Goal: Task Accomplishment & Management: Complete application form

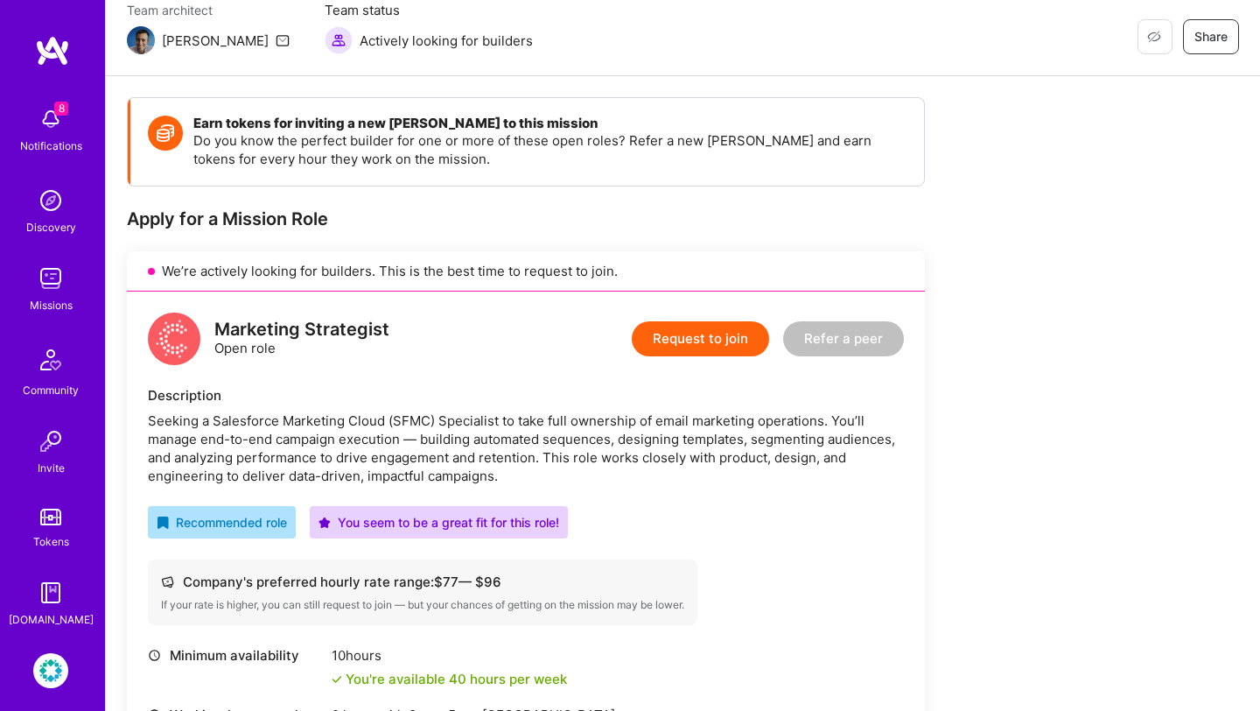
scroll to position [408, 0]
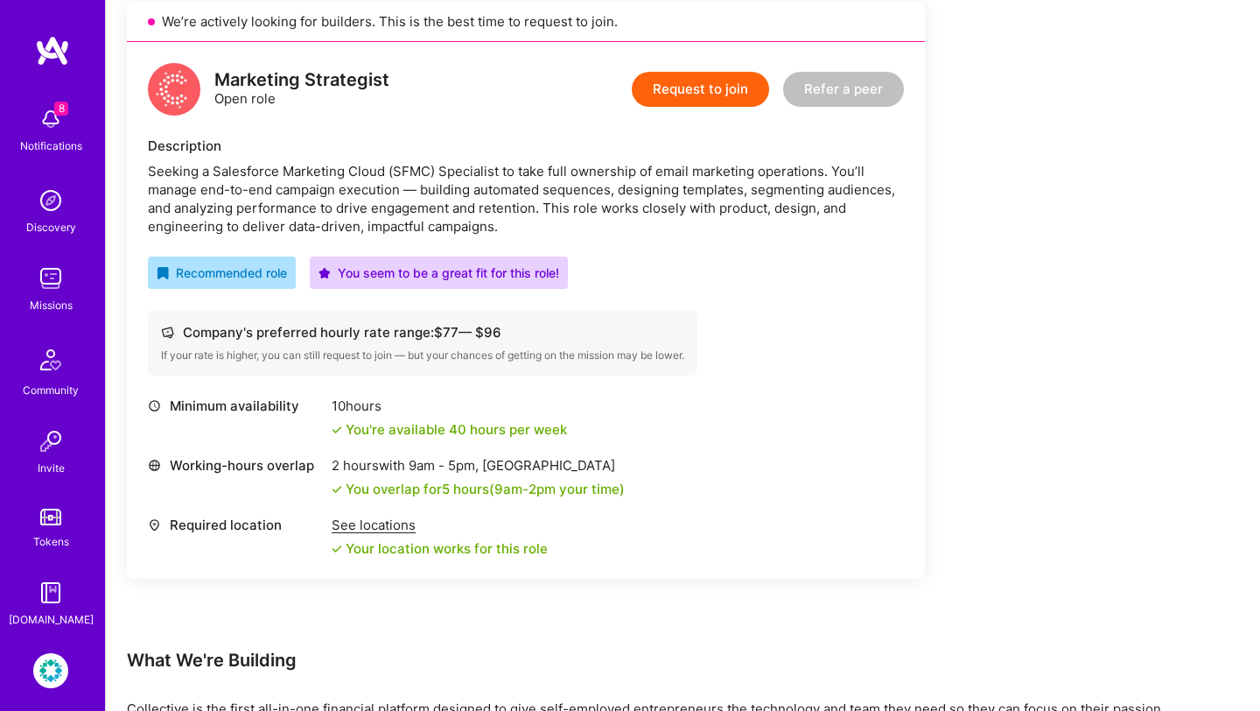
click at [687, 96] on button "Request to join" at bounding box center [700, 89] width 137 height 35
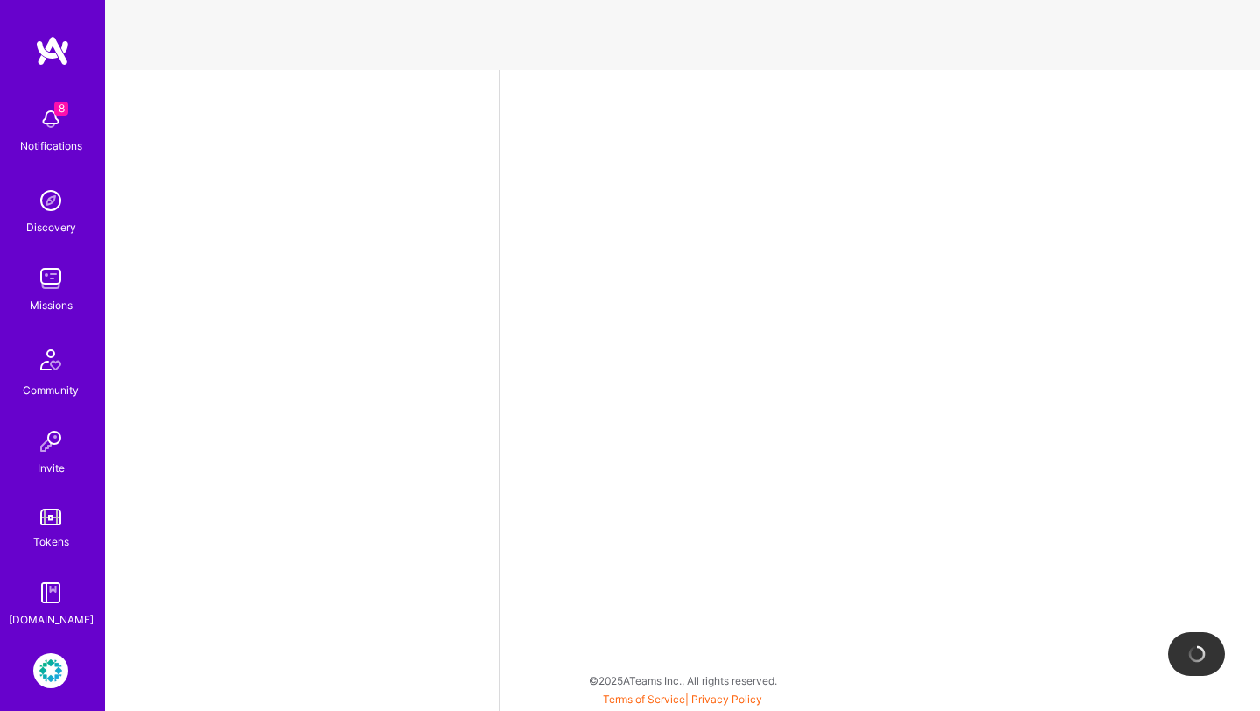
select select "US"
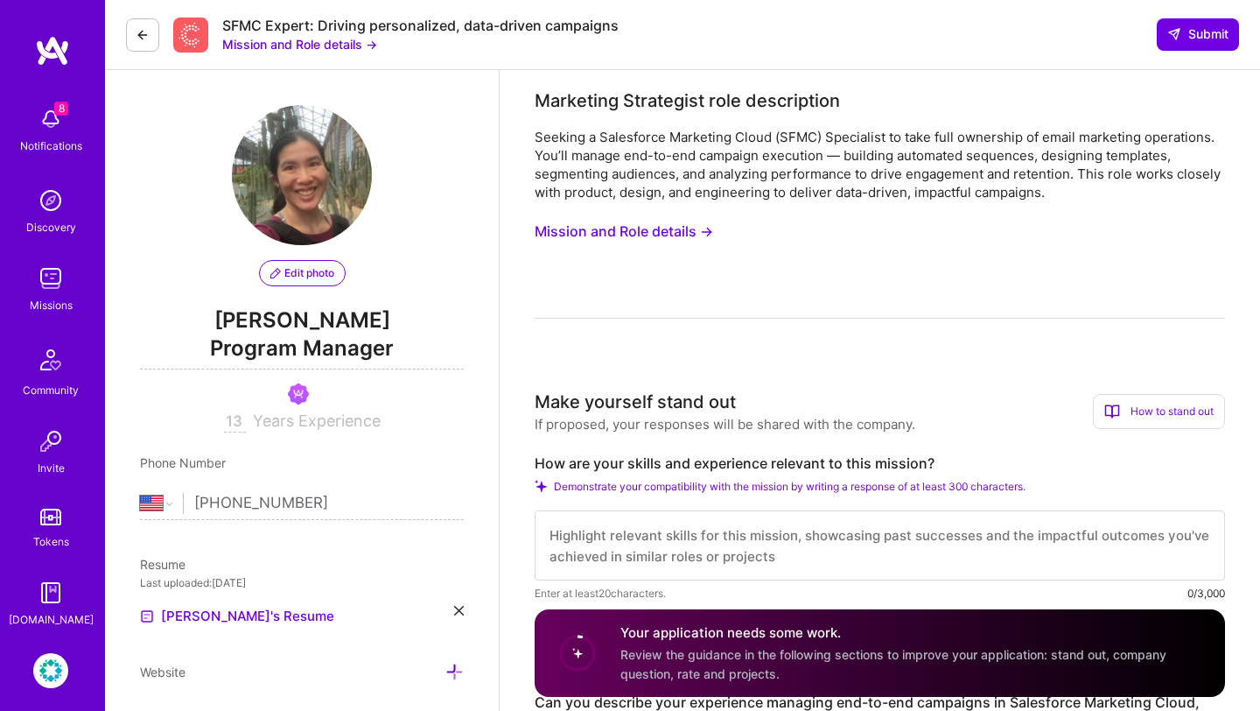
click at [697, 238] on button "Mission and Role details →" at bounding box center [624, 231] width 179 height 32
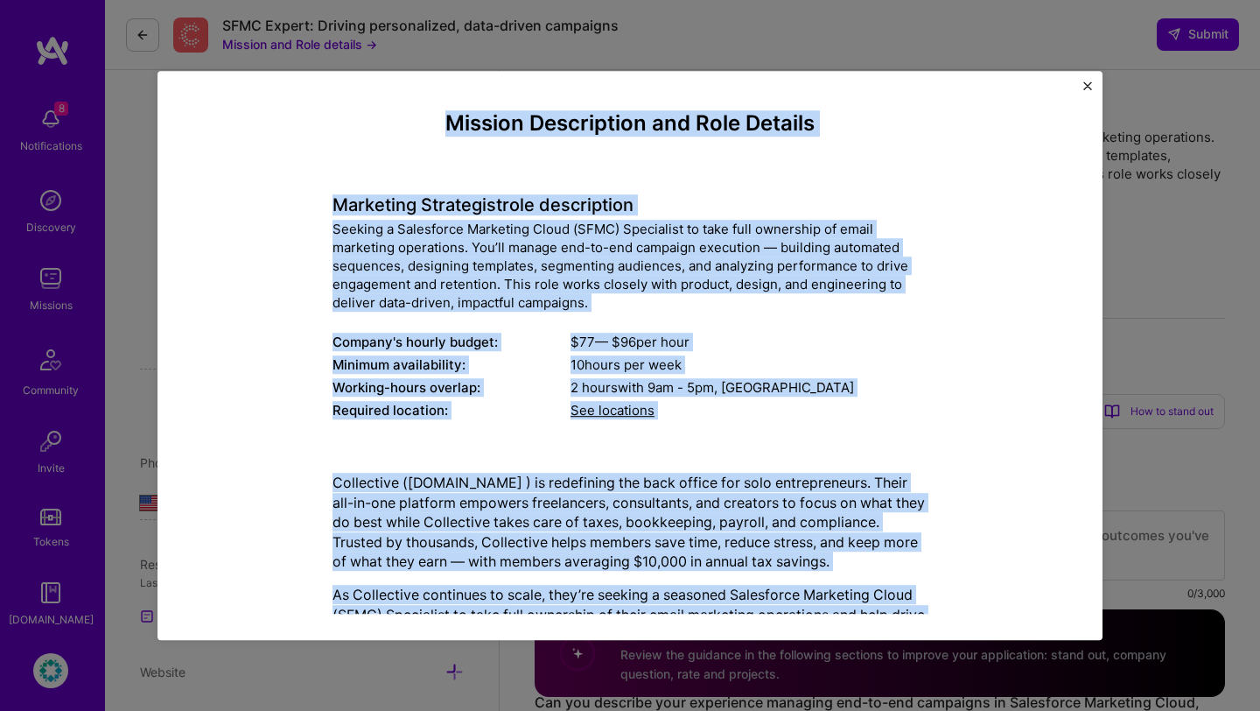
drag, startPoint x: 922, startPoint y: 578, endPoint x: 405, endPoint y: 96, distance: 706.6
click at [405, 96] on div "Mission Description and Role Details Marketing Strategist role description Seek…" at bounding box center [630, 355] width 945 height 569
copy div "Loremip Dolorsitame con Adip Elitsed Doeiusmod Temporinci utla etdoloremag Aliq…"
click at [1086, 88] on img "Close" at bounding box center [1087, 85] width 9 height 9
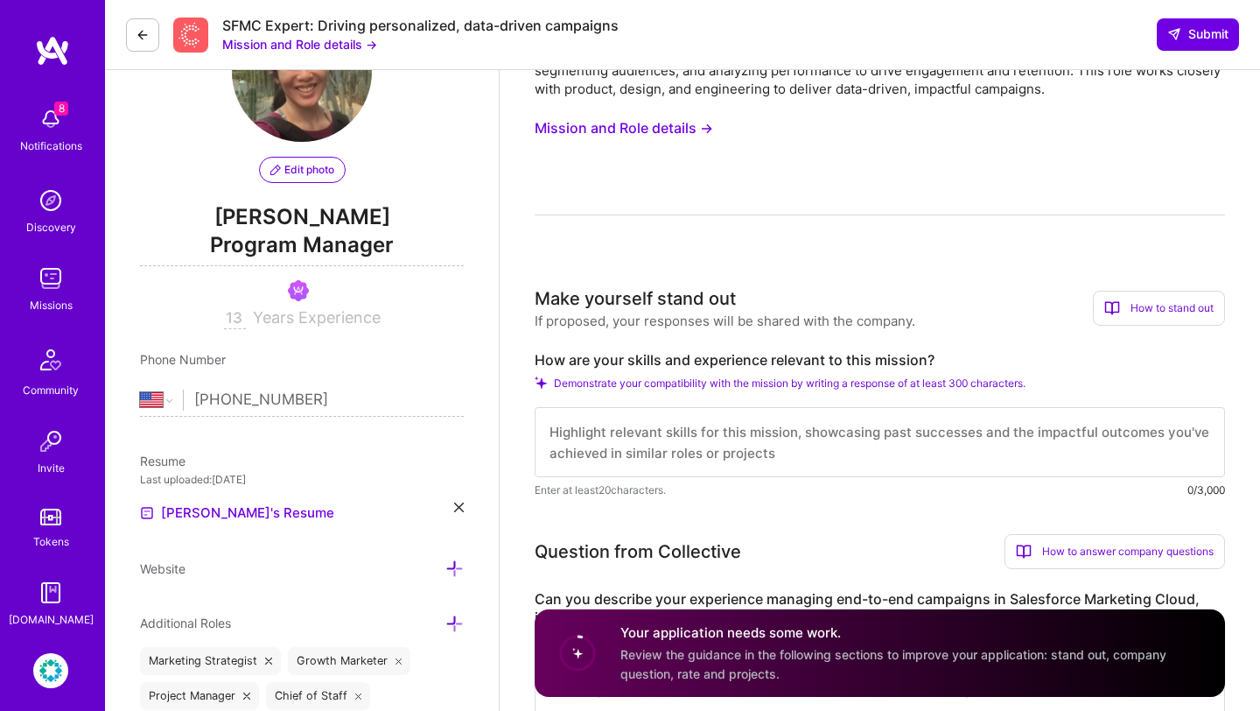
scroll to position [113, 0]
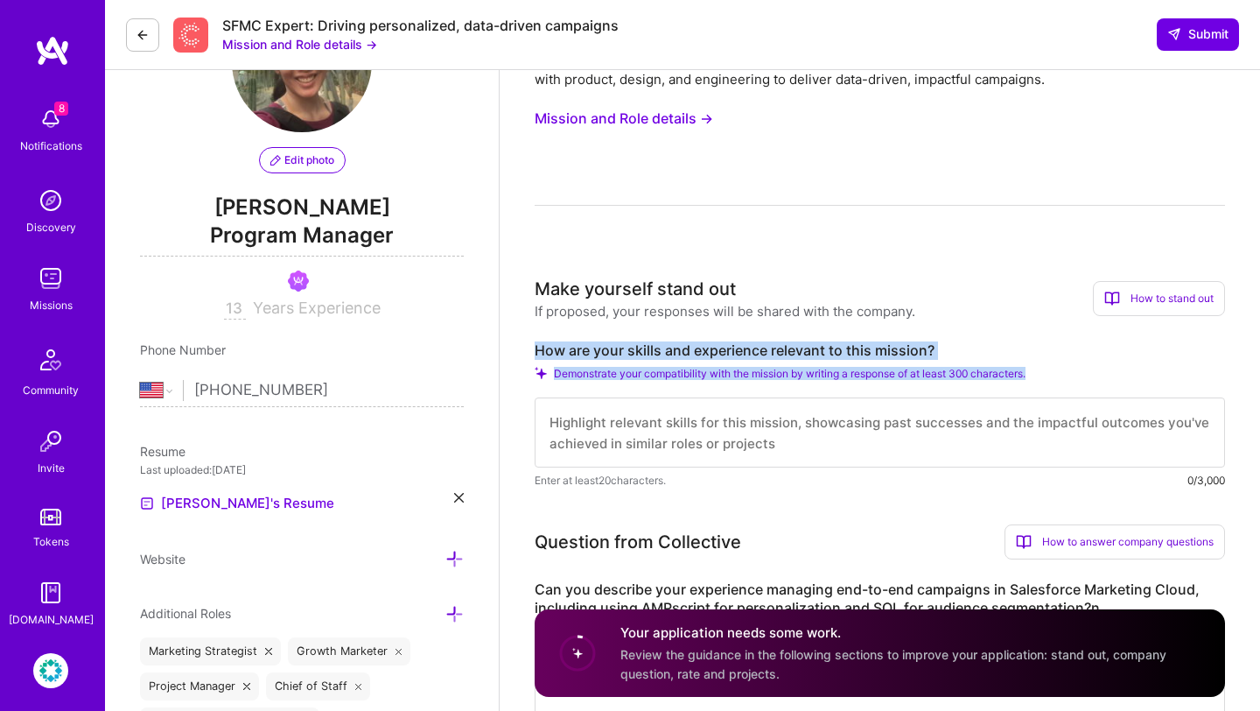
drag, startPoint x: 1051, startPoint y: 375, endPoint x: 522, endPoint y: 352, distance: 529.1
copy div "How are your skills and experience relevant to this mission? Demonstrate your c…"
click at [669, 436] on textarea at bounding box center [880, 432] width 691 height 70
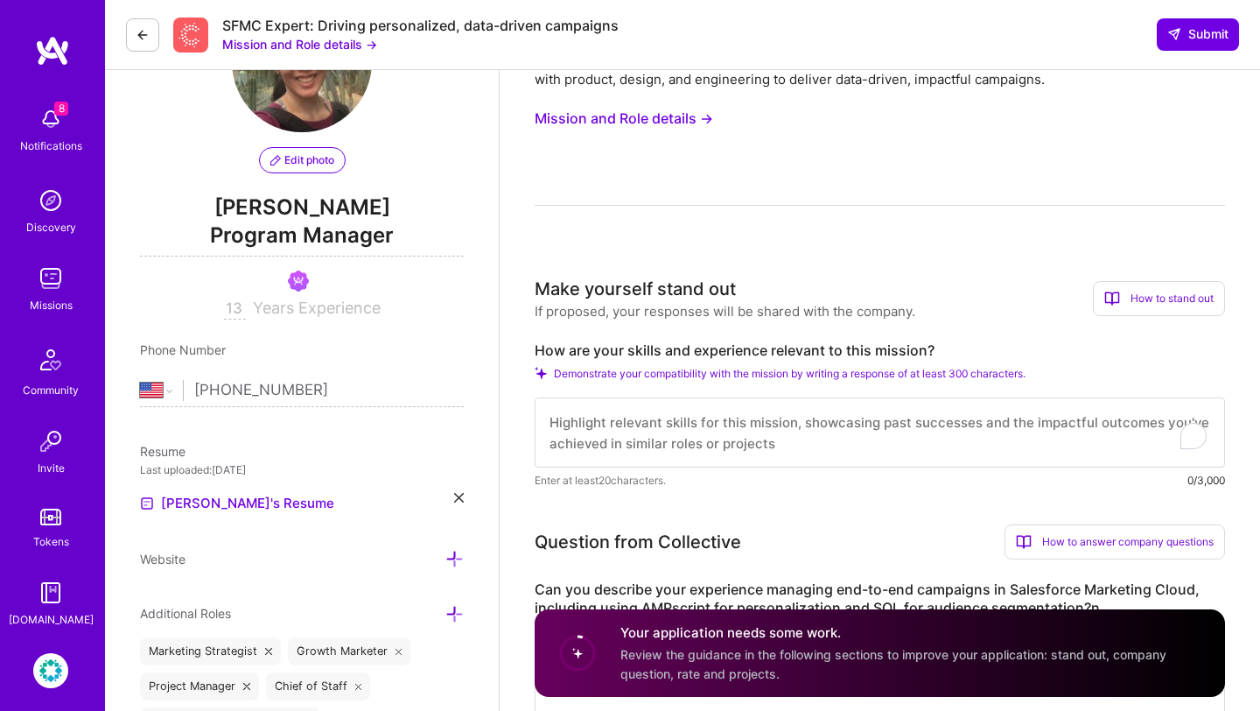
paste textarea "With deep experience leading global campaigns and partner enablement at Google …"
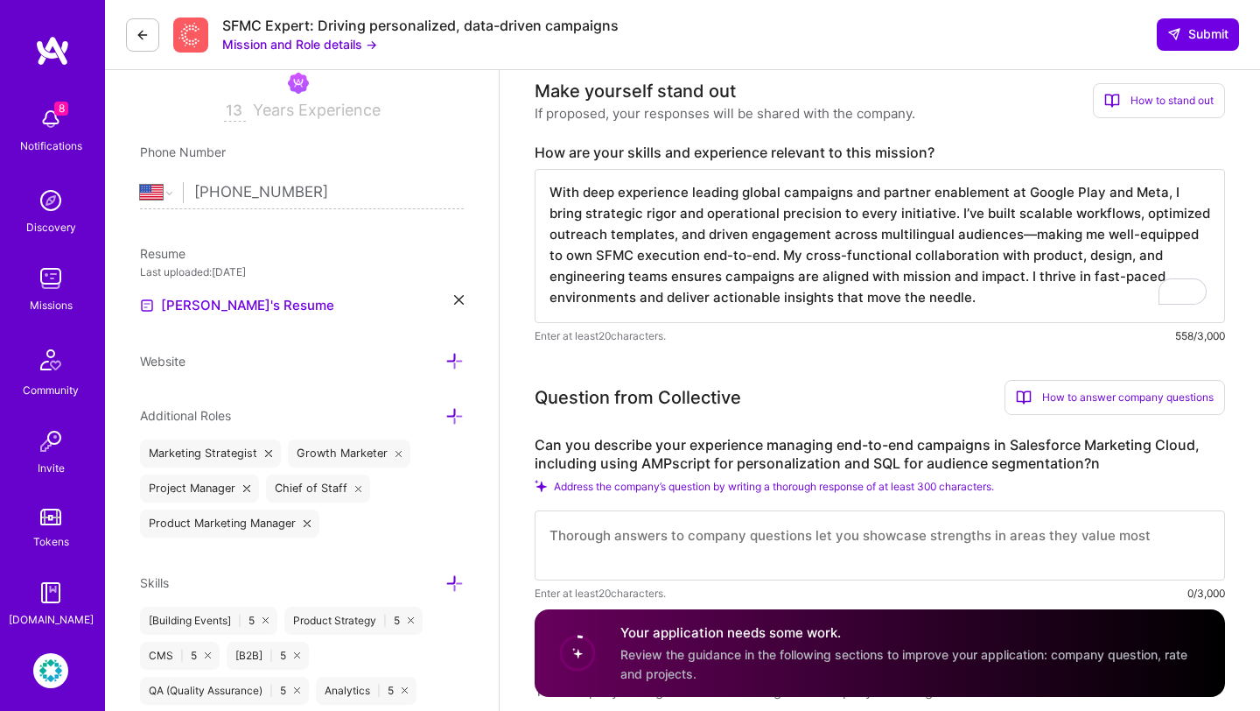
scroll to position [312, 0]
type textarea "With deep experience leading global campaigns and partner enablement at Google …"
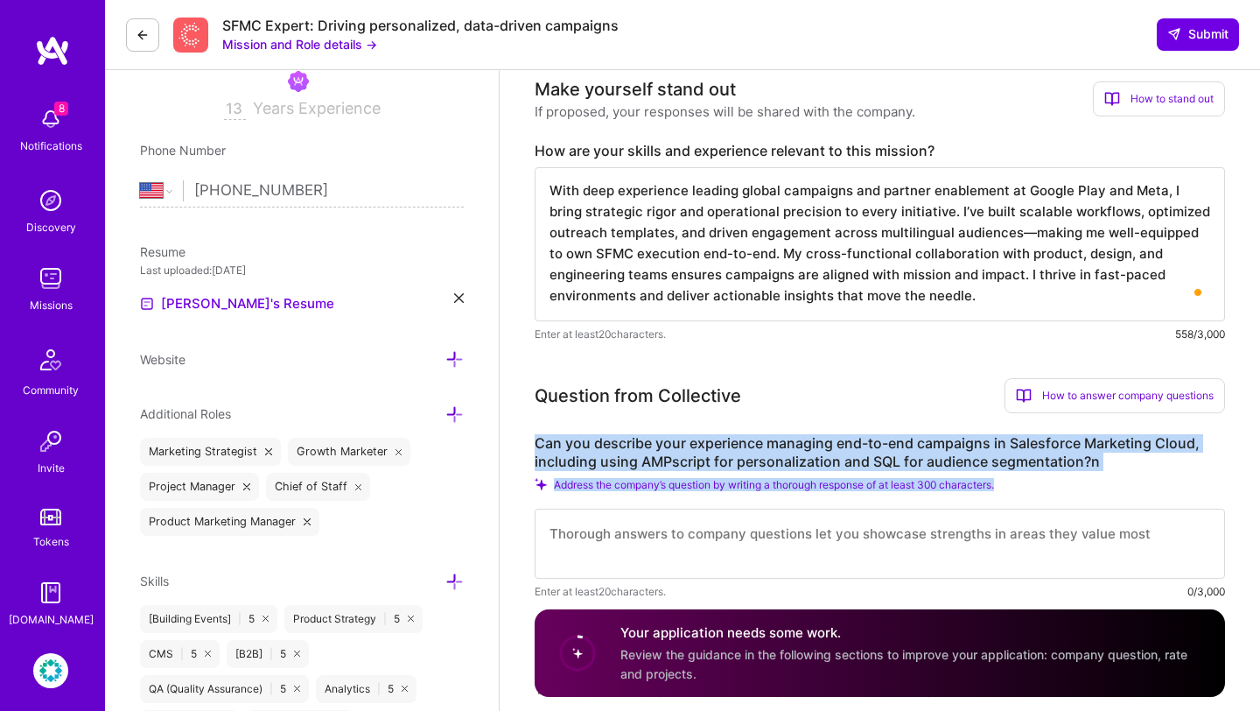
drag, startPoint x: 1078, startPoint y: 482, endPoint x: 532, endPoint y: 443, distance: 547.5
copy div "Can you describe your experience managing end-to-end campaigns in Salesforce Ma…"
click at [1017, 445] on label "Can you describe your experience managing end-to-end campaigns in Salesforce Ma…" at bounding box center [880, 452] width 691 height 37
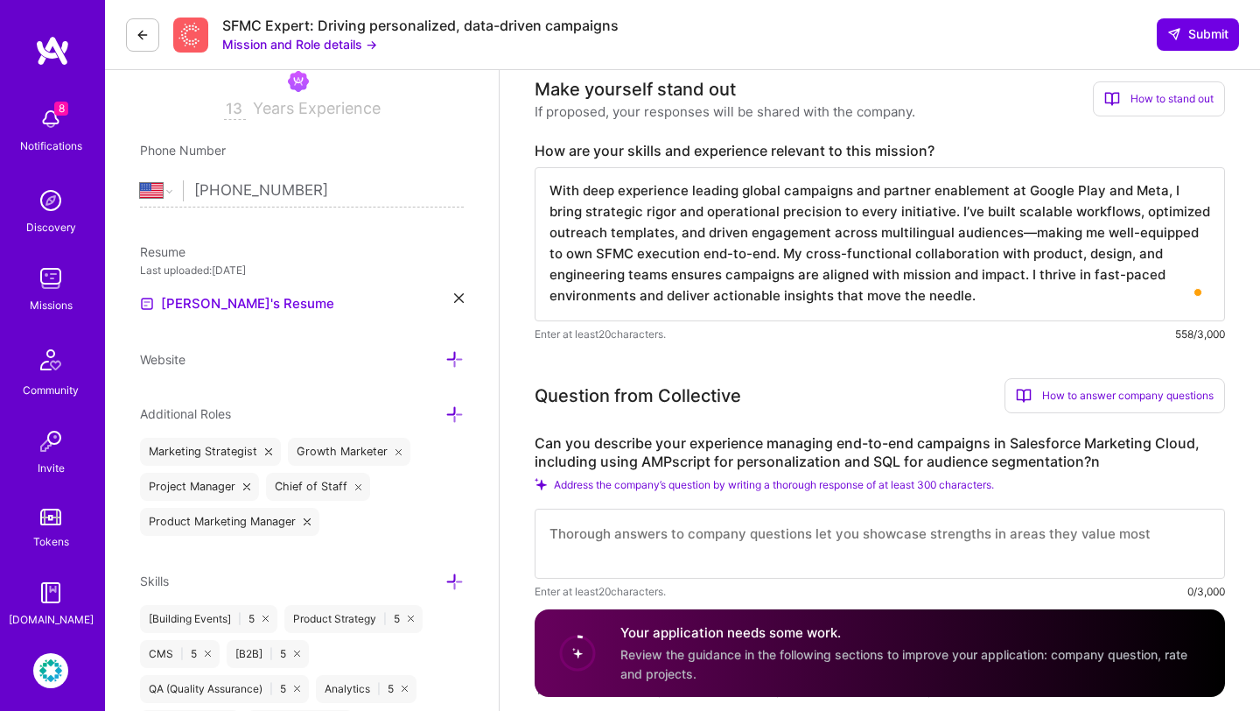
drag, startPoint x: 1028, startPoint y: 494, endPoint x: 593, endPoint y: 455, distance: 437.5
click at [592, 456] on div "Can you describe your experience managing end-to-end campaigns in Salesforce Ma…" at bounding box center [880, 517] width 691 height 166
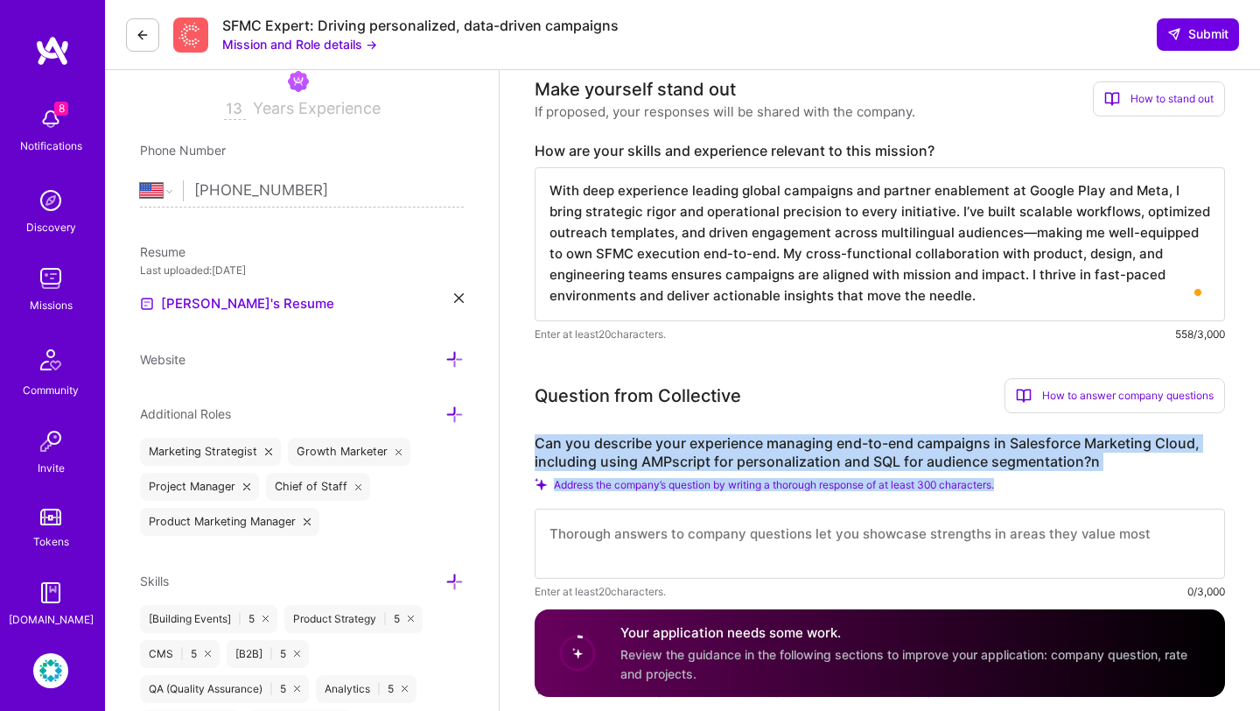
drag, startPoint x: 536, startPoint y: 435, endPoint x: 1028, endPoint y: 484, distance: 494.3
click at [1028, 484] on div "Can you describe your experience managing end-to-end campaigns in Salesforce Ma…" at bounding box center [880, 517] width 691 height 166
copy div "Can you describe your experience managing end-to-end campaigns in Salesforce Ma…"
click at [663, 538] on textarea at bounding box center [880, 543] width 691 height 70
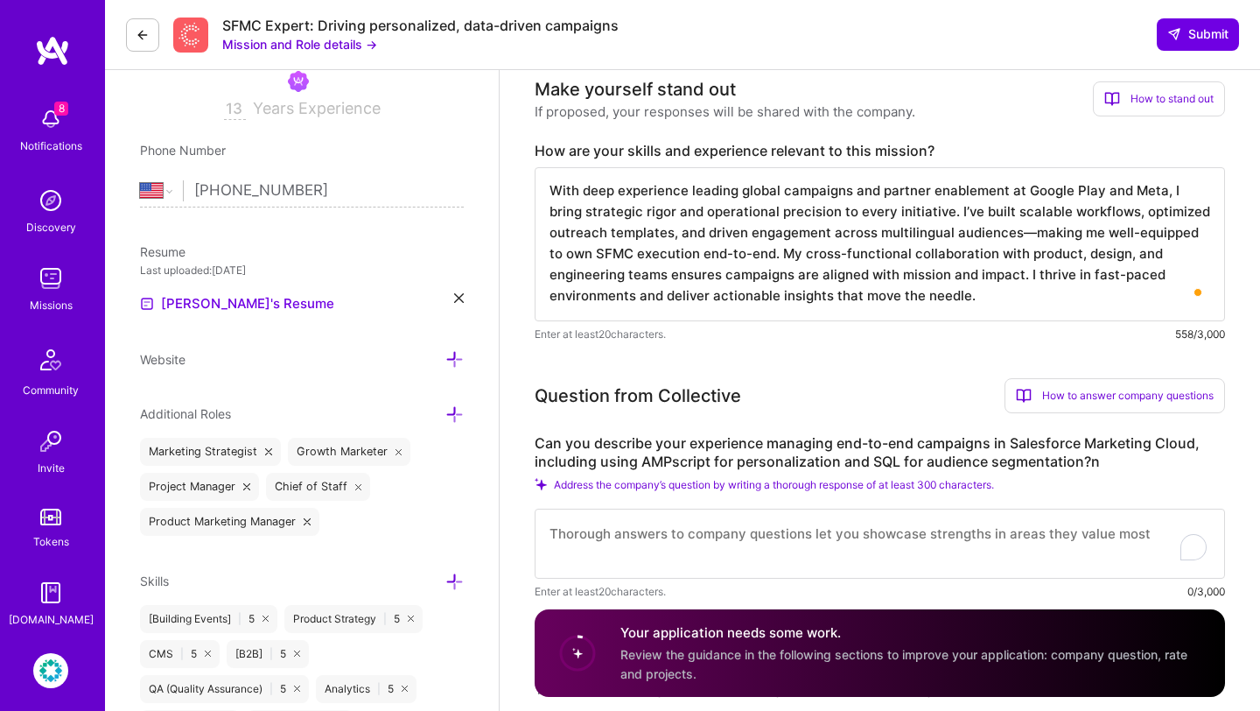
paste textarea "At Rodan + Fields, I managed end-to-end campaigns in Salesforce Marketing Cloud…"
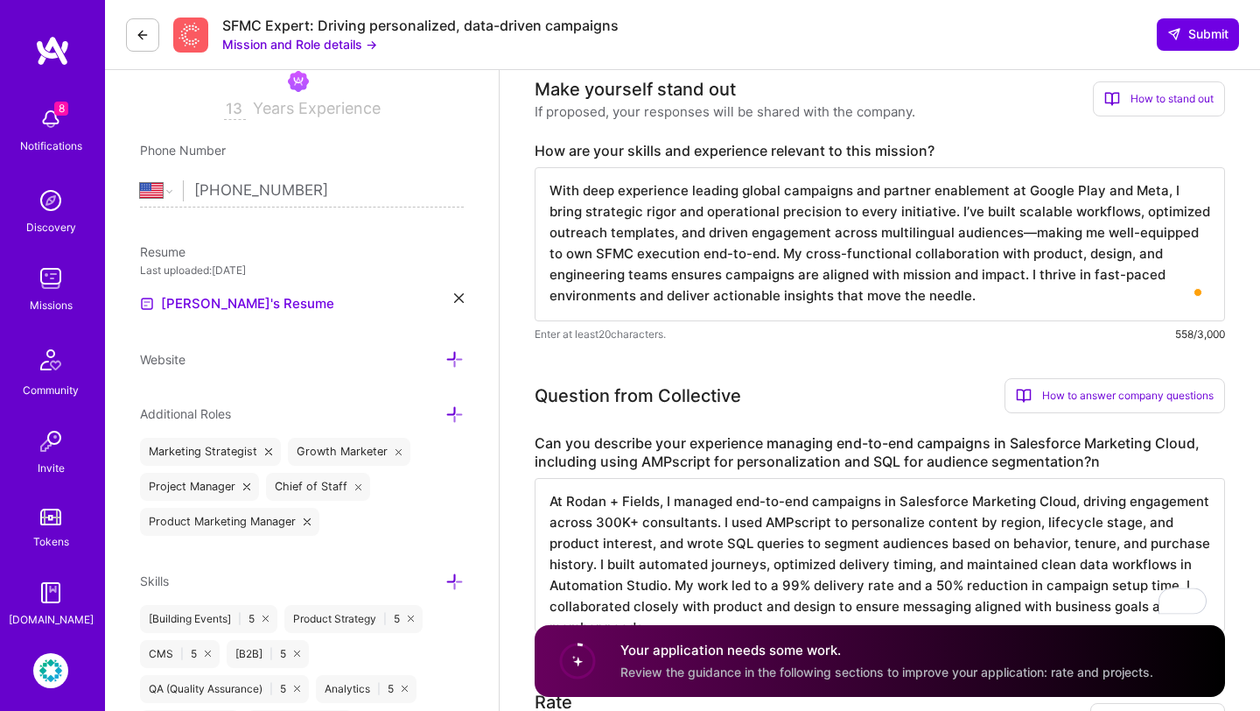
scroll to position [2, 0]
type textarea "At Rodan + Fields, I managed end-to-end campaigns in Salesforce Marketing Cloud…"
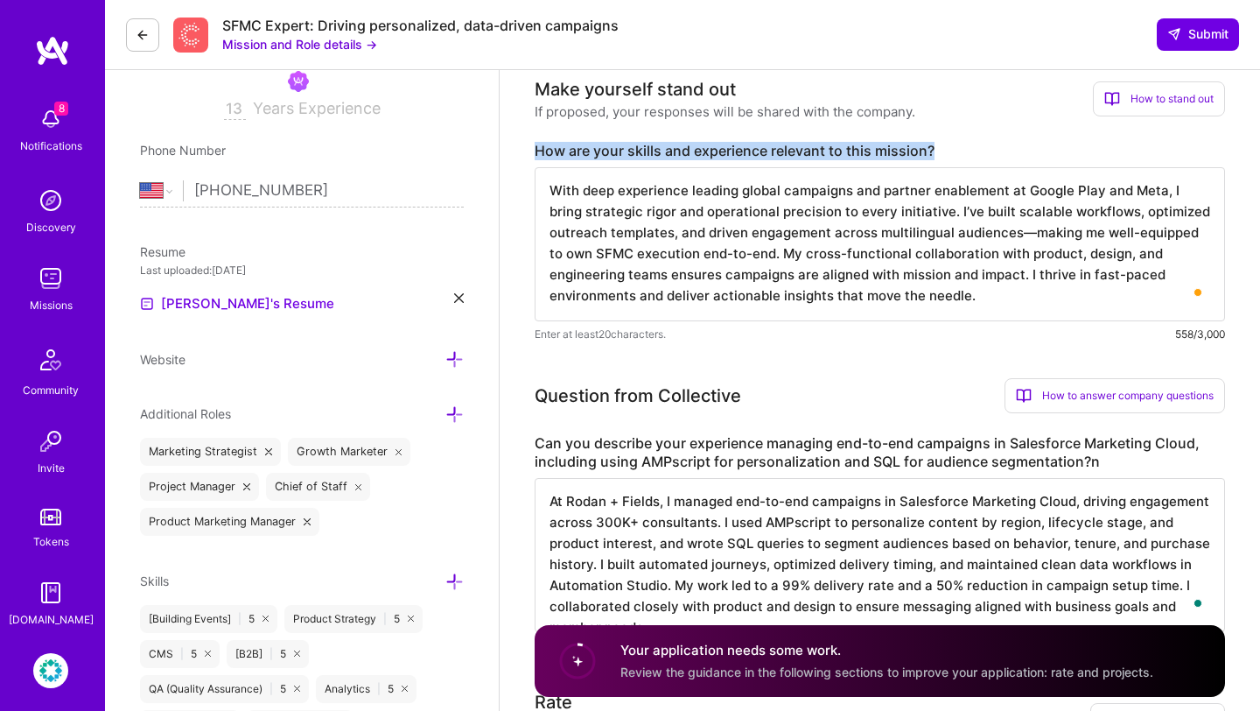
drag, startPoint x: 954, startPoint y: 154, endPoint x: 529, endPoint y: 147, distance: 425.4
copy label "How are your skills and experience relevant to this mission?"
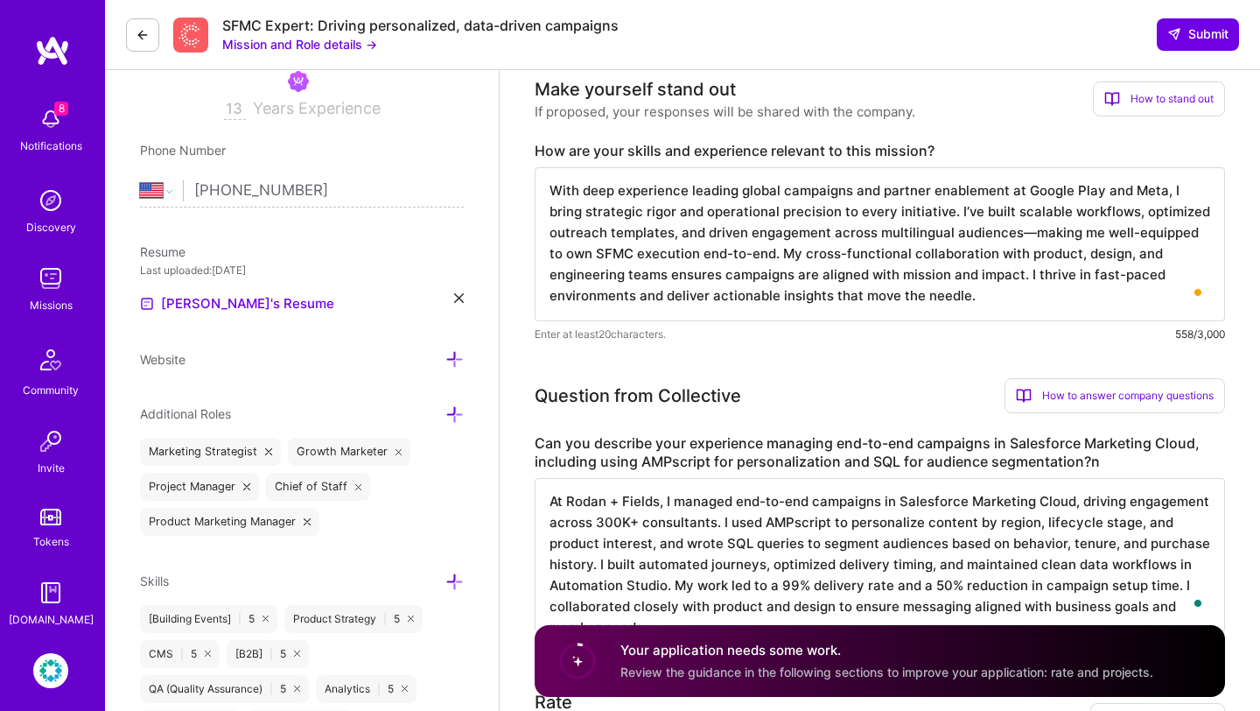
scroll to position [0, 0]
drag, startPoint x: 895, startPoint y: 305, endPoint x: 506, endPoint y: 92, distance: 444.2
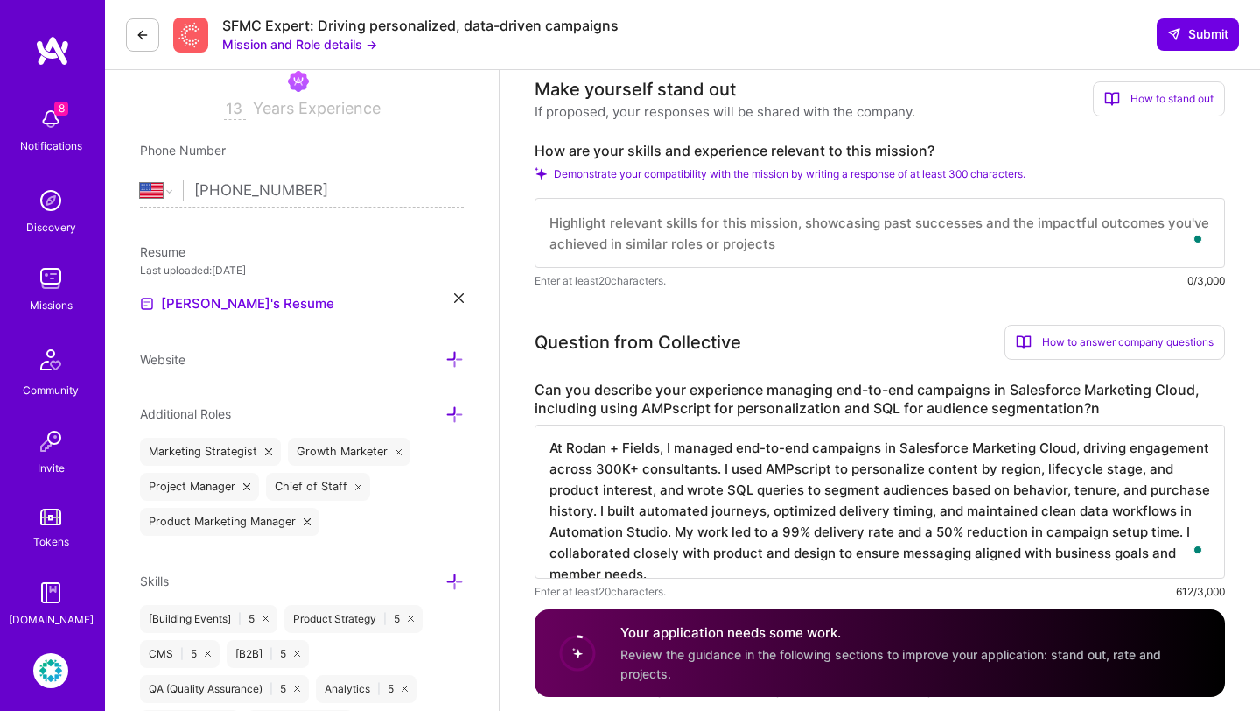
paste textarea "My skills and experience directly support Collective’s mission to empower solo …"
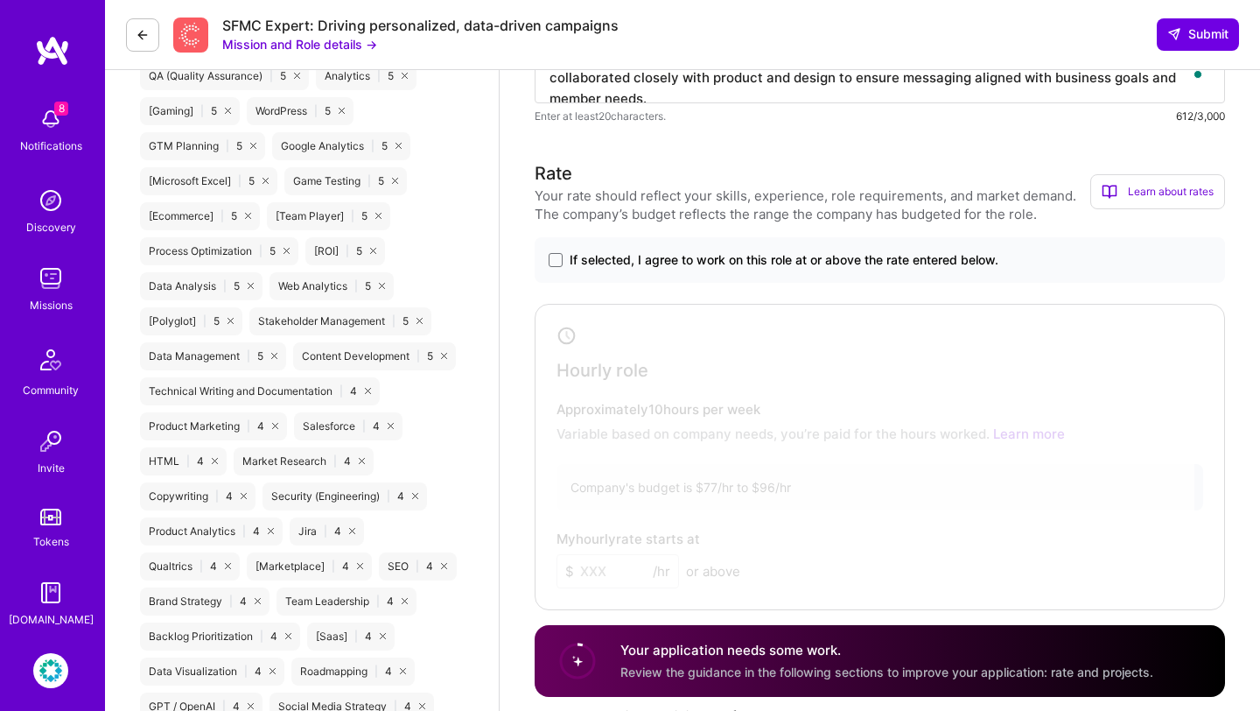
scroll to position [978, 0]
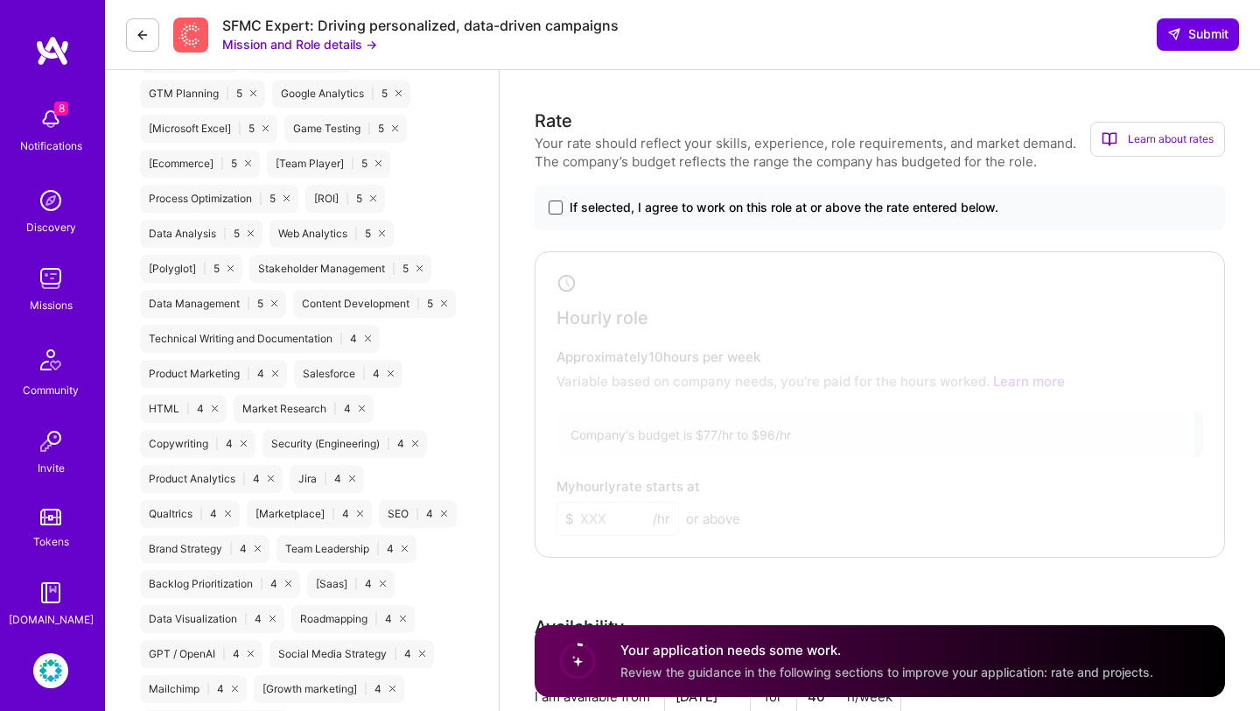
type textarea "My skills and experience directly support Collective’s mission to empower solo …"
click at [558, 211] on span at bounding box center [556, 207] width 14 height 14
click at [0, 0] on input "If selected, I agree to work on this role at or above the rate entered below." at bounding box center [0, 0] width 0 height 0
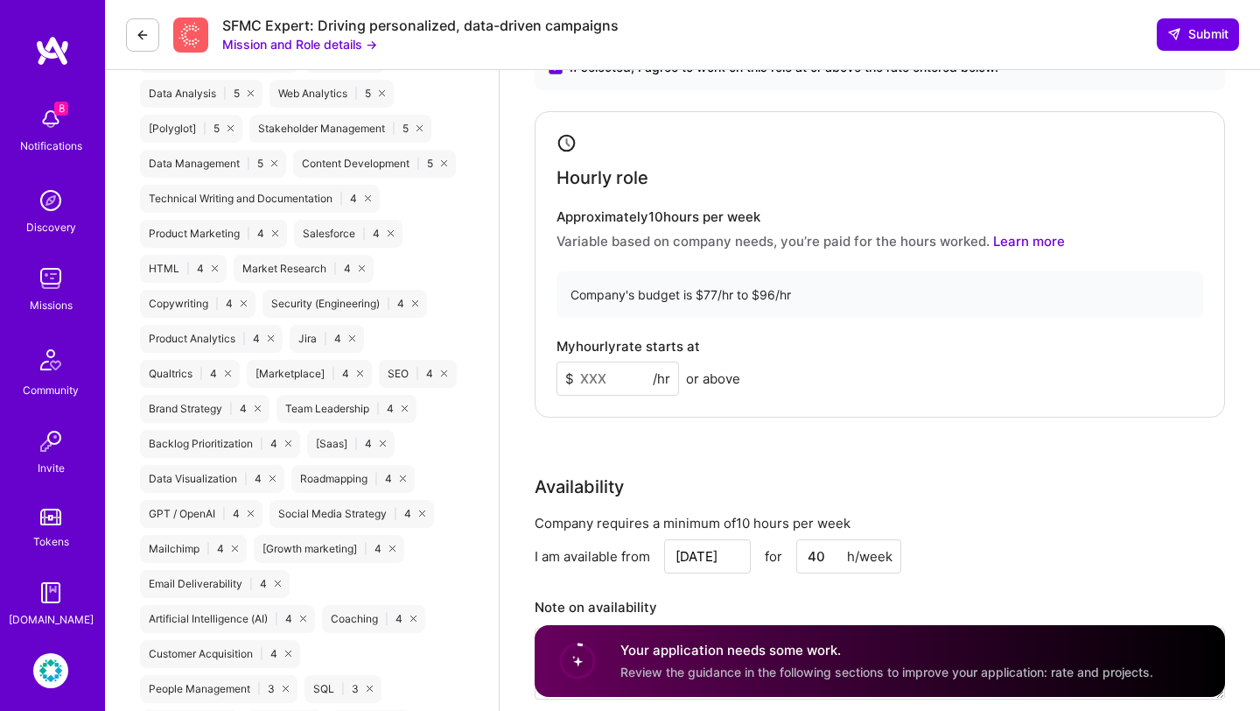
scroll to position [1158, 0]
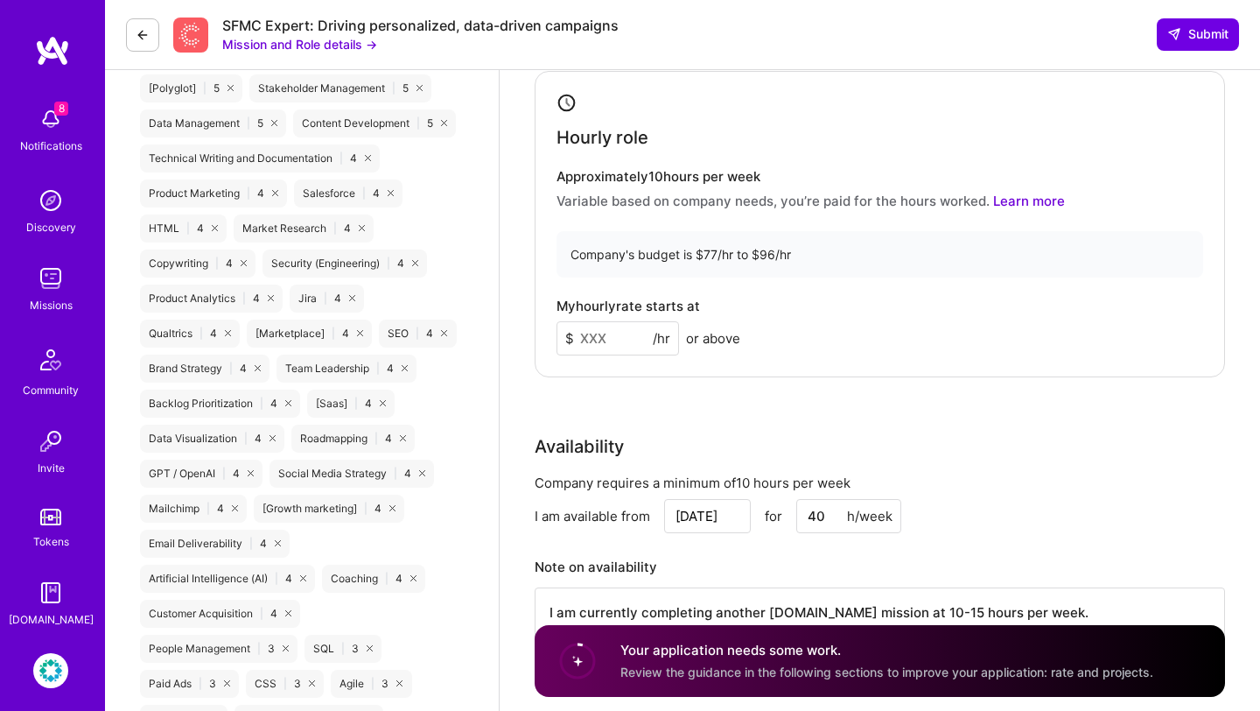
drag, startPoint x: 624, startPoint y: 338, endPoint x: 551, endPoint y: 336, distance: 72.7
click at [551, 337] on div "Hourly role Approximately 10 hours per week Variable based on company needs, yo…" at bounding box center [880, 224] width 691 height 306
type input "90"
click at [716, 421] on div "Rate Your rate should reflect your skills, experience, role requirements, and m…" at bounding box center [880, 304] width 691 height 754
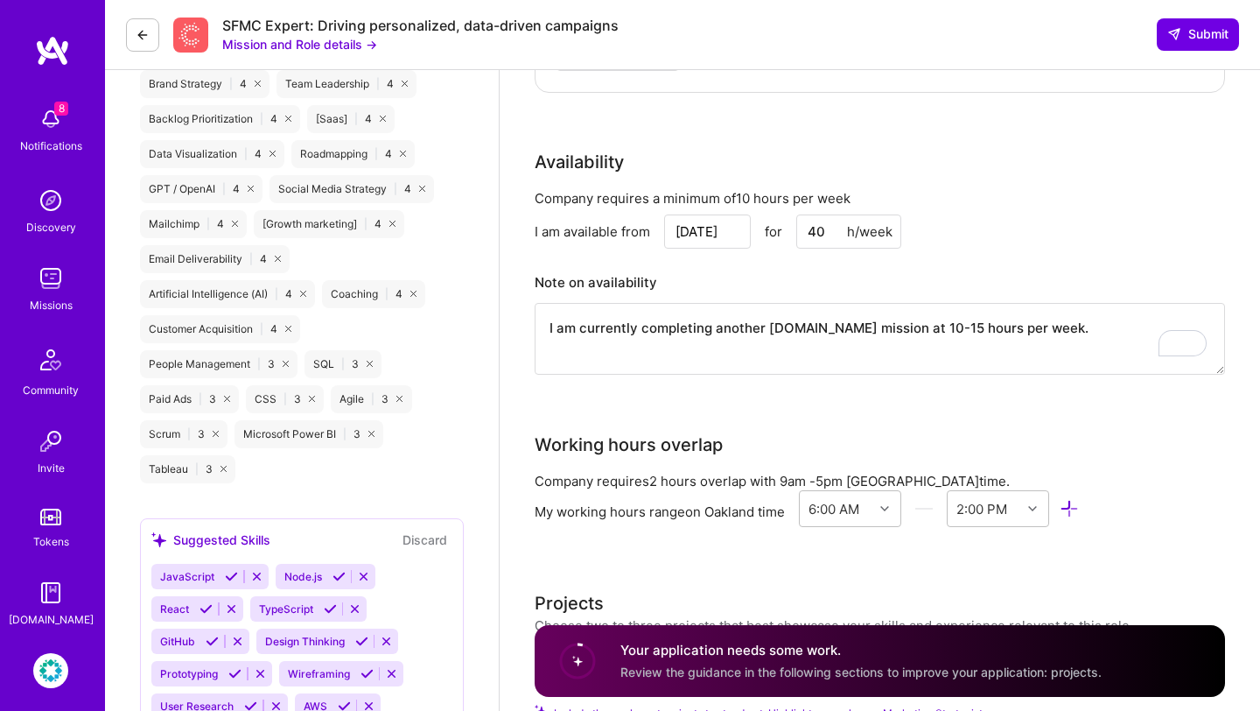
scroll to position [2, 0]
drag, startPoint x: 1046, startPoint y: 326, endPoint x: 580, endPoint y: 328, distance: 465.6
click at [580, 328] on textarea "I am currently completing another [DOMAIN_NAME] mission at 10-15 hours per week." at bounding box center [880, 339] width 691 height 72
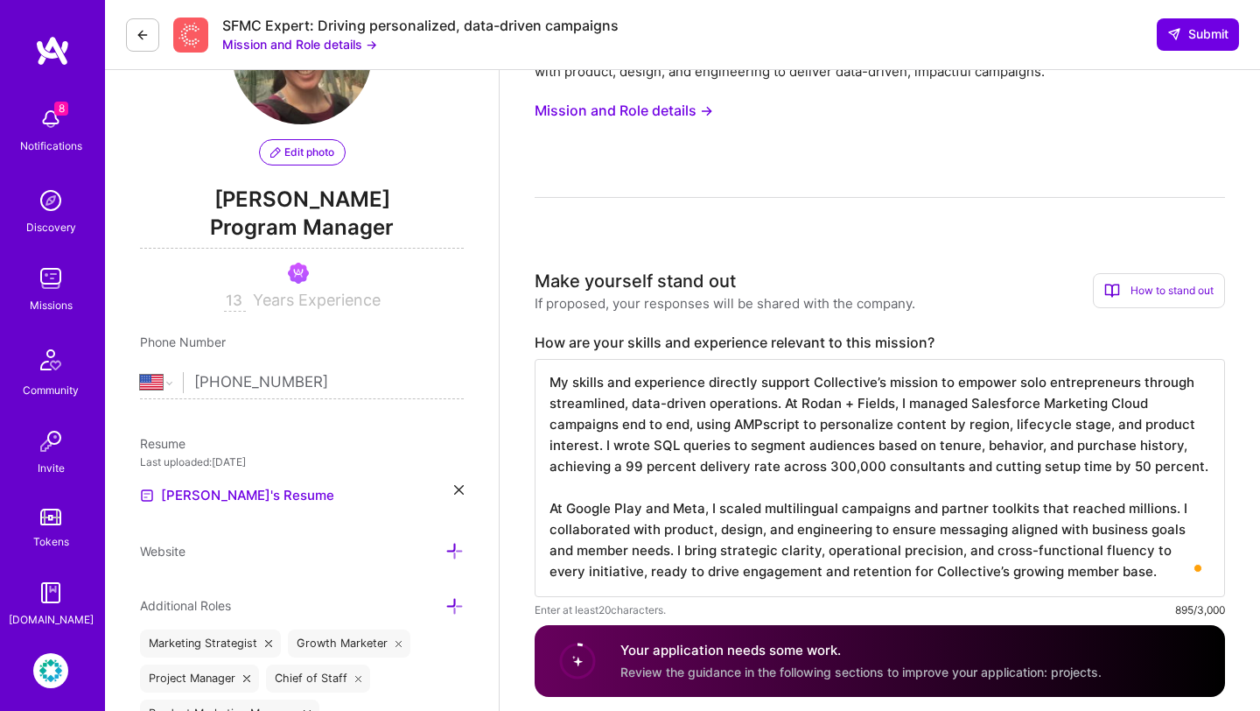
scroll to position [0, 0]
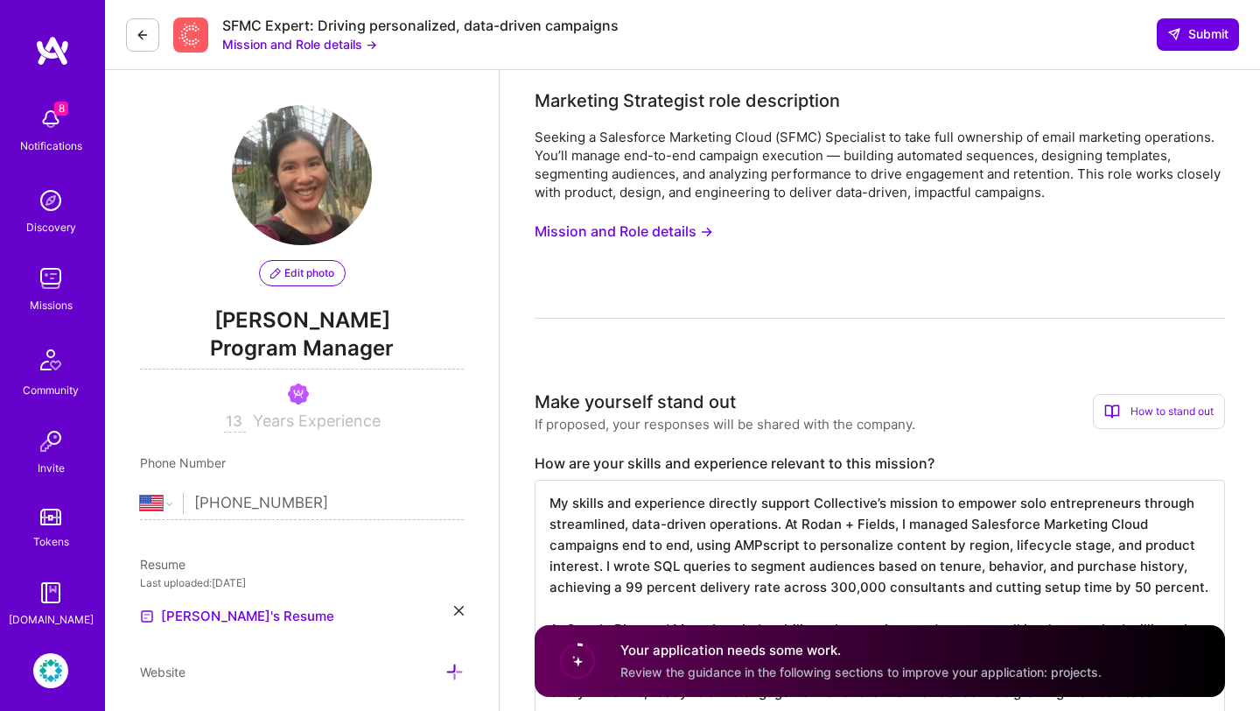
type textarea "I am engaged with another [DOMAIN_NAME] mission for 20 hours per week"
click at [699, 229] on button "Mission and Role details →" at bounding box center [624, 231] width 179 height 32
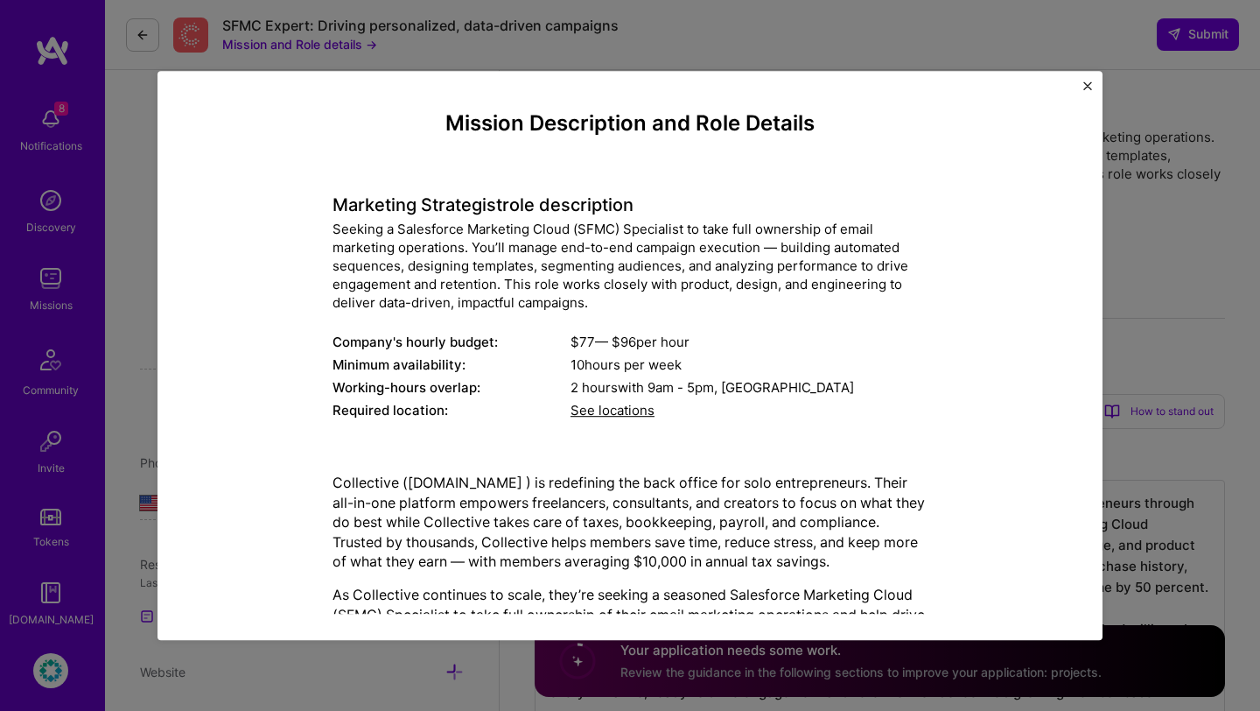
click at [1090, 84] on img "Close" at bounding box center [1087, 85] width 9 height 9
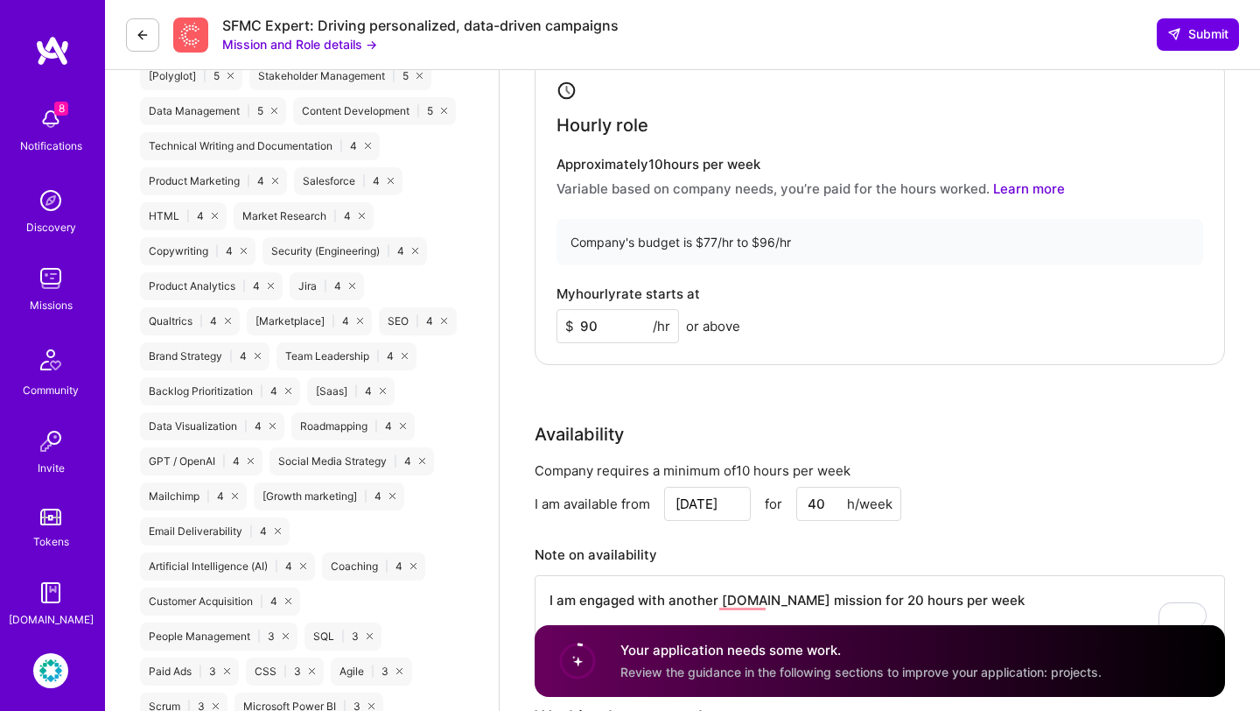
scroll to position [1347, 0]
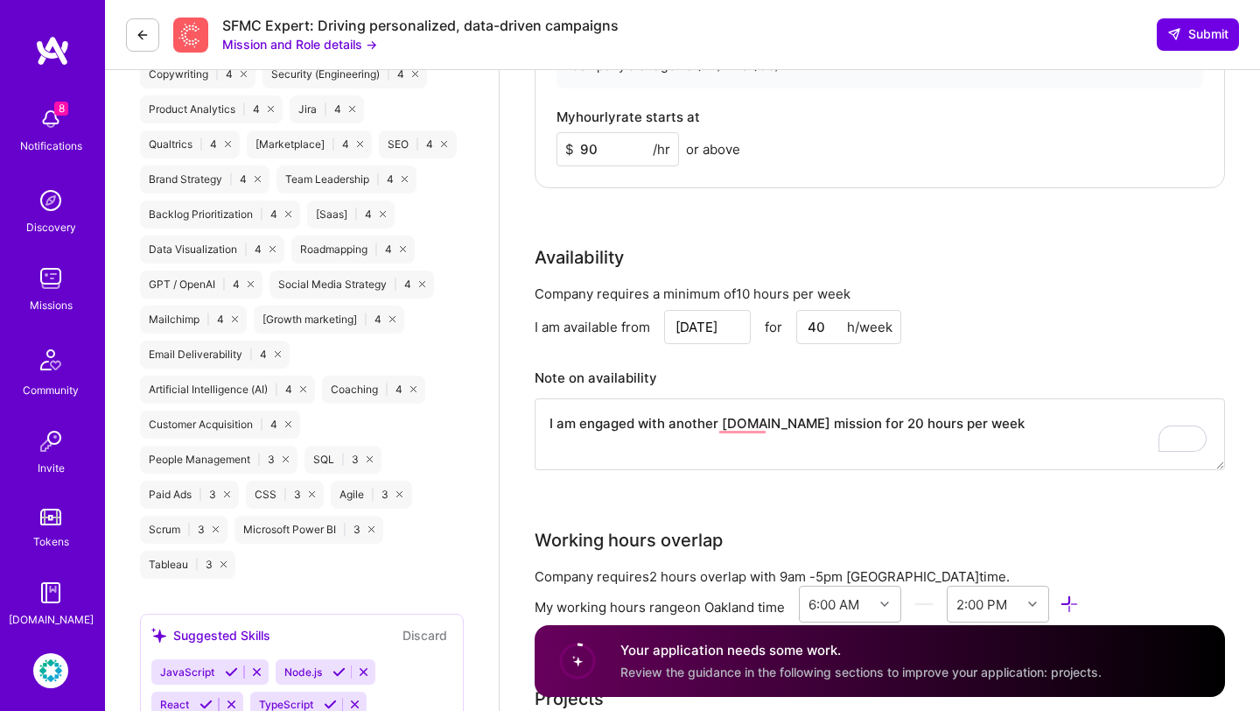
drag, startPoint x: 823, startPoint y: 325, endPoint x: 785, endPoint y: 325, distance: 37.6
click at [786, 325] on div "[DATE] for 40 h/week" at bounding box center [782, 327] width 237 height 34
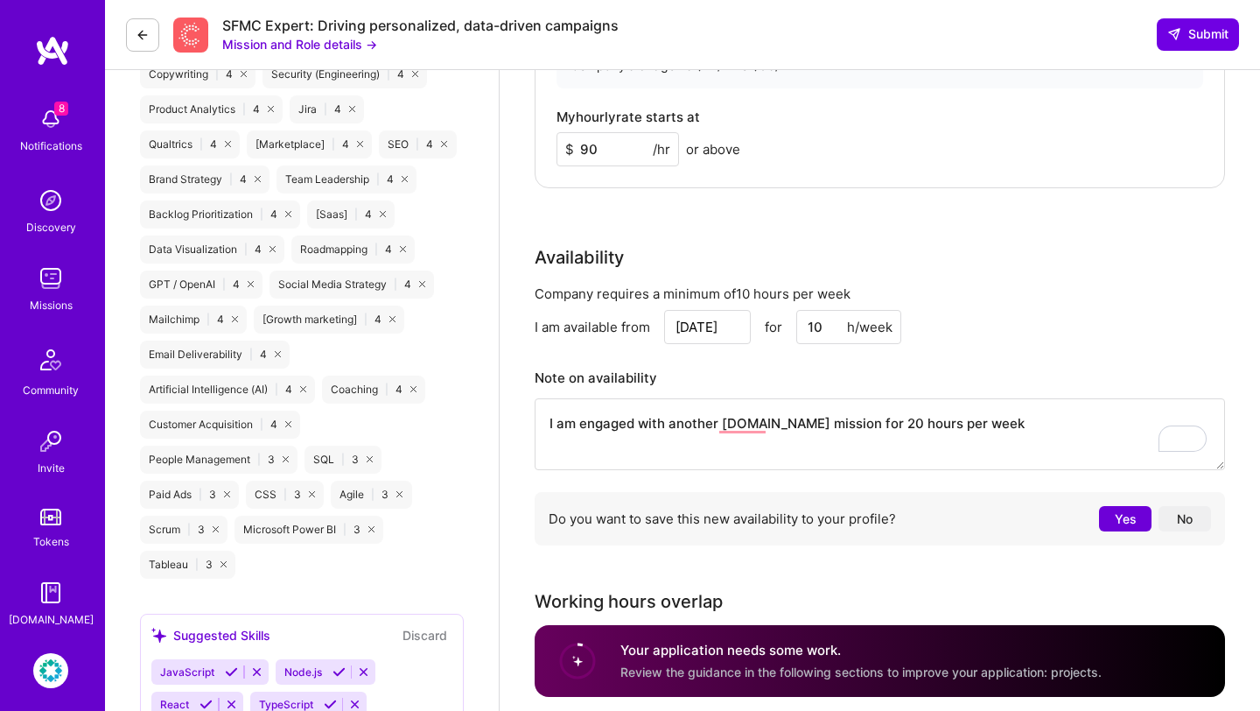
type input "10"
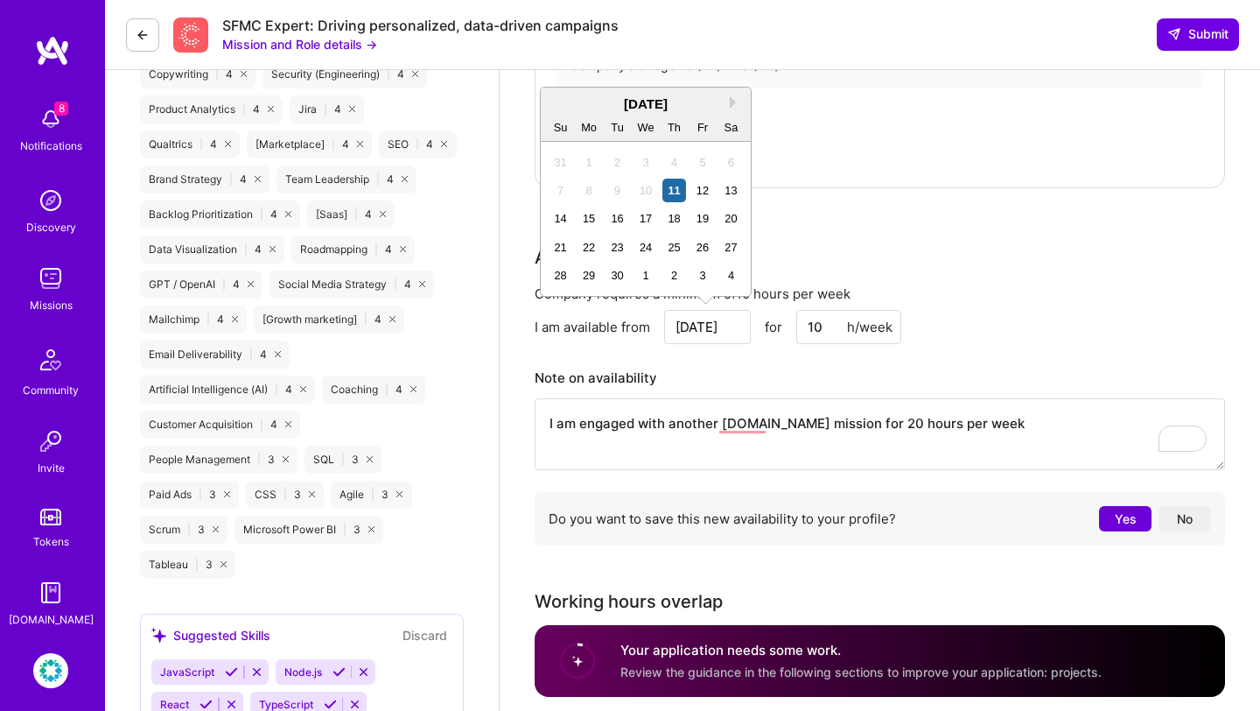
click at [710, 321] on input "[DATE]" at bounding box center [707, 327] width 87 height 34
click at [593, 249] on div "22" at bounding box center [590, 247] width 24 height 24
type input "[DATE]"
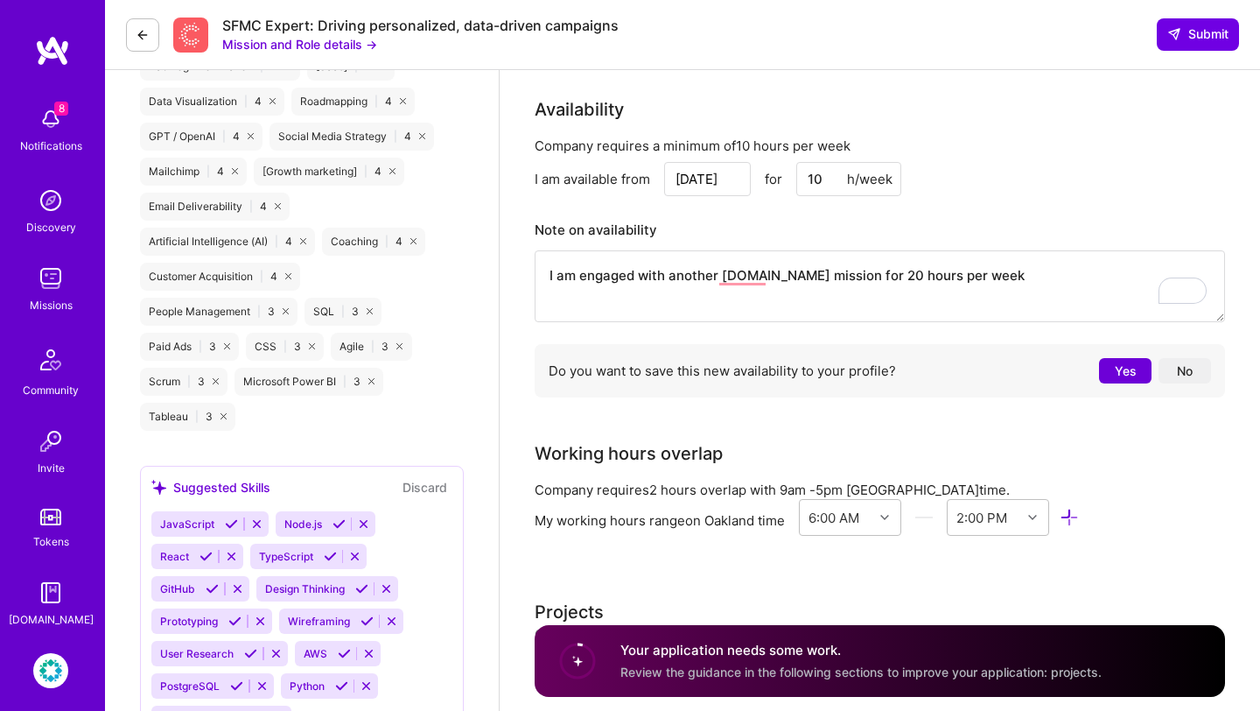
scroll to position [1512, 0]
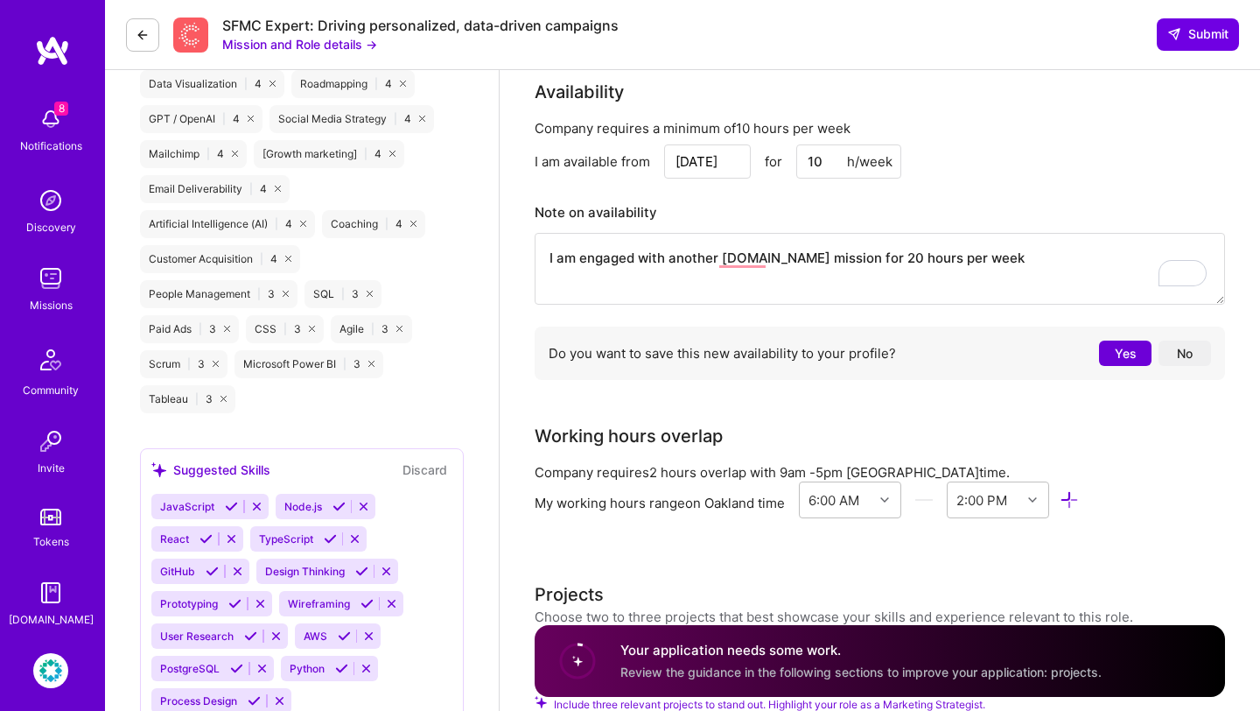
click at [980, 250] on textarea "I am engaged with another [DOMAIN_NAME] mission for 20 hours per week" at bounding box center [880, 269] width 691 height 72
type textarea "I am engaged with another [DOMAIN_NAME] mission for 20 hours per week."
click at [1193, 353] on button "No" at bounding box center [1185, 352] width 53 height 25
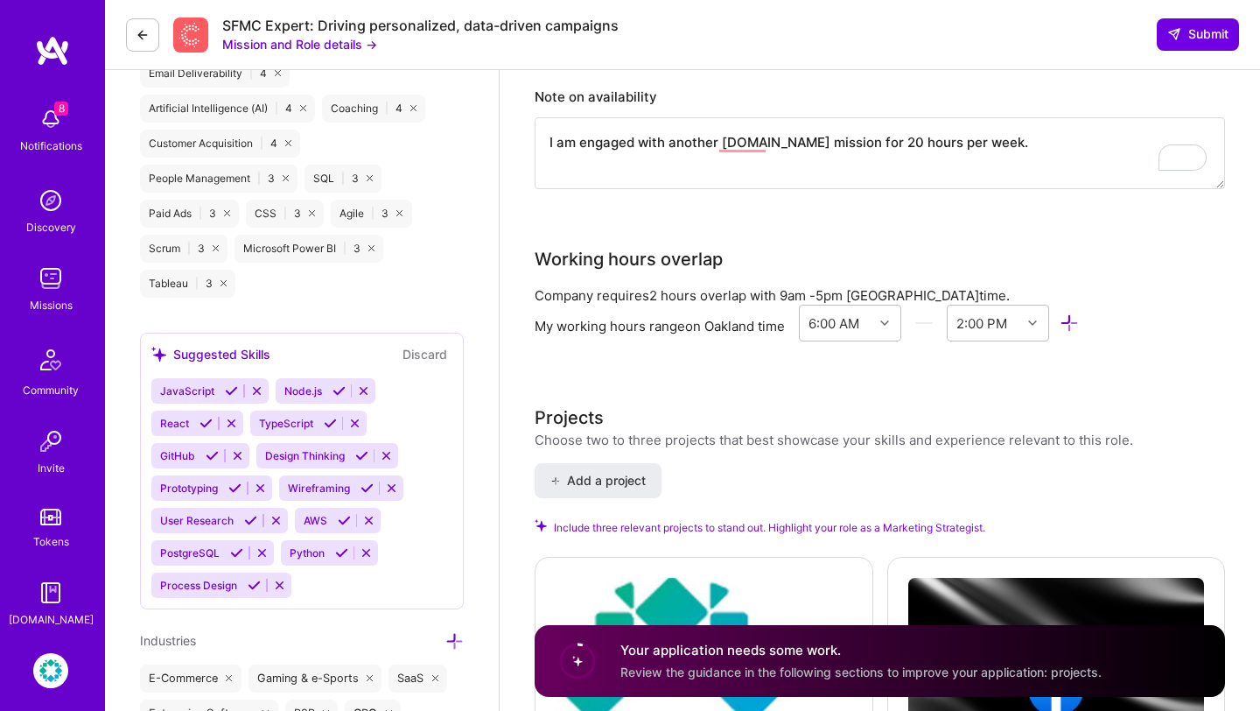
scroll to position [1632, 0]
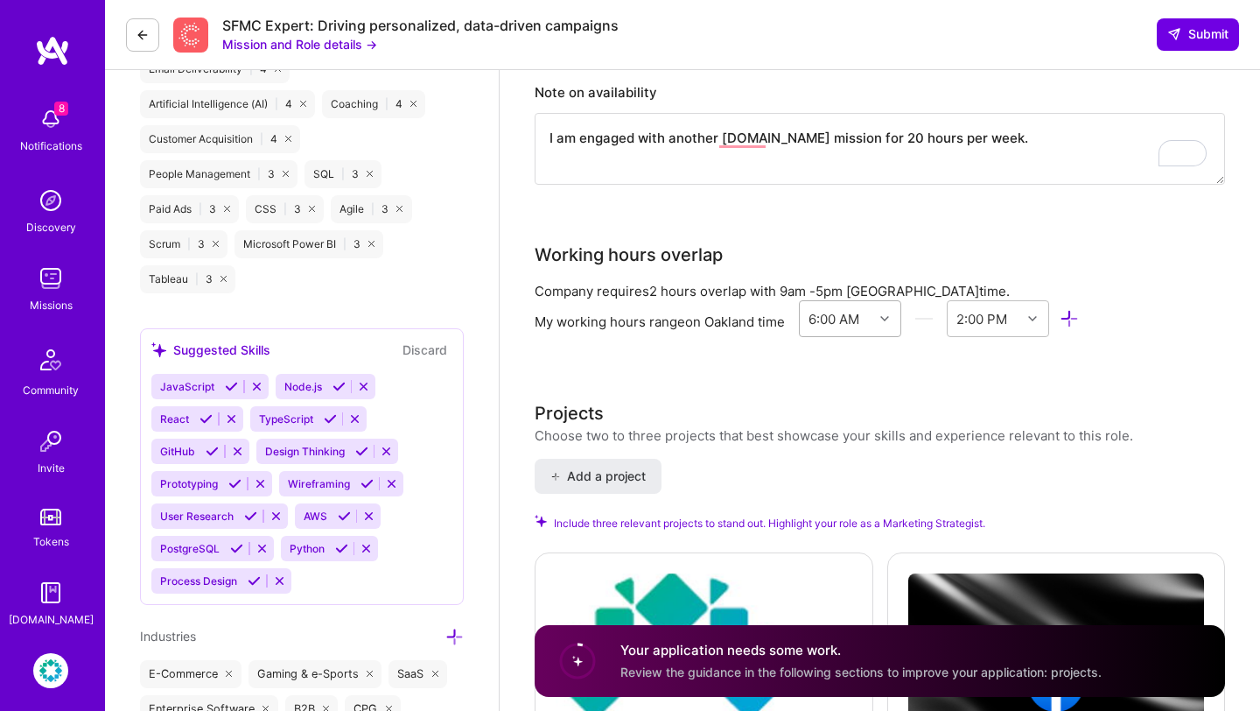
click at [882, 319] on div at bounding box center [886, 318] width 27 height 23
click at [845, 409] on div "9:00 AM" at bounding box center [850, 396] width 102 height 32
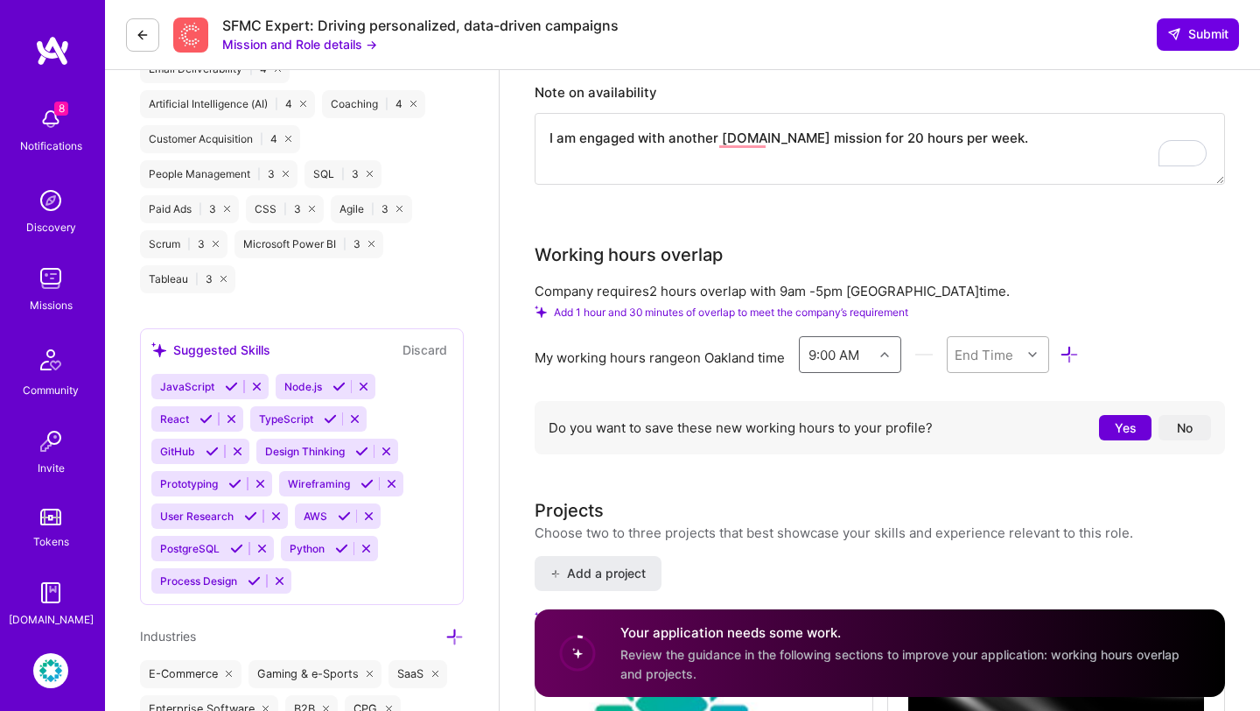
click at [982, 358] on div "End Time" at bounding box center [984, 354] width 59 height 18
click at [999, 400] on div "5:00 PM" at bounding box center [998, 401] width 102 height 32
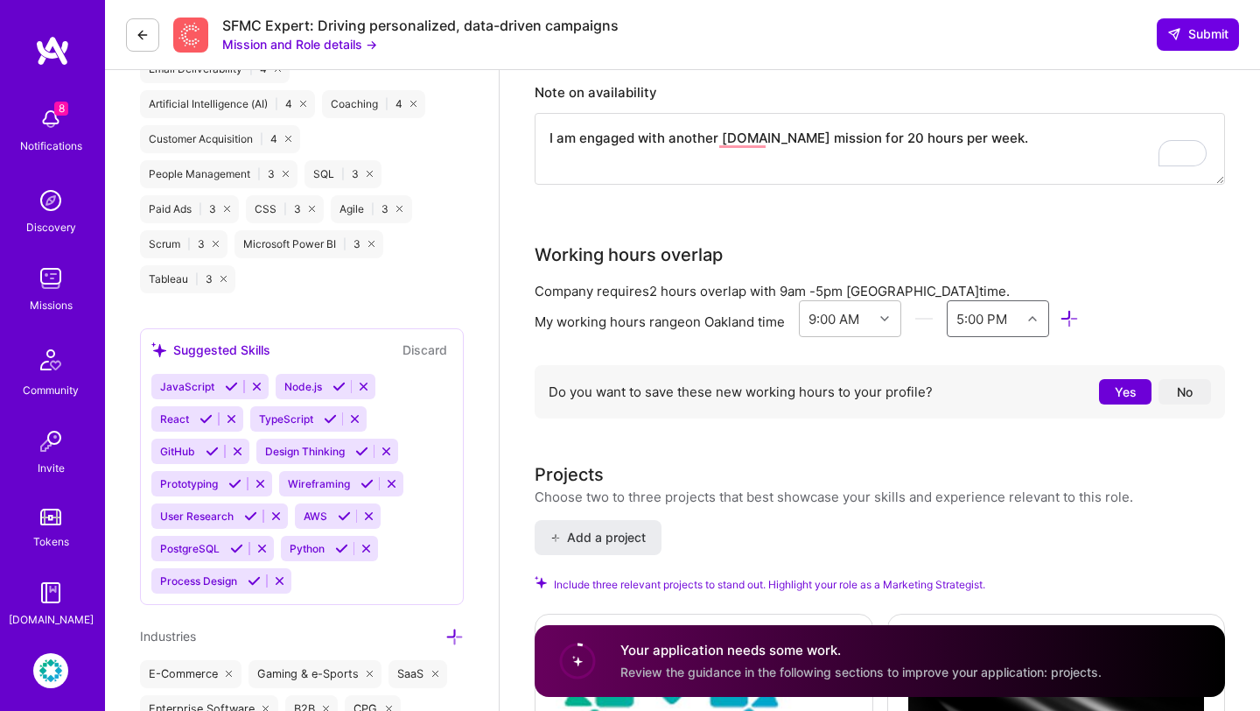
click at [930, 422] on div "Do you want to save these new working hours to your profile? Yes No" at bounding box center [880, 395] width 691 height 61
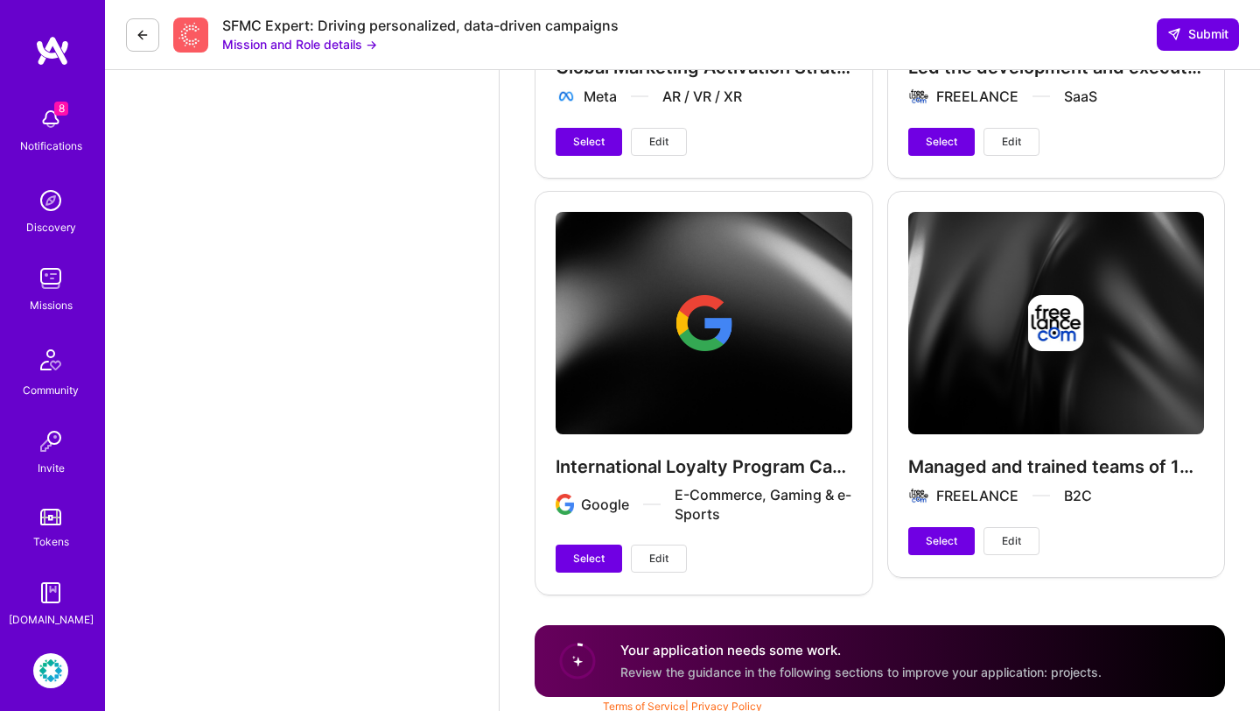
scroll to position [3295, 0]
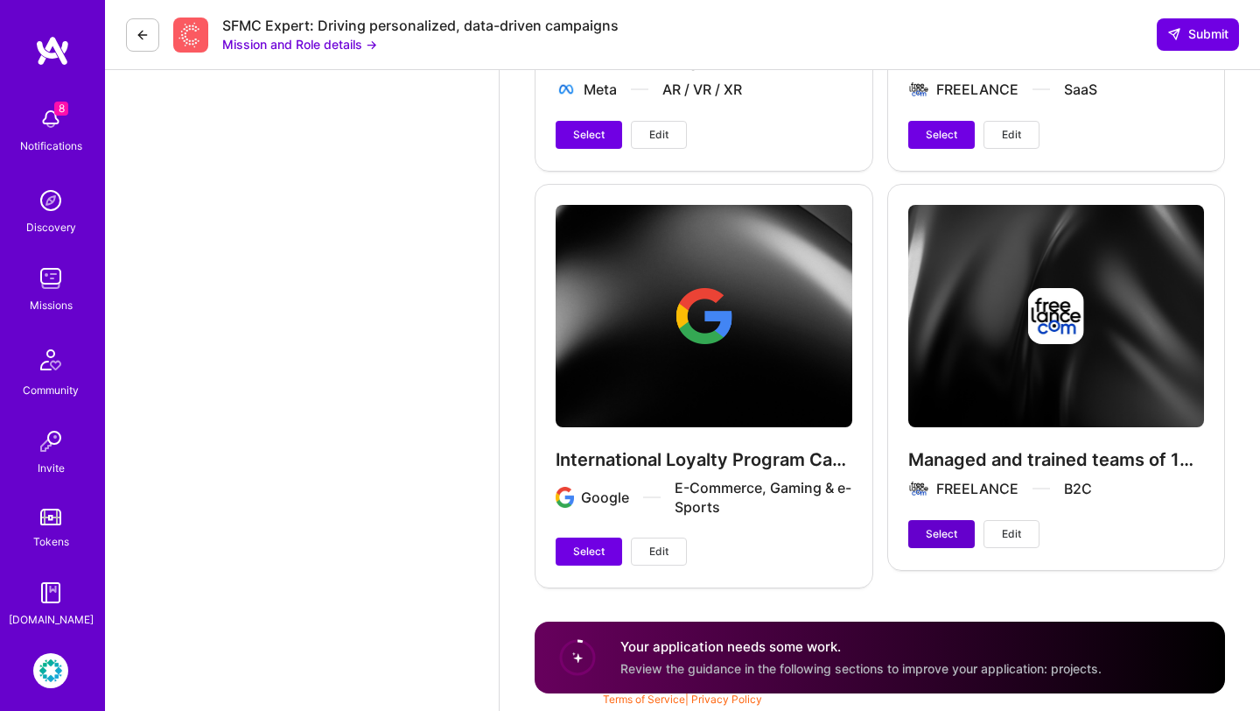
click at [944, 527] on span "Select" at bounding box center [942, 534] width 32 height 16
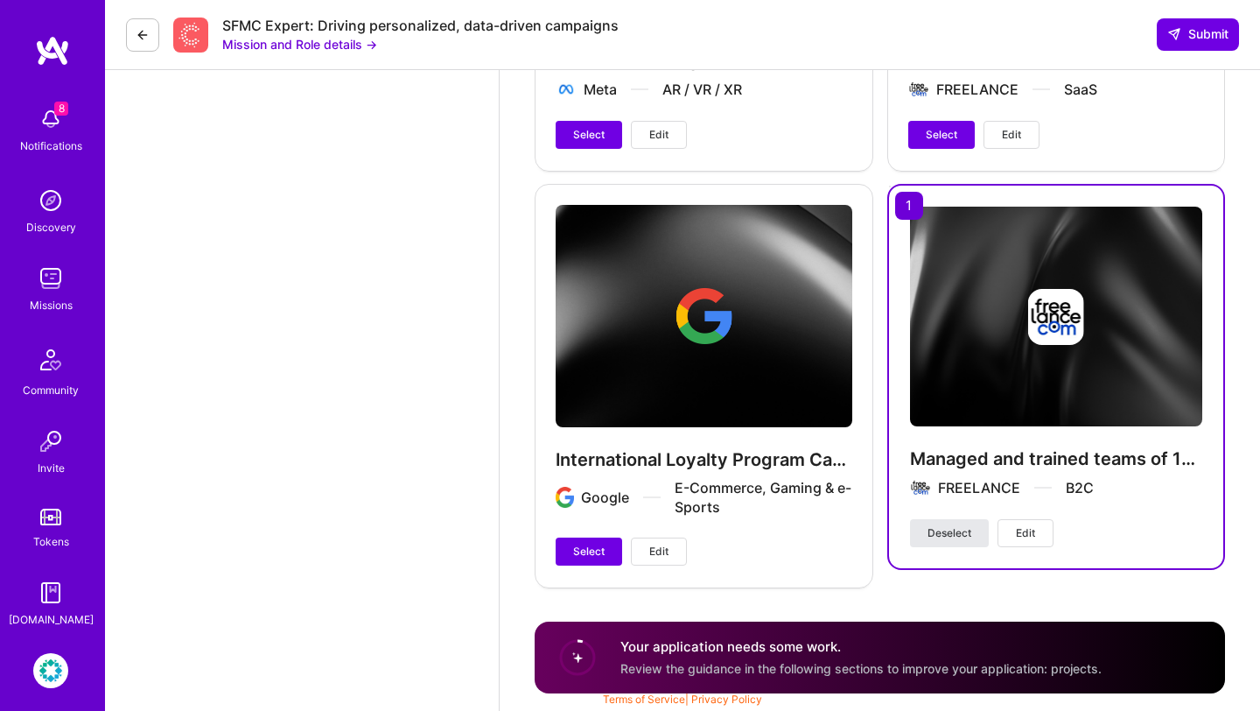
click at [944, 527] on span "Deselect" at bounding box center [950, 533] width 44 height 16
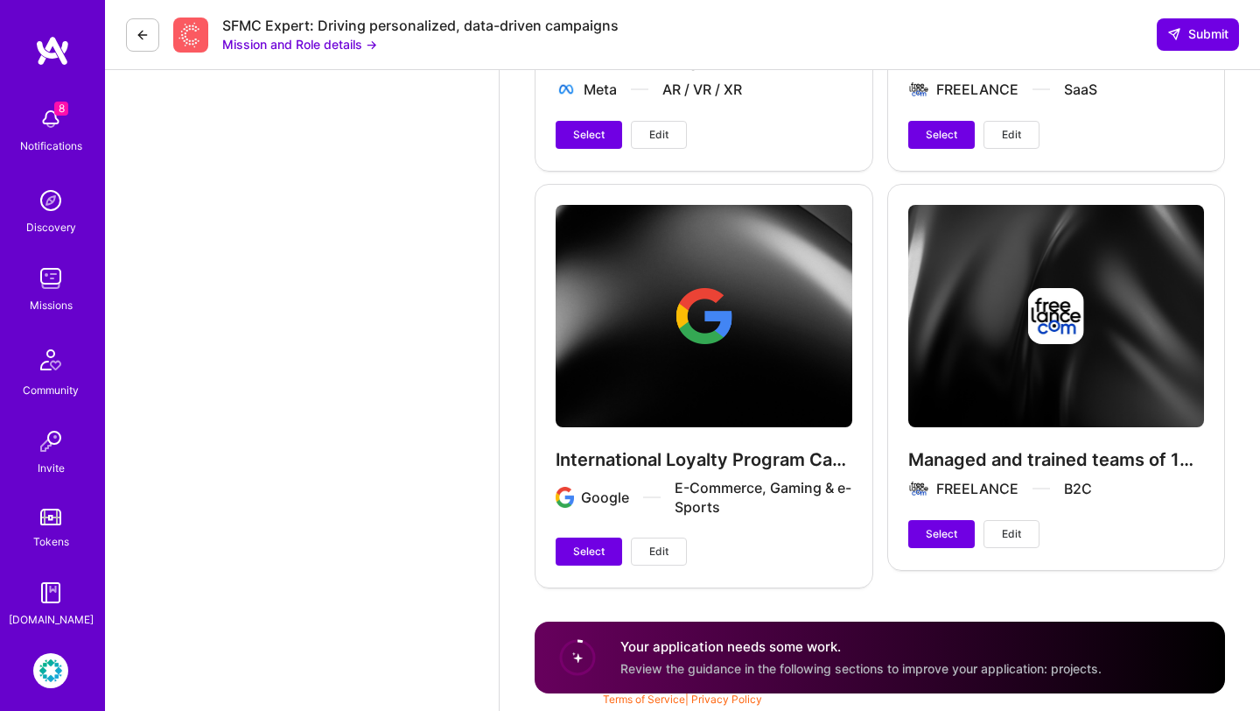
click at [944, 513] on div "Managed and trained teams of 10 specialists on activation footprint FREELANCE B…" at bounding box center [1056, 376] width 339 height 385
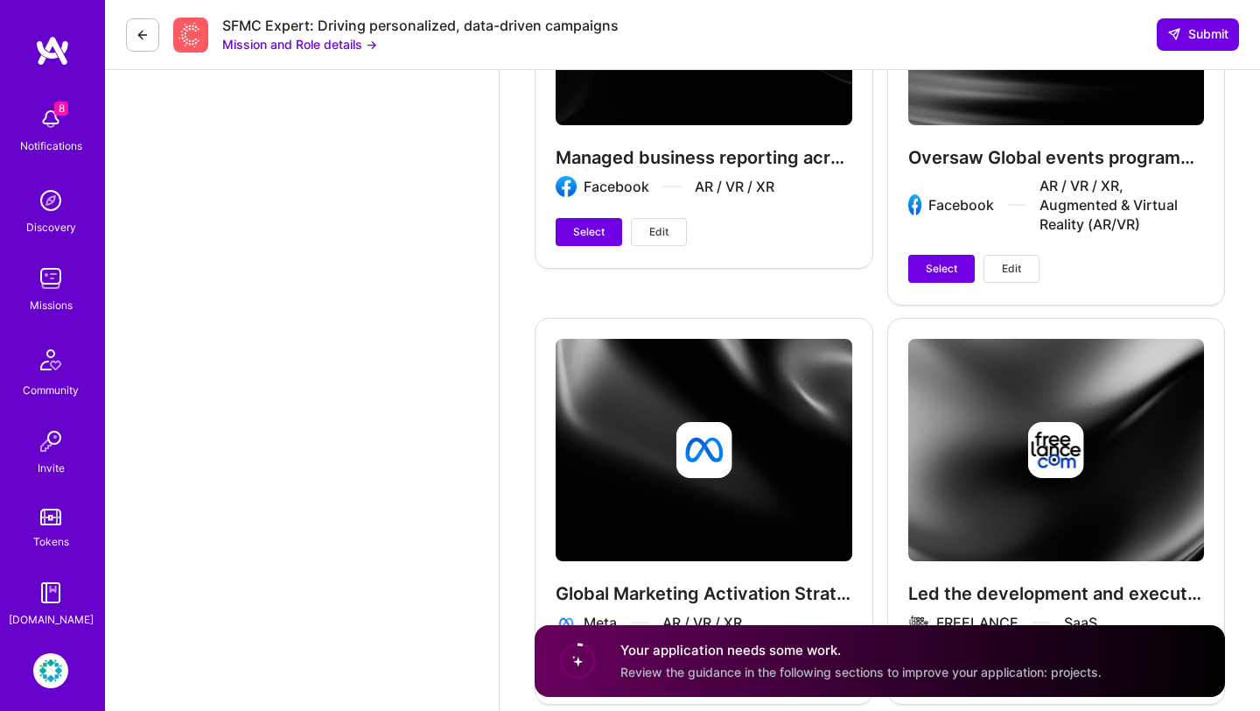
scroll to position [2617, 0]
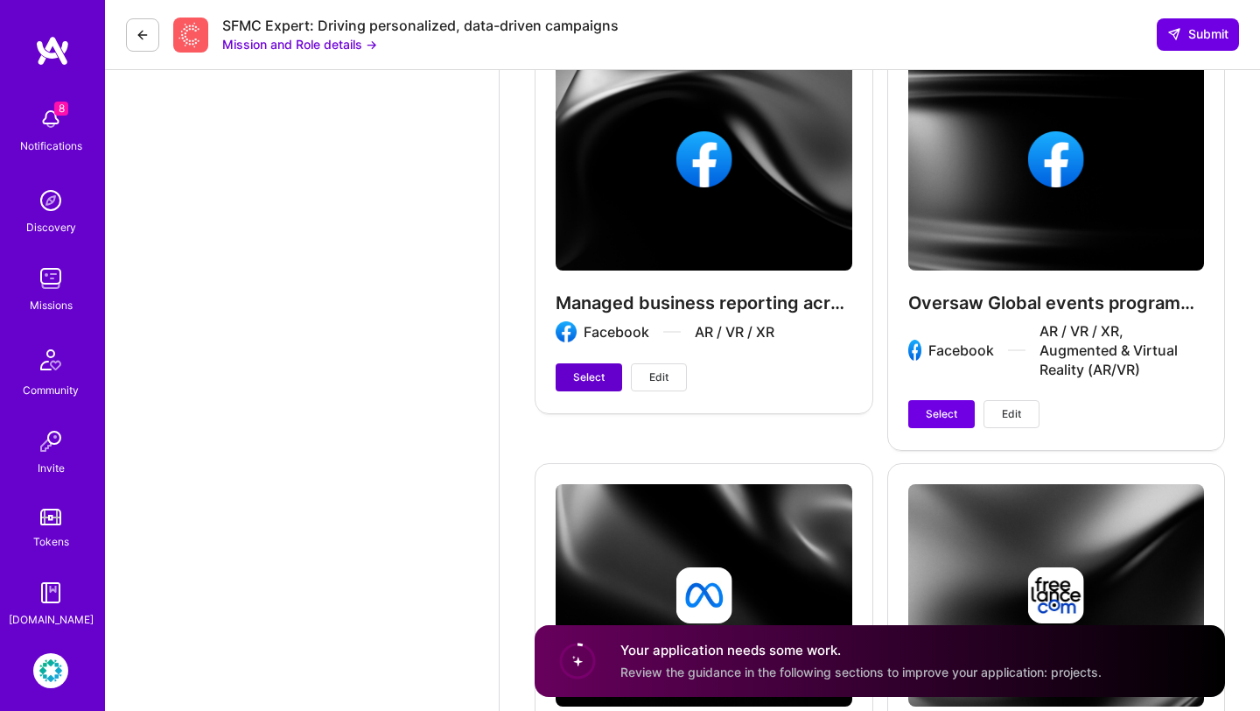
click at [598, 379] on span "Select" at bounding box center [589, 377] width 32 height 16
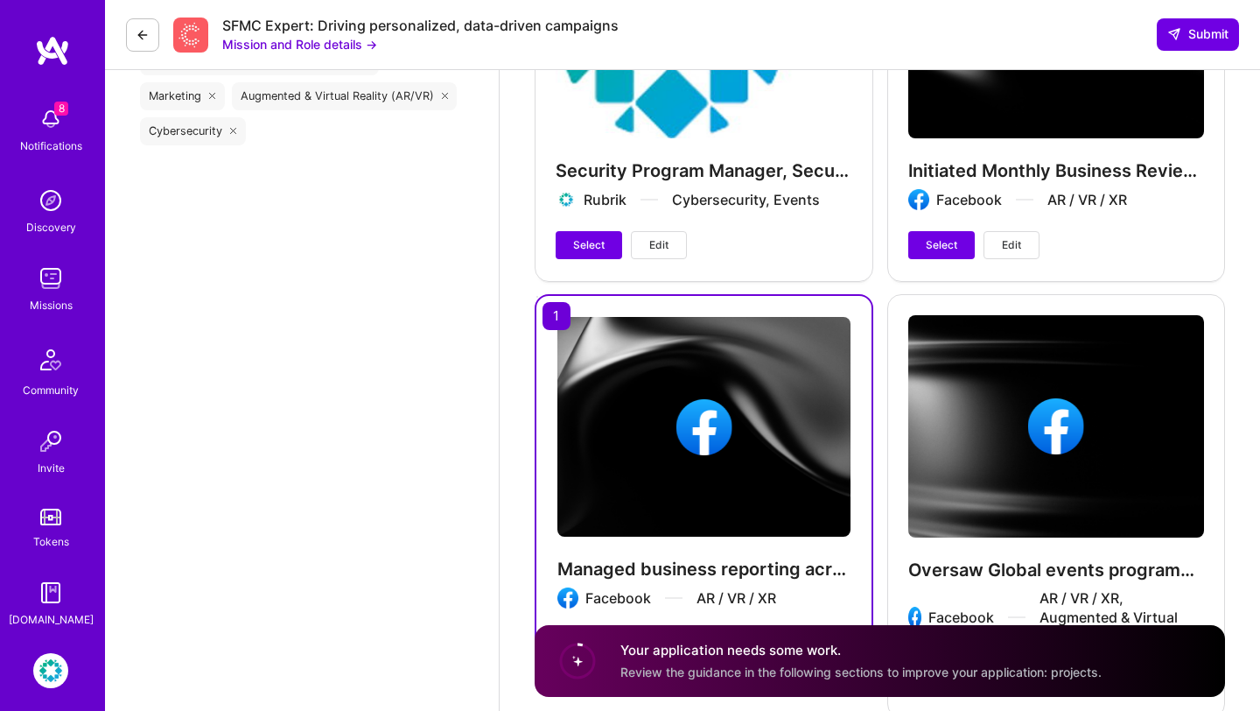
scroll to position [2116, 0]
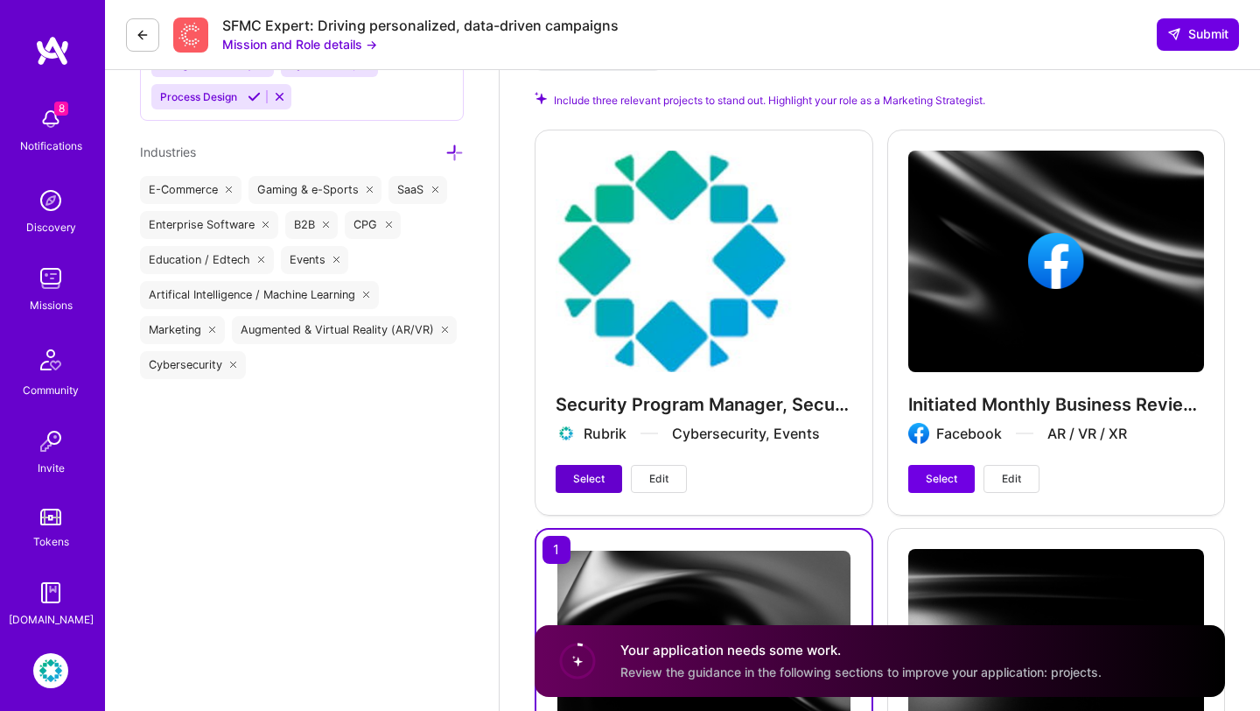
click at [593, 474] on span "Select" at bounding box center [589, 479] width 32 height 16
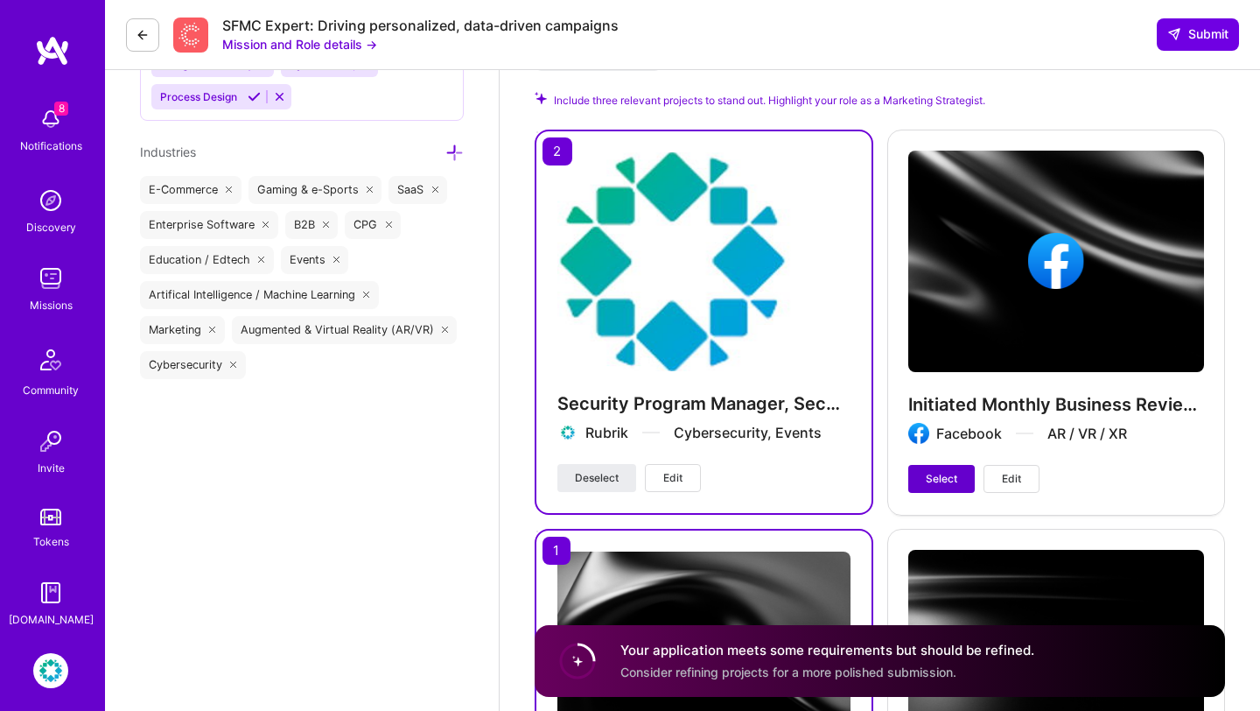
click at [919, 466] on button "Select" at bounding box center [941, 479] width 67 height 28
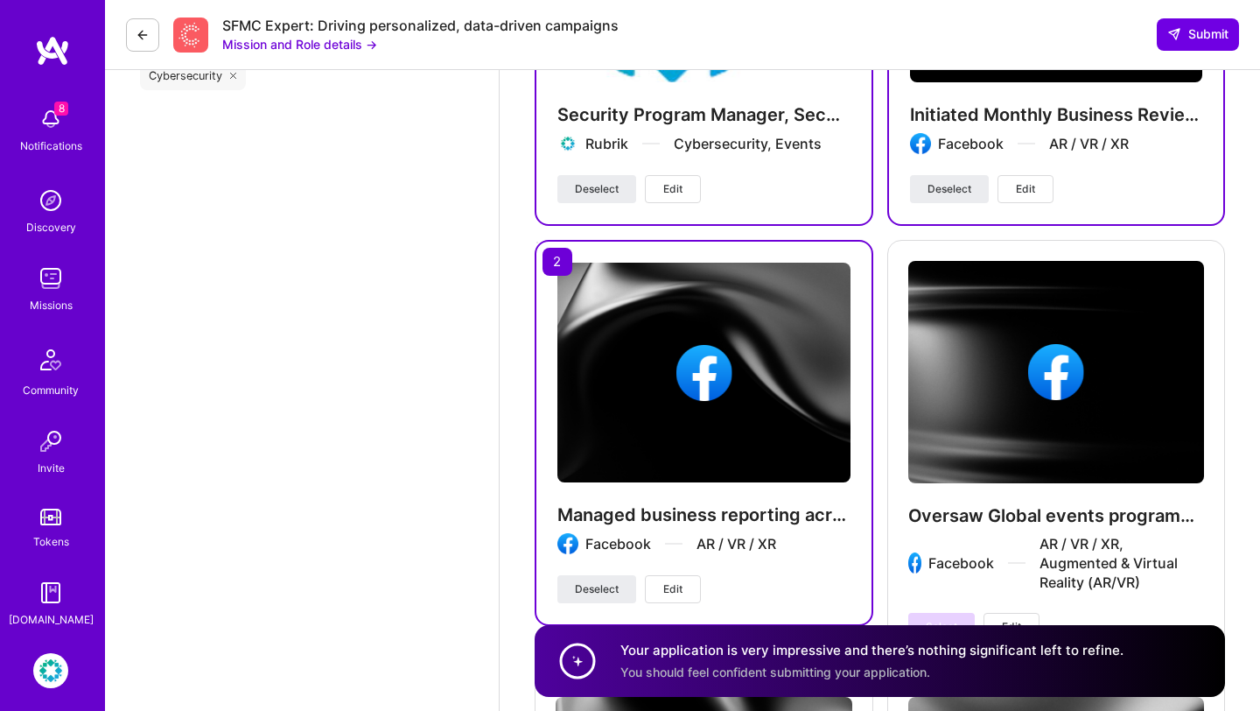
scroll to position [2362, 0]
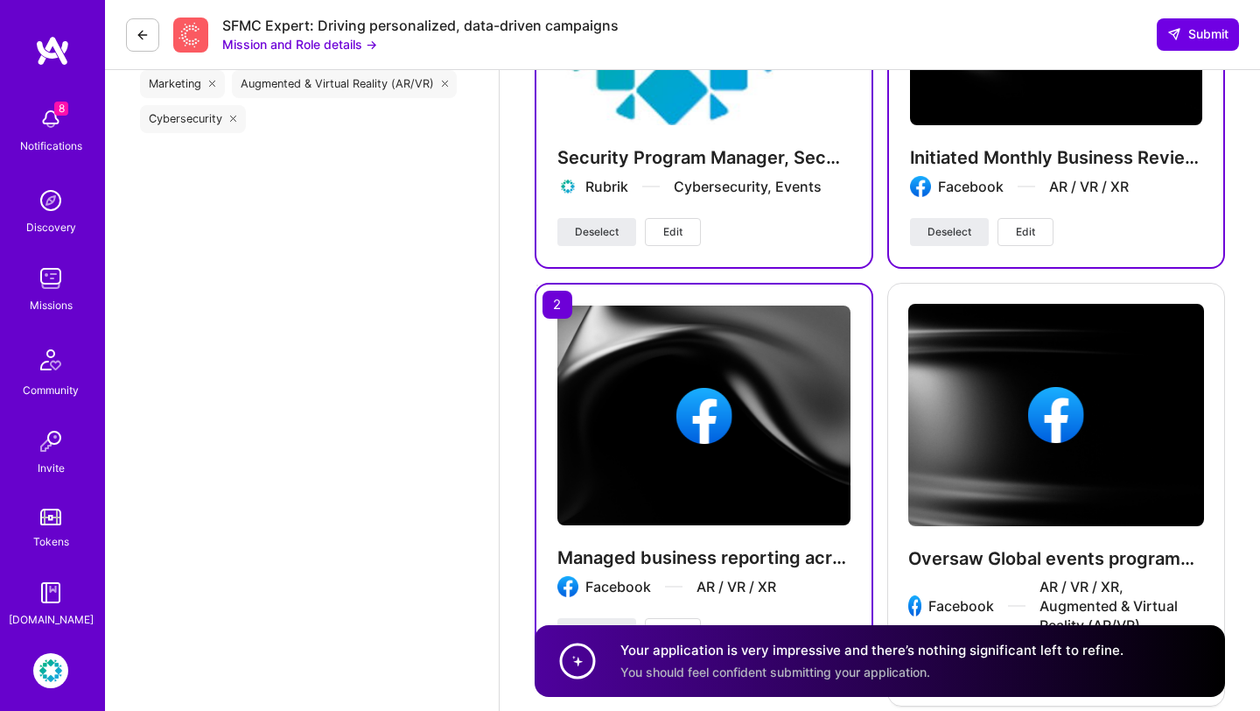
click at [604, 308] on img at bounding box center [704, 415] width 293 height 220
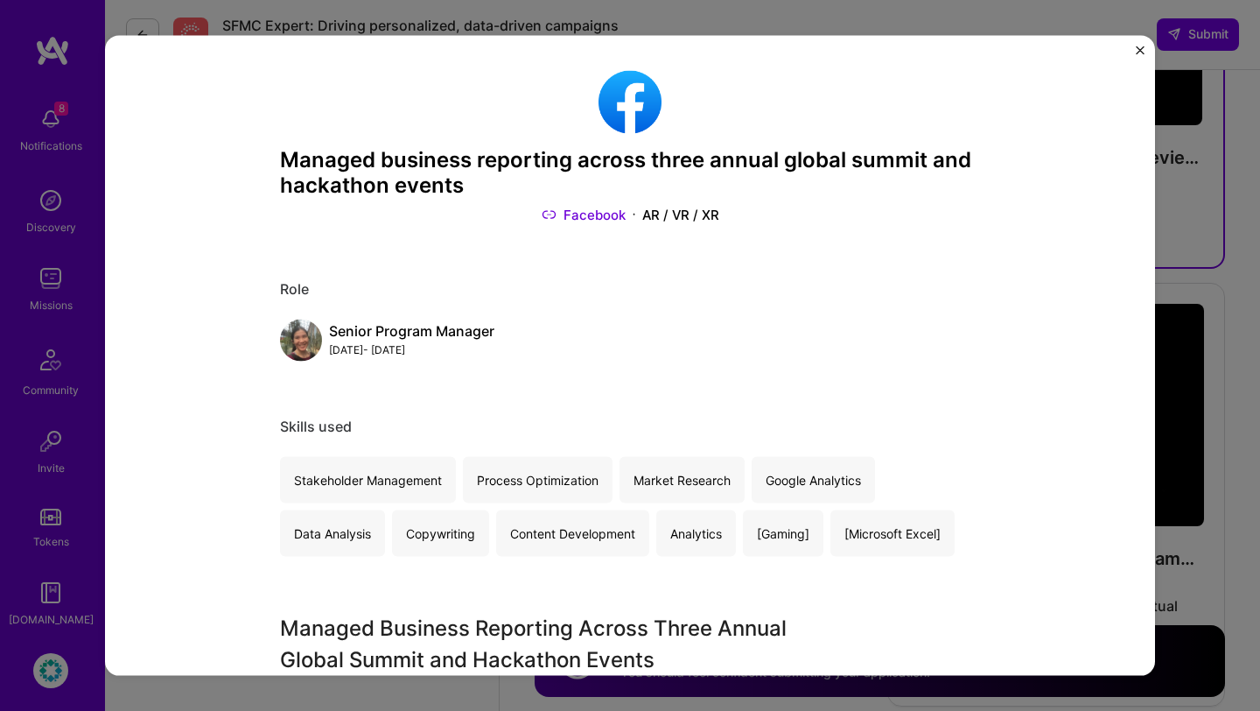
click at [1133, 52] on div "Managed business reporting across three annual global summit and hackathon even…" at bounding box center [630, 356] width 1050 height 640
click at [1142, 52] on img "Close" at bounding box center [1140, 50] width 9 height 9
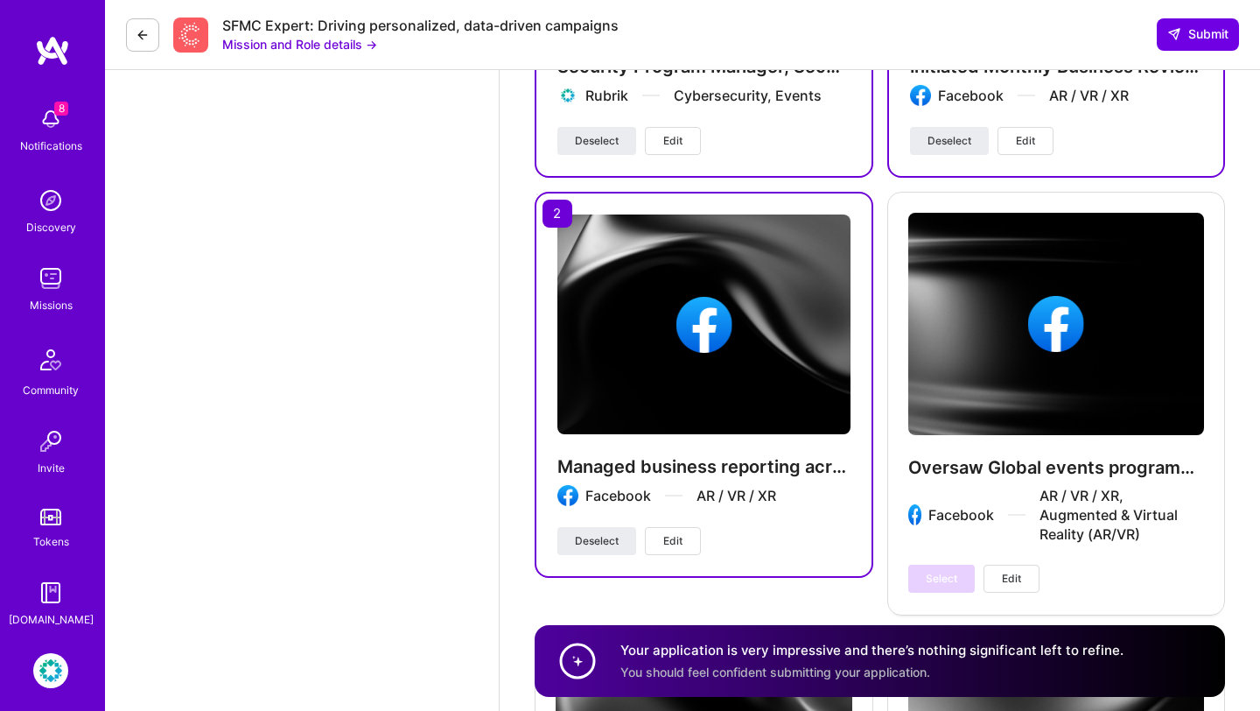
scroll to position [2322, 0]
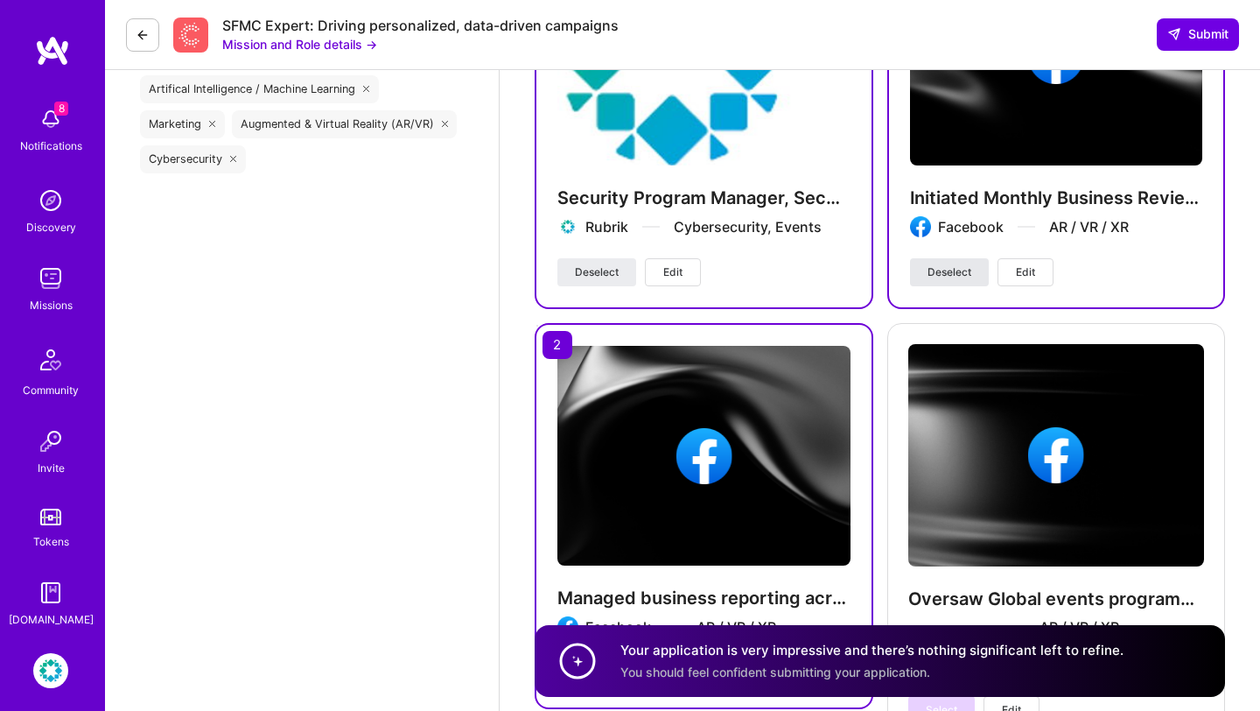
click at [933, 268] on span "Deselect" at bounding box center [950, 272] width 44 height 16
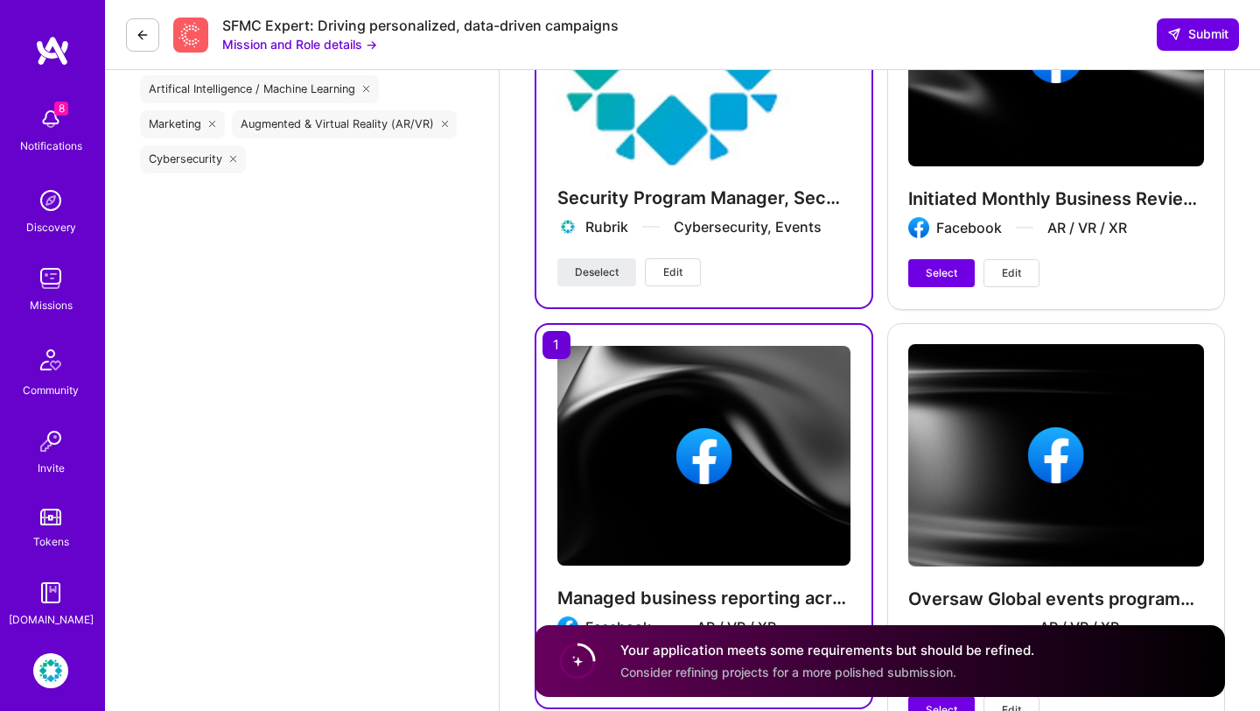
scroll to position [2524, 0]
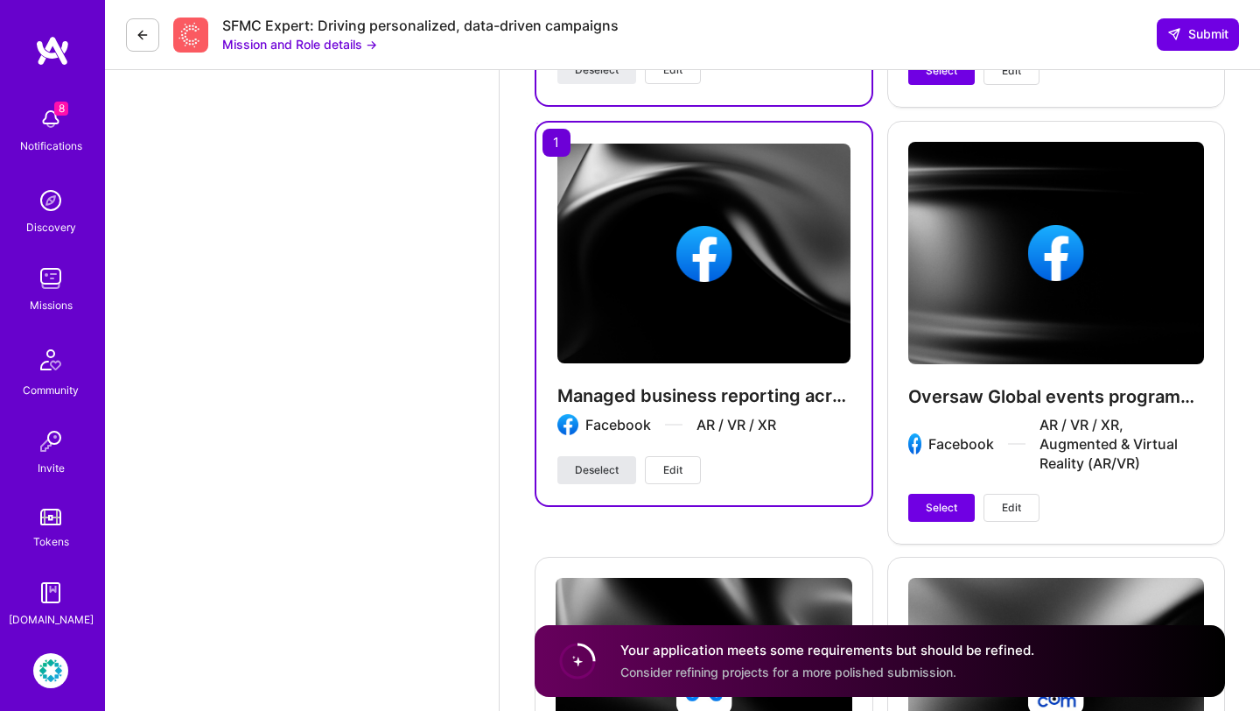
click at [627, 466] on button "Deselect" at bounding box center [597, 470] width 79 height 28
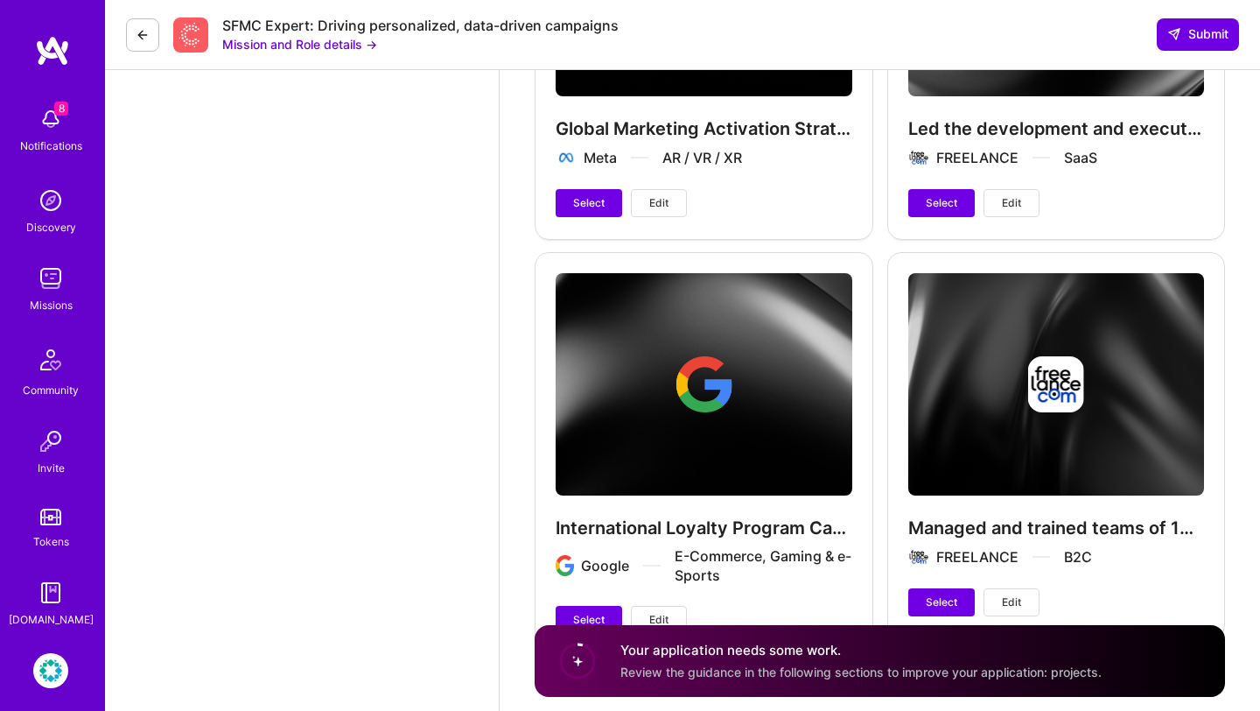
scroll to position [3296, 0]
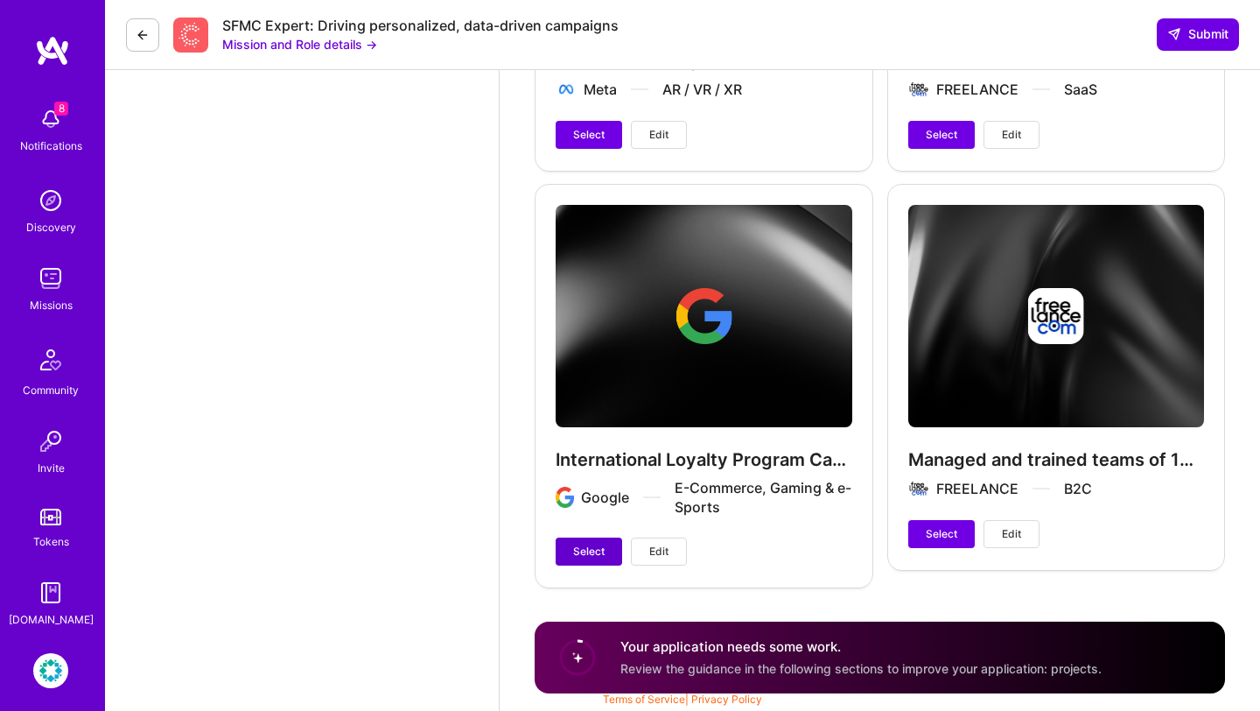
click at [595, 551] on span "Select" at bounding box center [589, 551] width 32 height 16
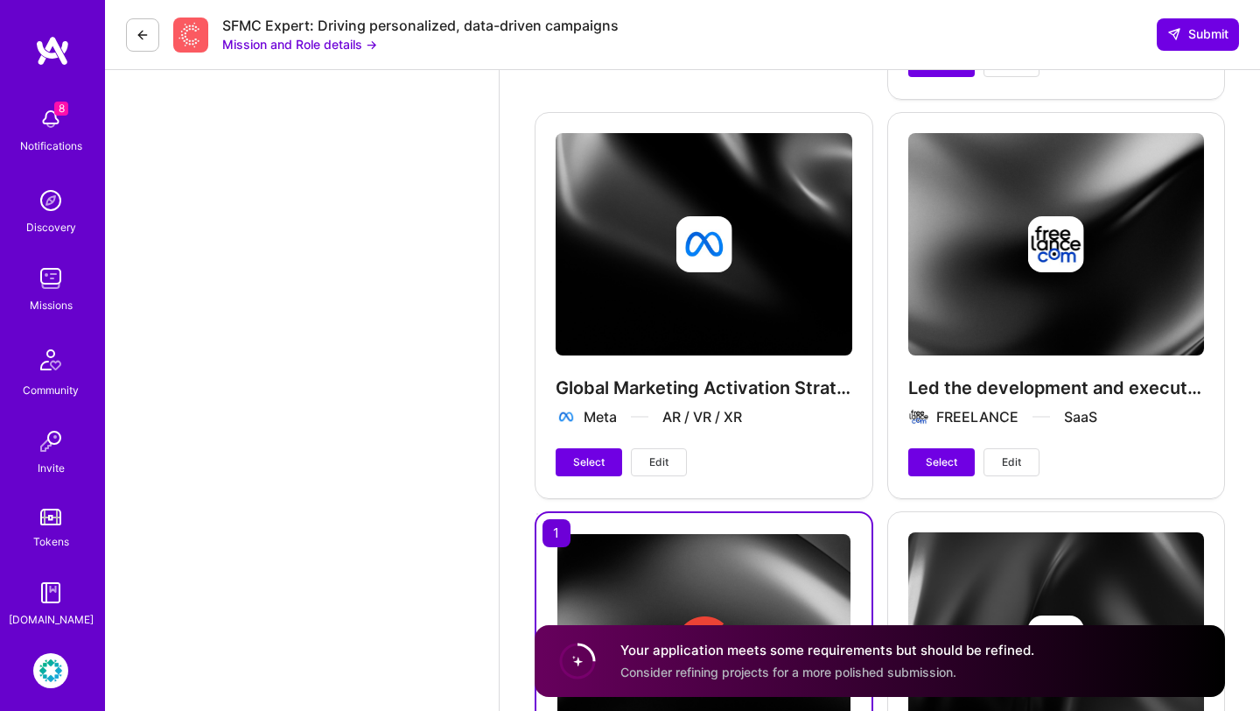
scroll to position [2965, 0]
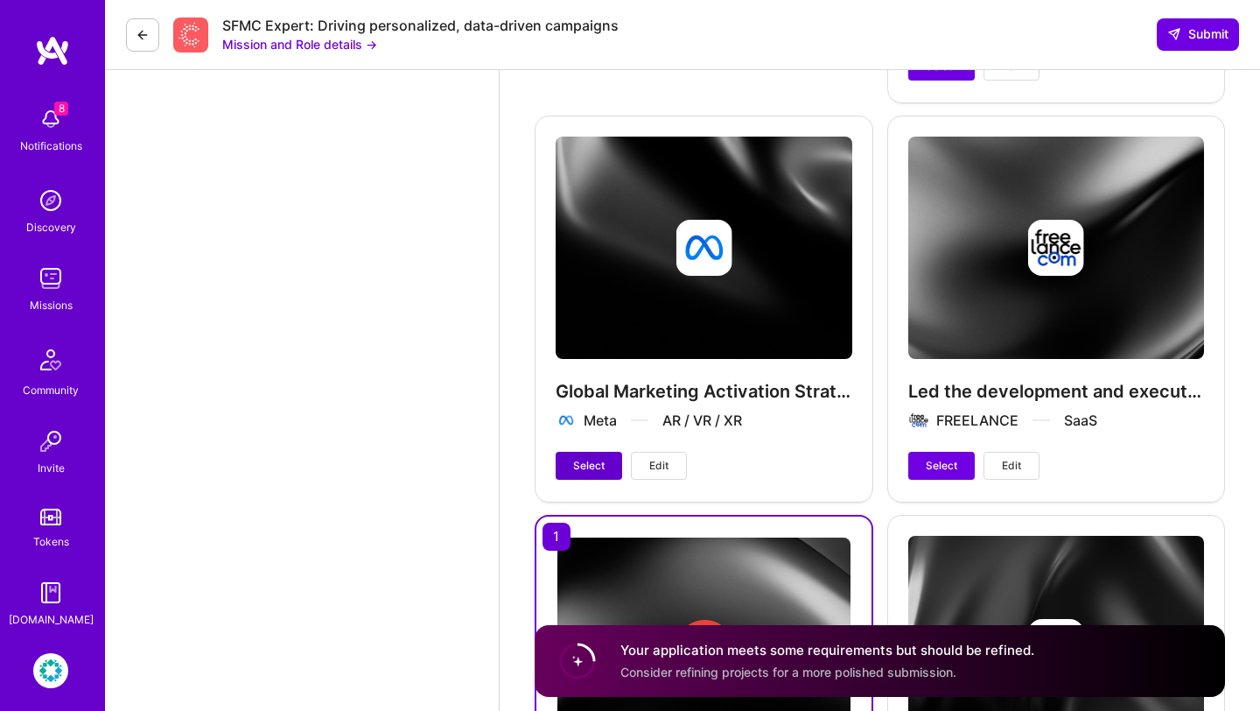
click at [602, 463] on span "Select" at bounding box center [589, 466] width 32 height 16
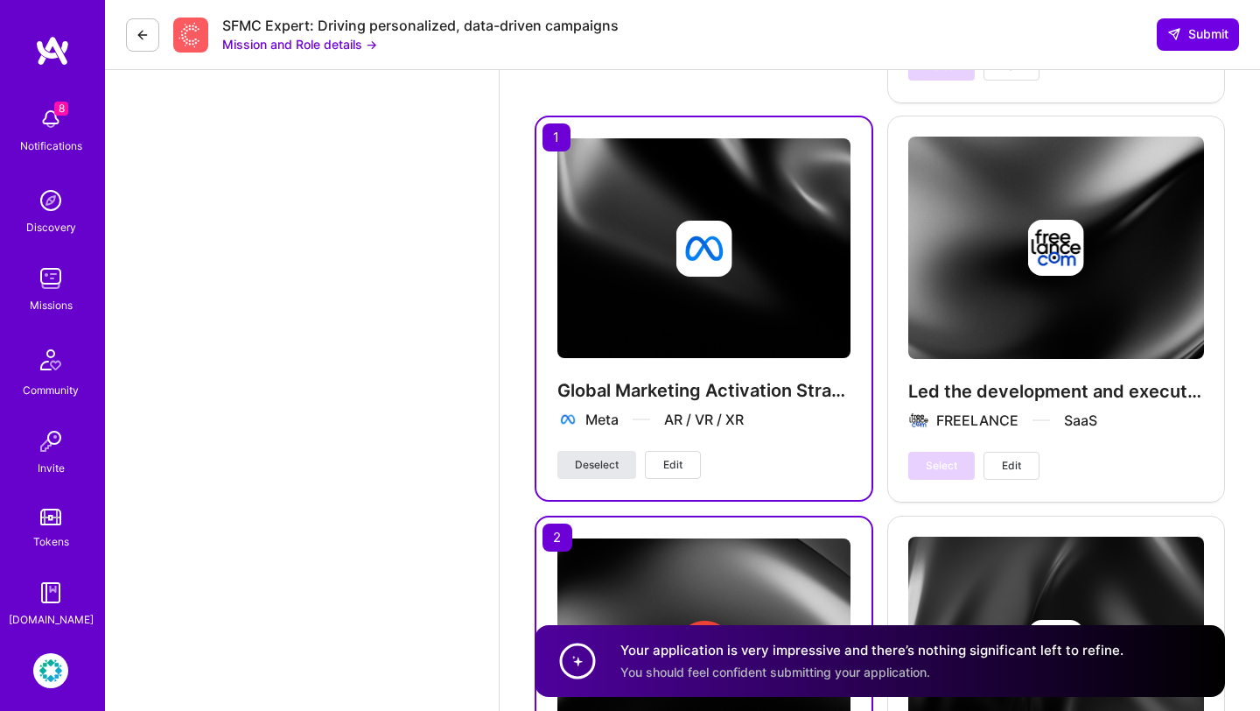
click at [602, 463] on span "Deselect" at bounding box center [597, 465] width 44 height 16
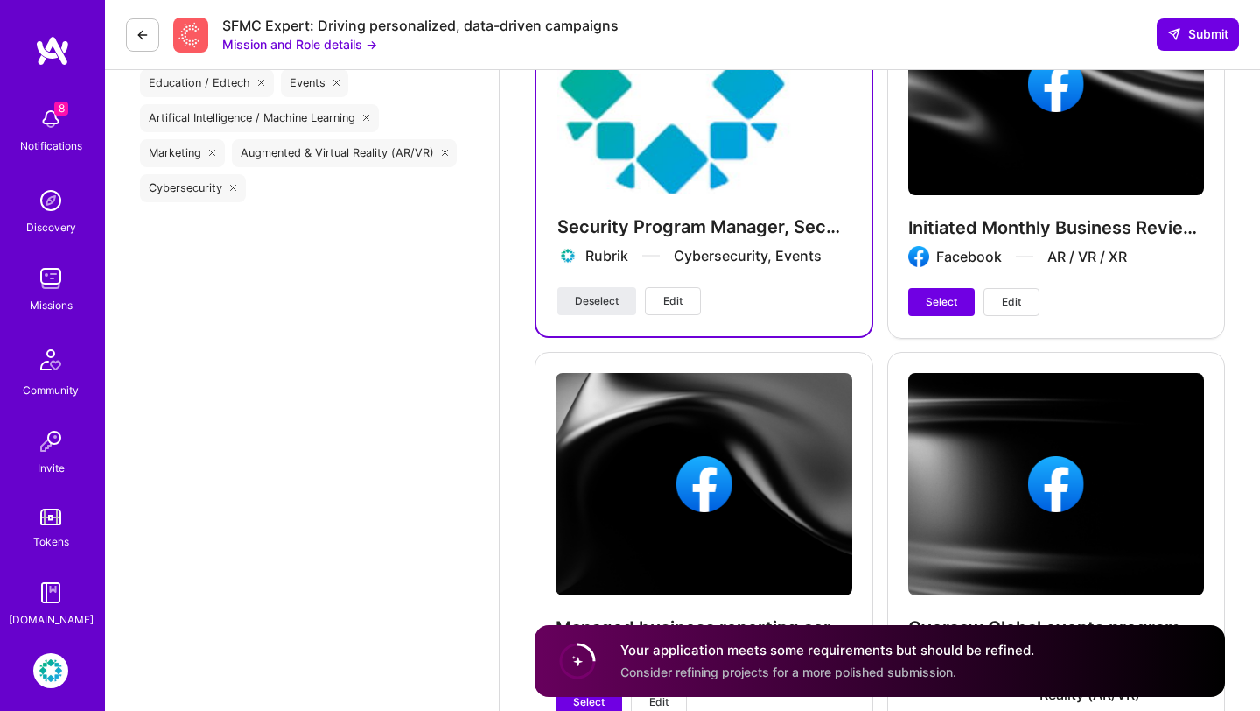
scroll to position [2277, 0]
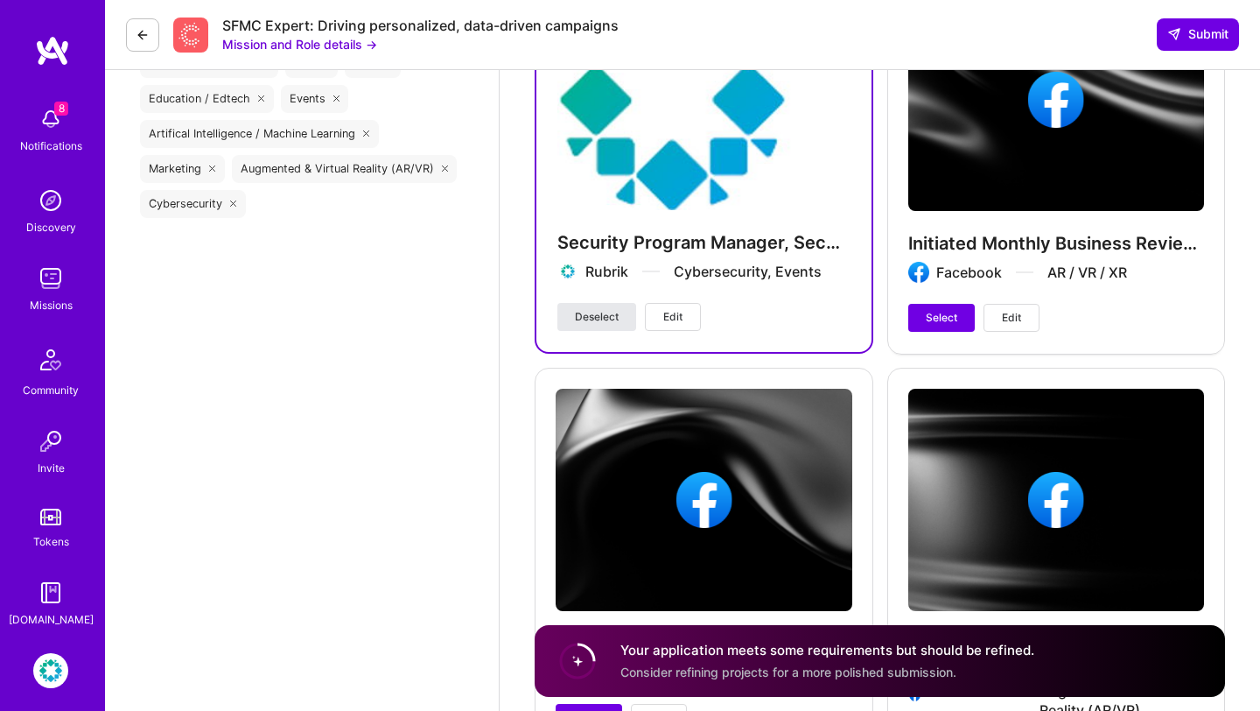
click at [610, 326] on button "Deselect" at bounding box center [597, 317] width 79 height 28
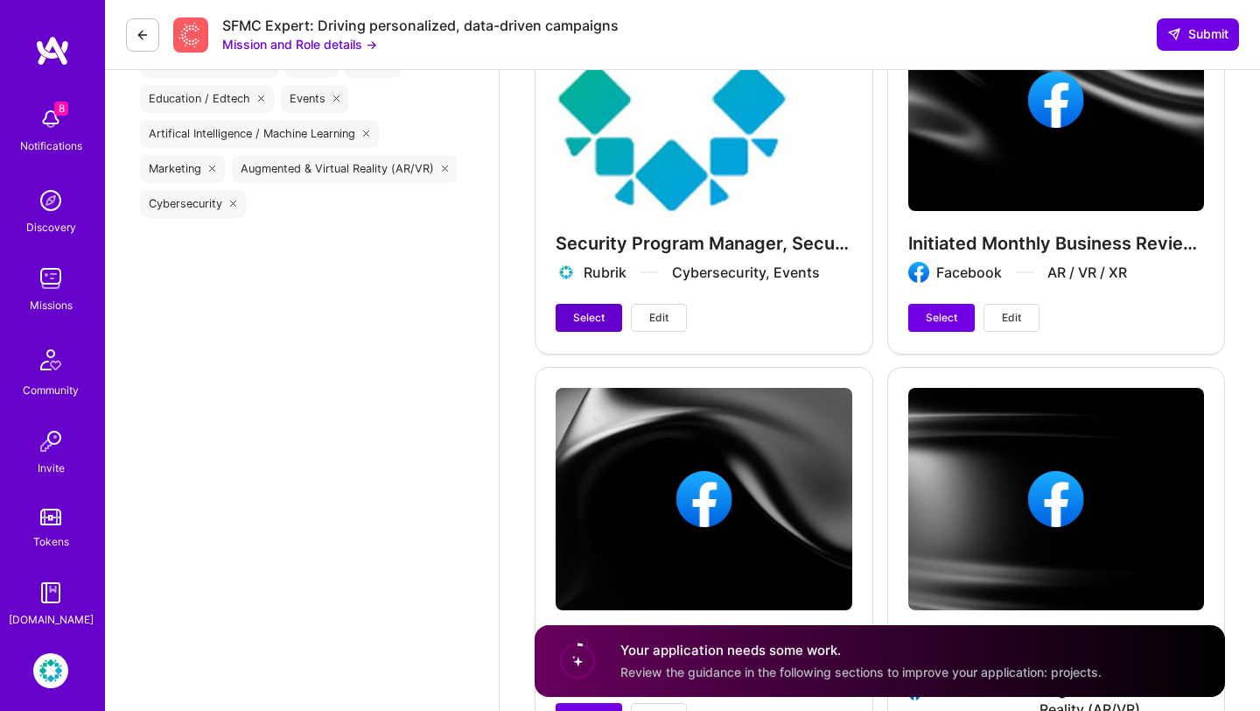
scroll to position [2281, 0]
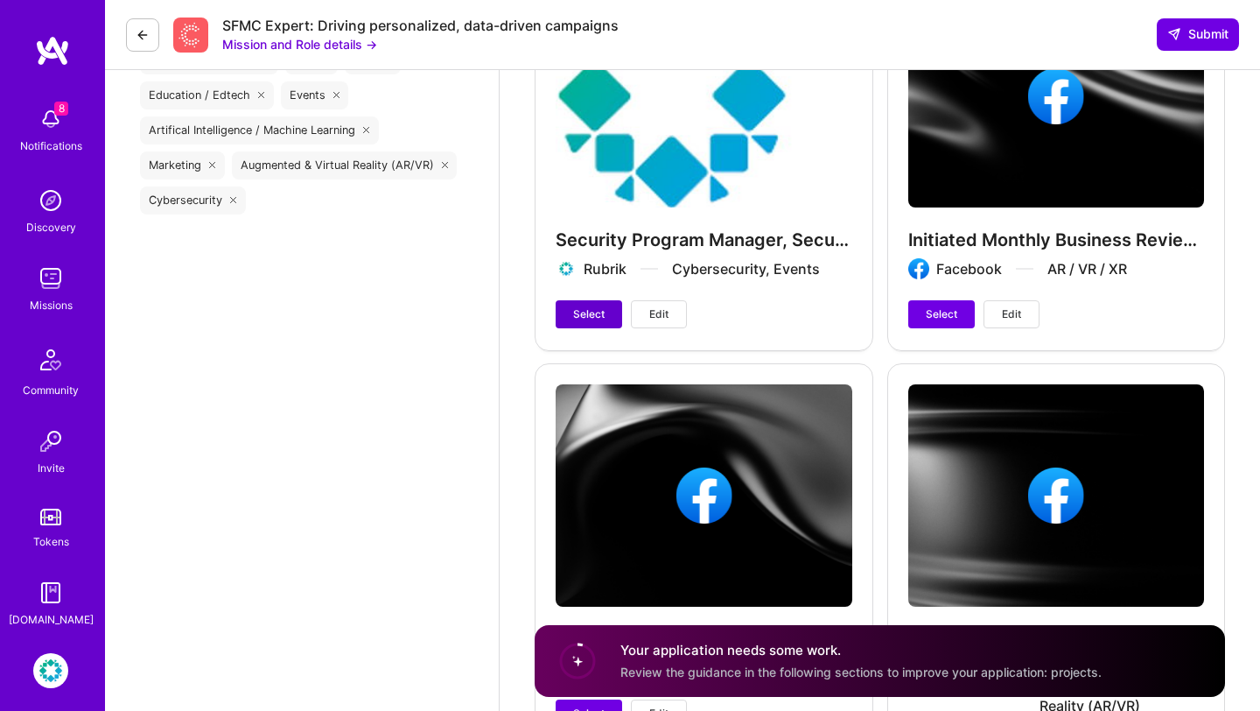
click at [609, 319] on button "Select" at bounding box center [589, 314] width 67 height 28
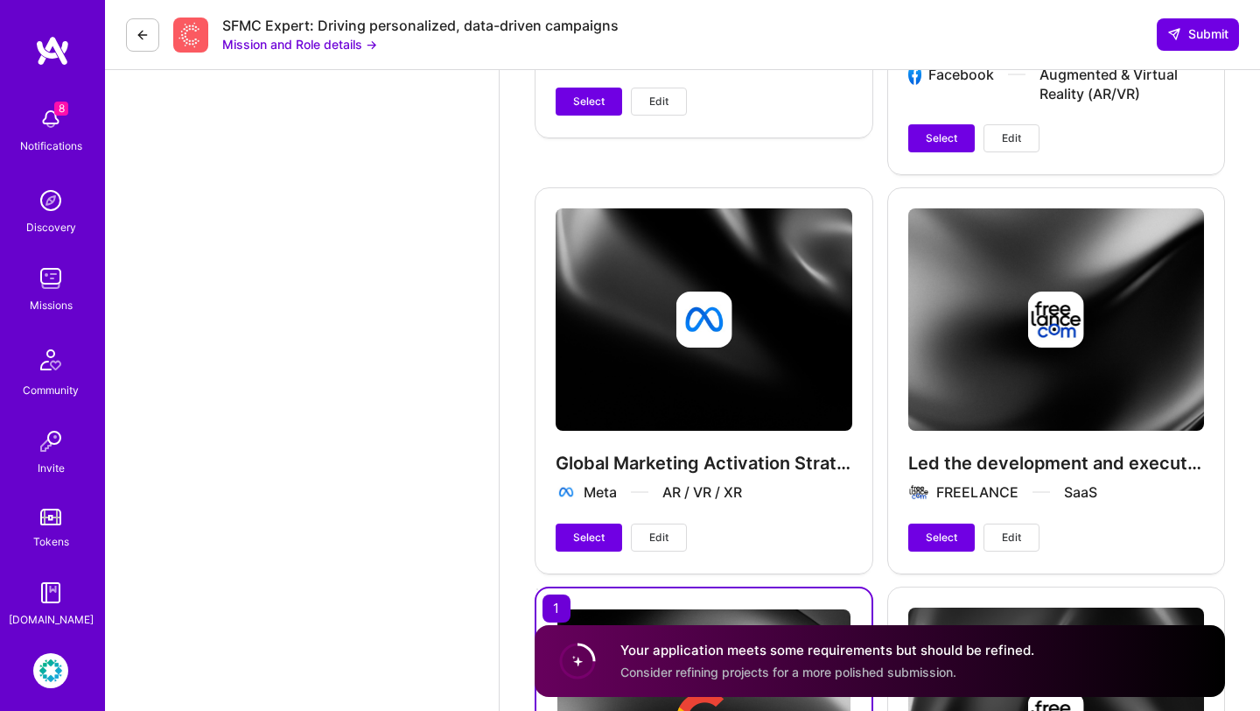
scroll to position [2686, 0]
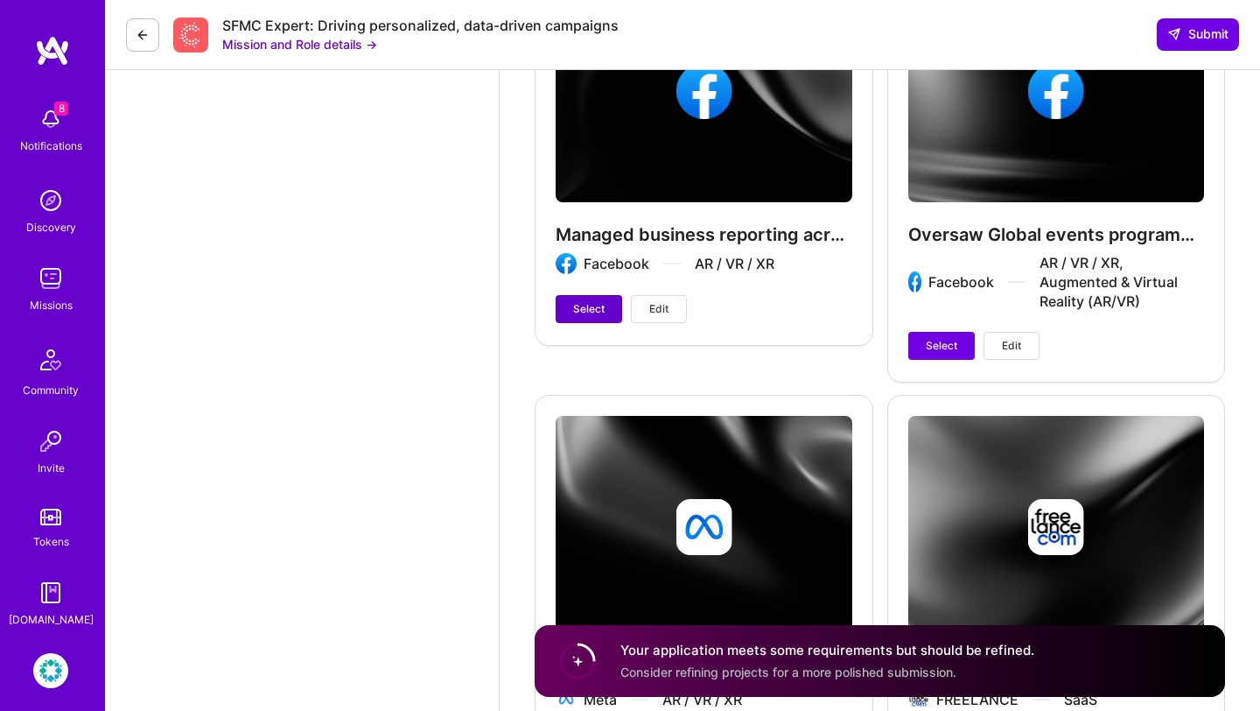
click at [596, 319] on button "Select" at bounding box center [589, 309] width 67 height 28
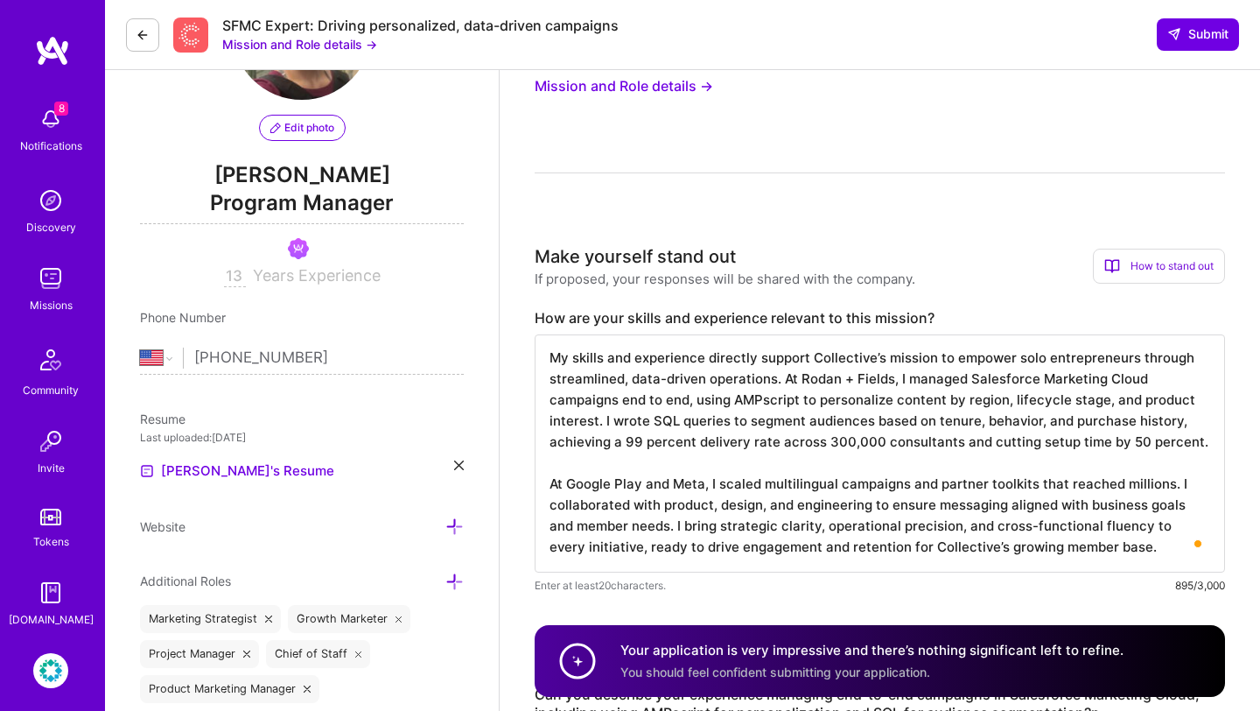
scroll to position [40, 0]
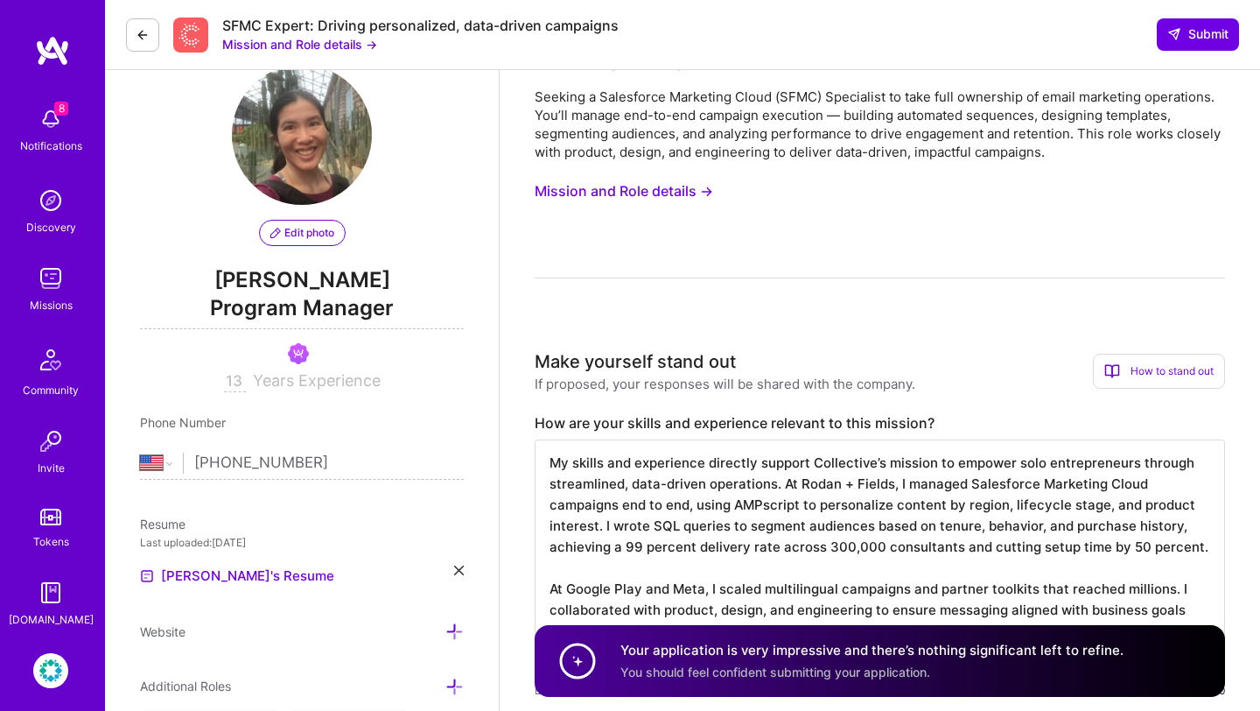
click at [654, 191] on button "Mission and Role details →" at bounding box center [624, 191] width 179 height 32
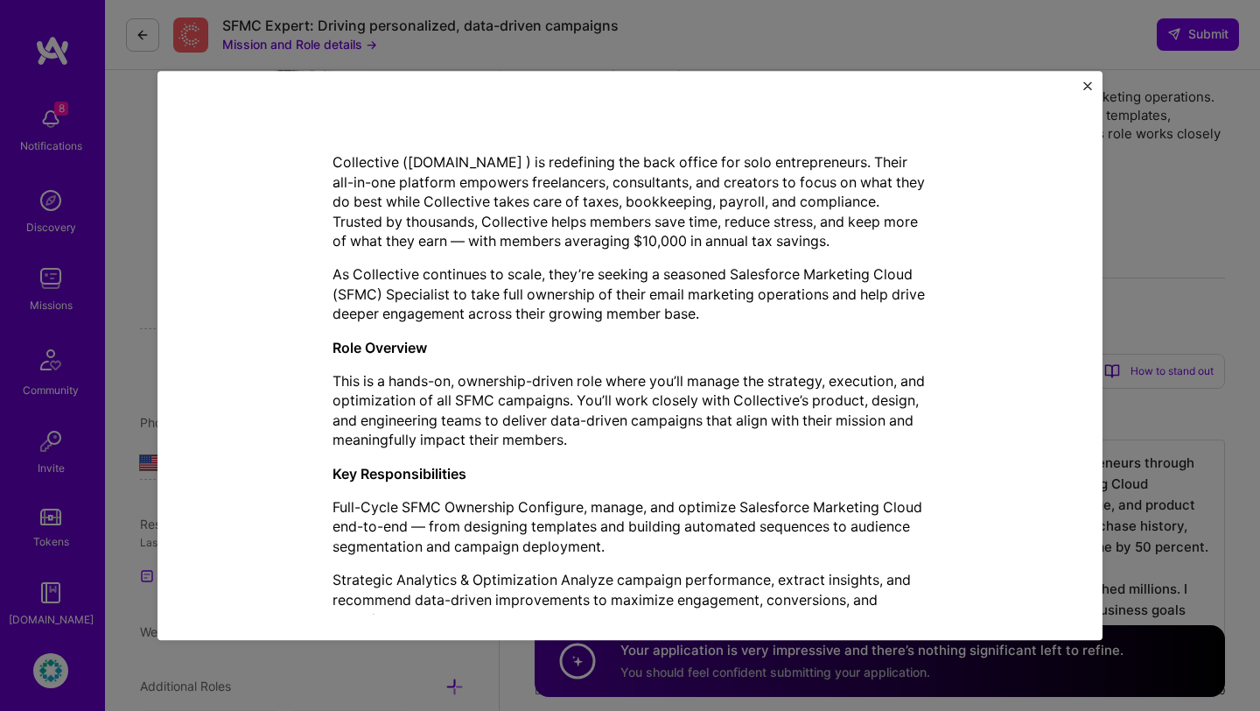
scroll to position [470, 0]
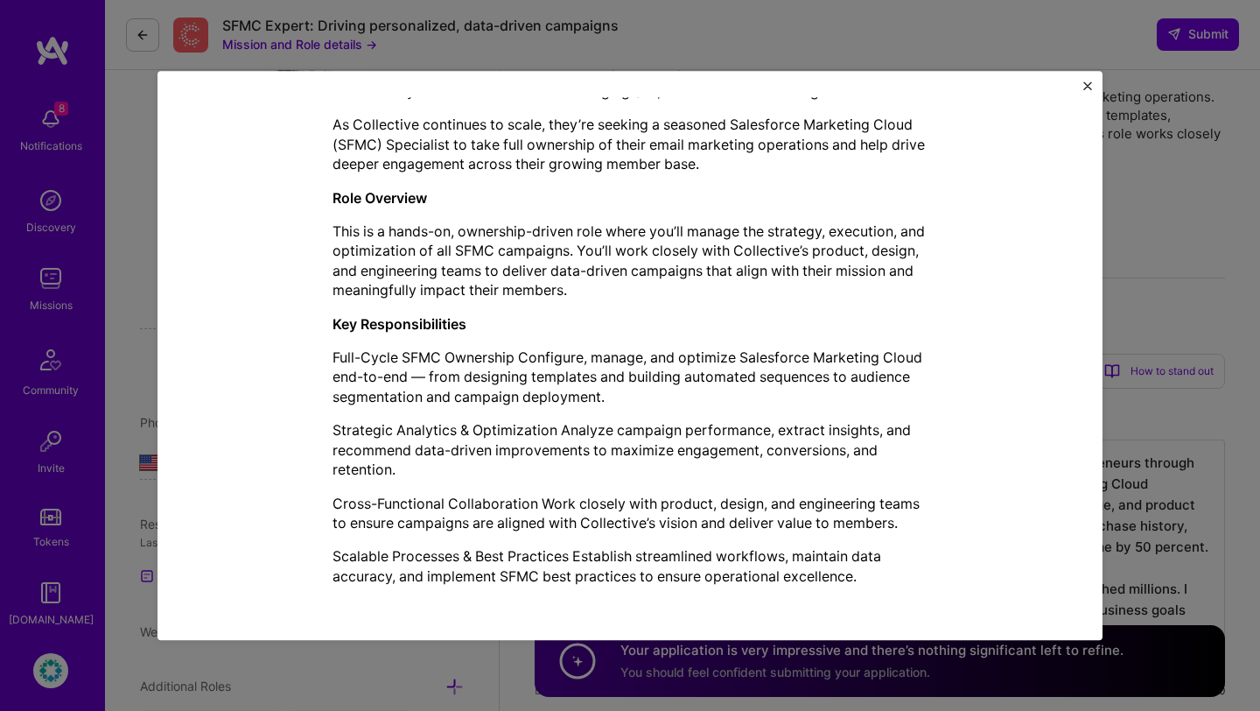
click at [1091, 82] on img "Close" at bounding box center [1087, 85] width 9 height 9
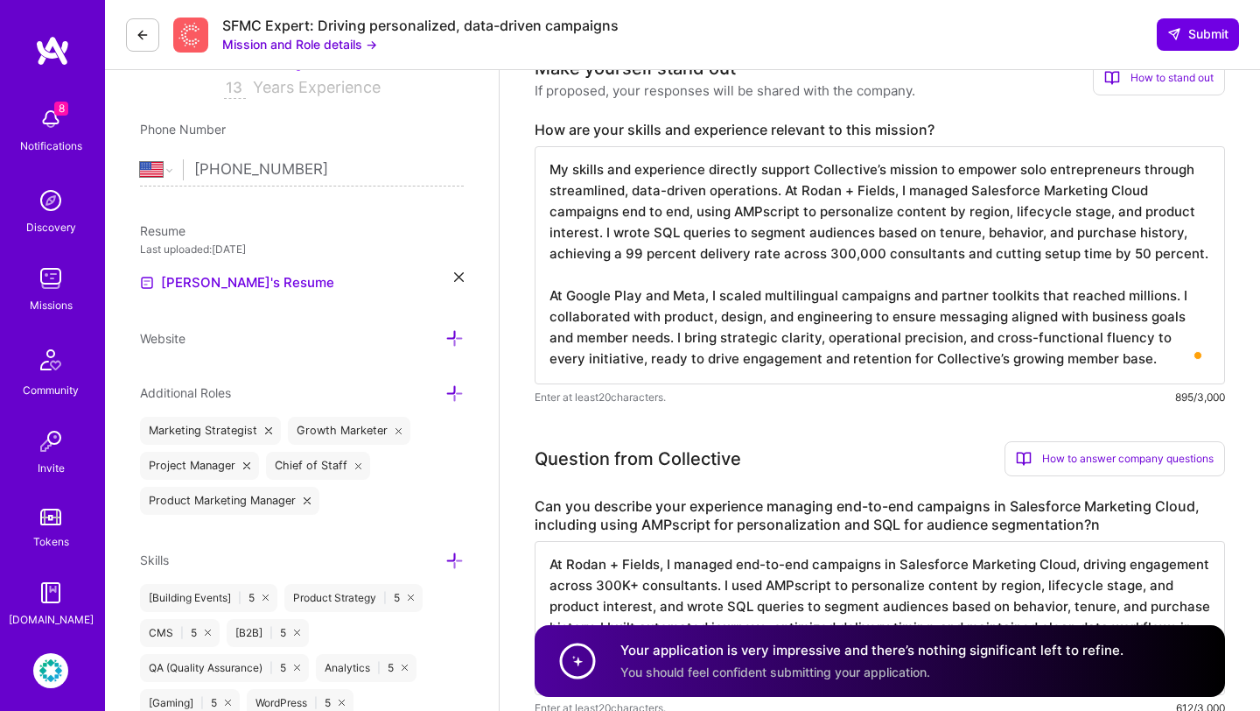
scroll to position [332, 0]
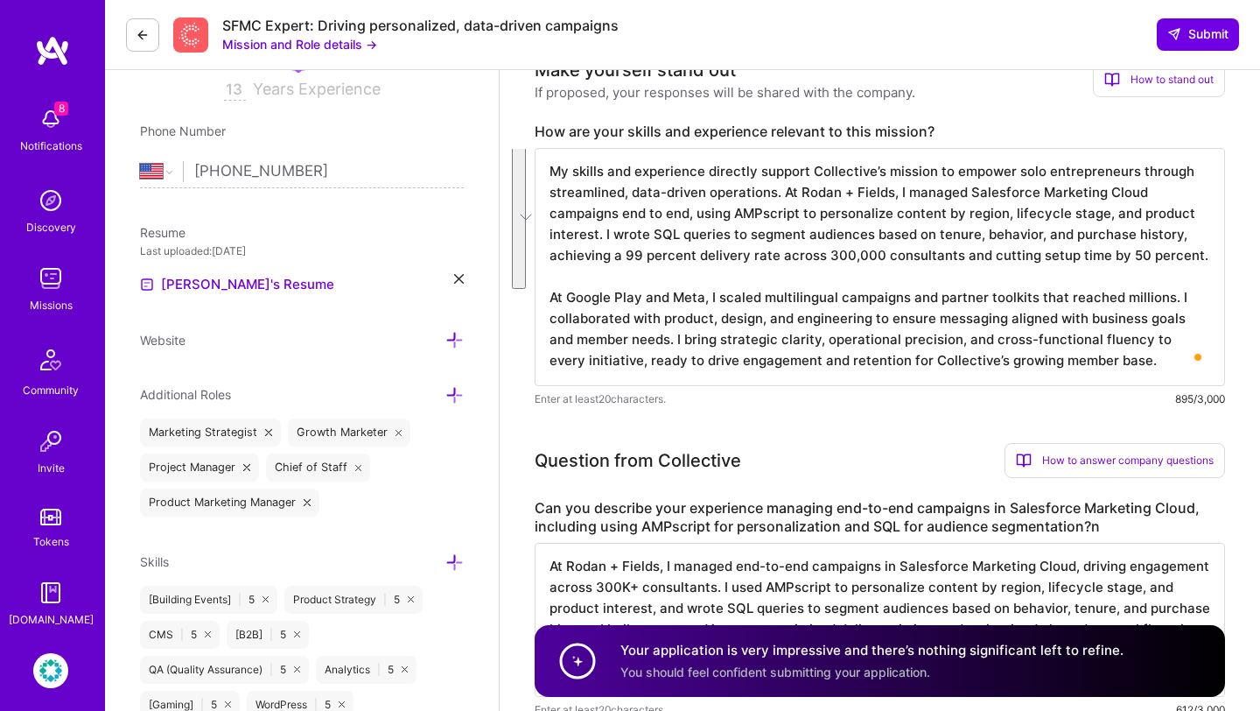
drag, startPoint x: 922, startPoint y: 172, endPoint x: 990, endPoint y: 297, distance: 142.1
click at [990, 297] on textarea "My skills and experience directly support Collective’s mission to empower solo …" at bounding box center [880, 267] width 691 height 238
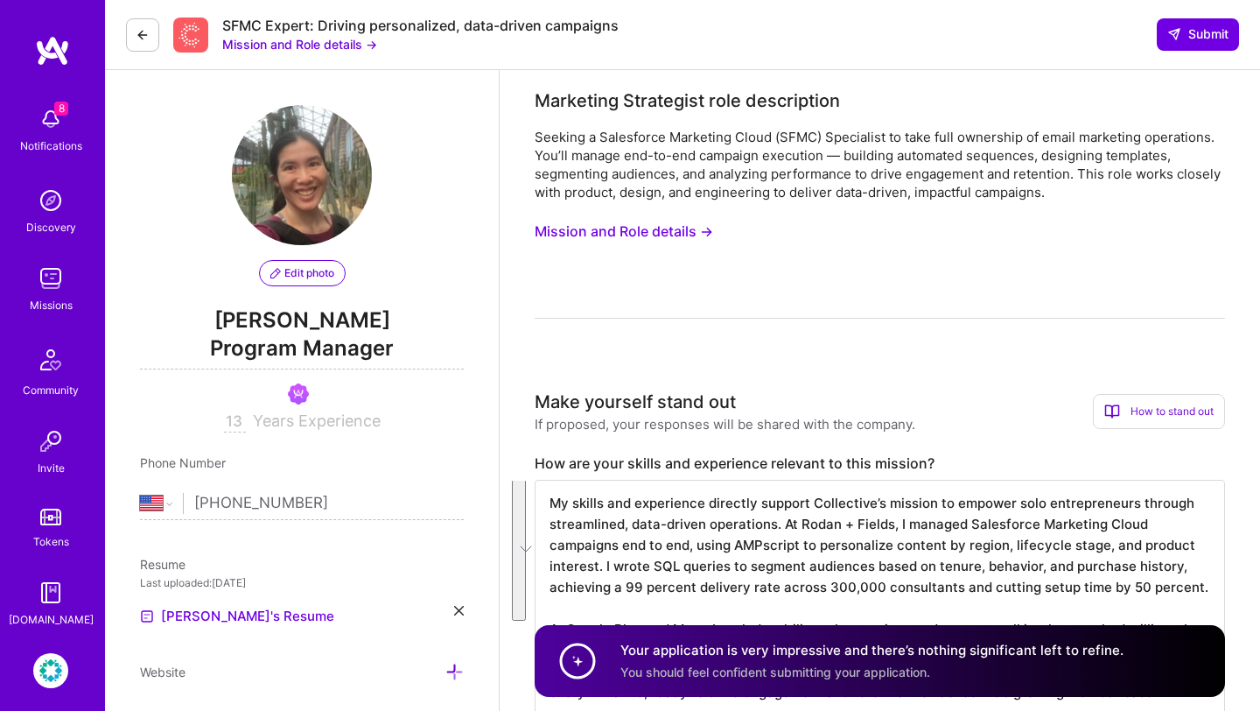
click at [621, 233] on button "Mission and Role details →" at bounding box center [624, 231] width 179 height 32
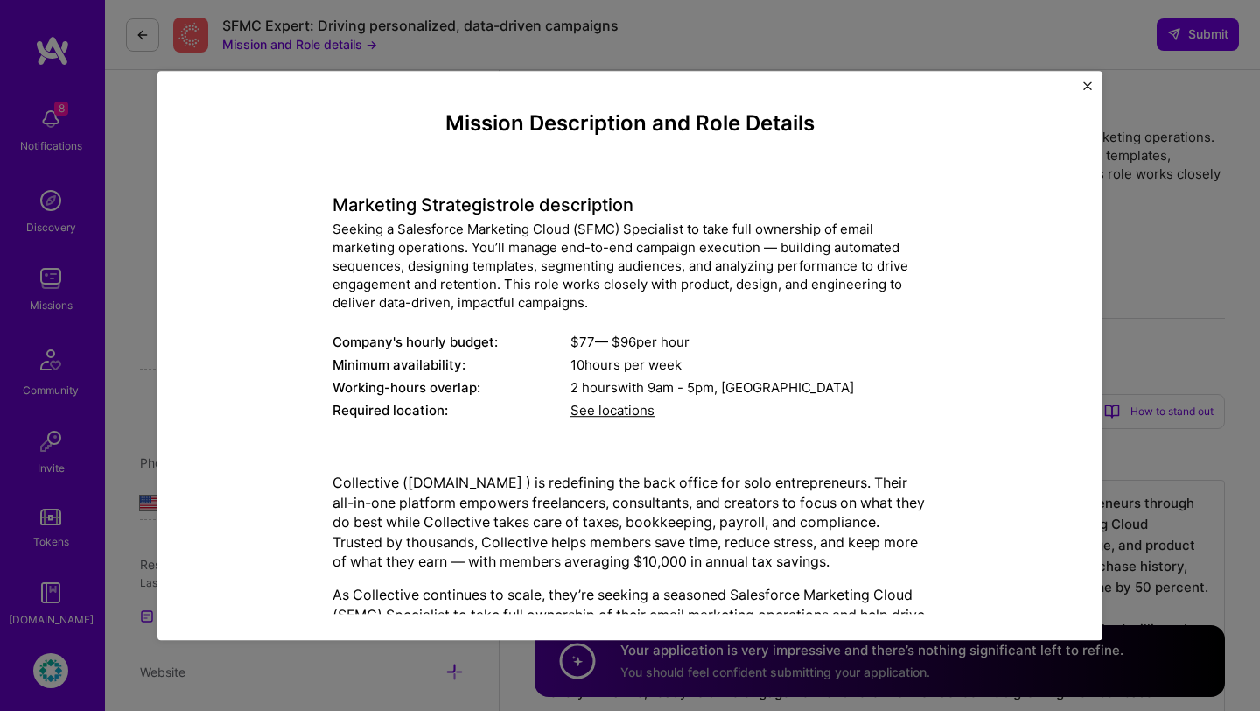
drag, startPoint x: 689, startPoint y: 207, endPoint x: 910, endPoint y: 518, distance: 382.2
click at [910, 518] on div "Mission Description and Role Details Marketing Strategist role description Seek…" at bounding box center [630, 590] width 595 height 958
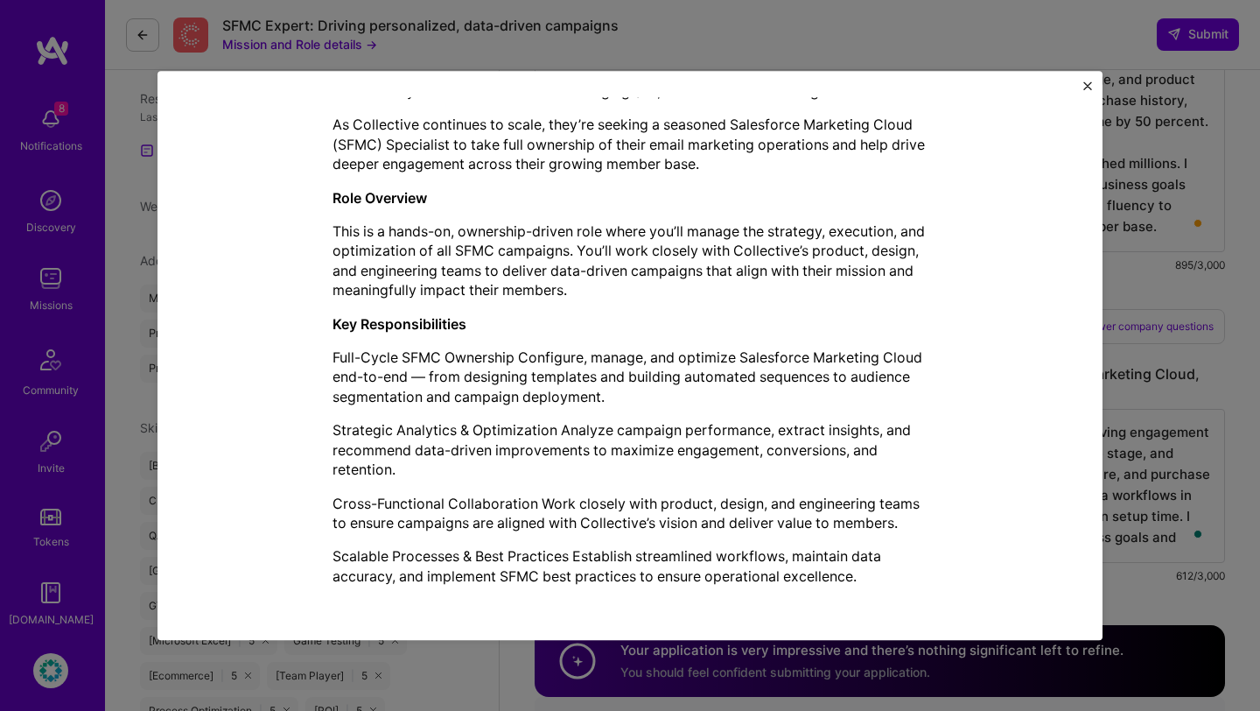
scroll to position [574, 0]
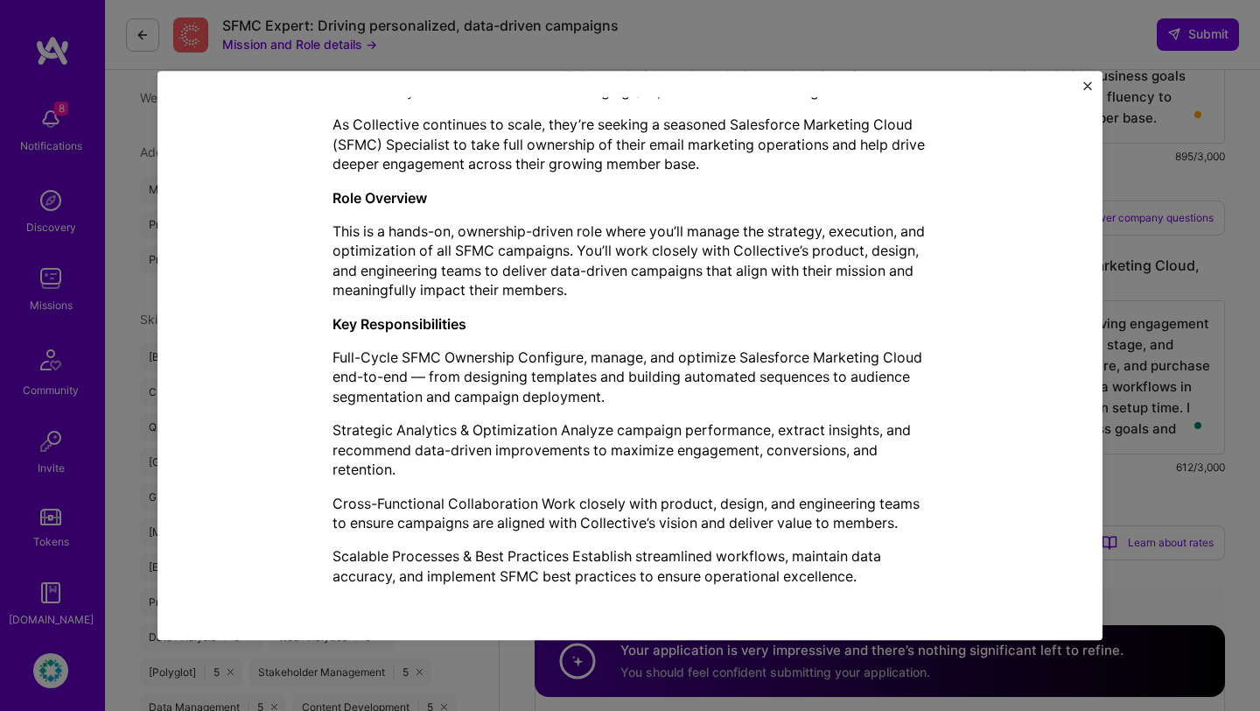
click at [1086, 92] on button "Close" at bounding box center [1087, 90] width 9 height 18
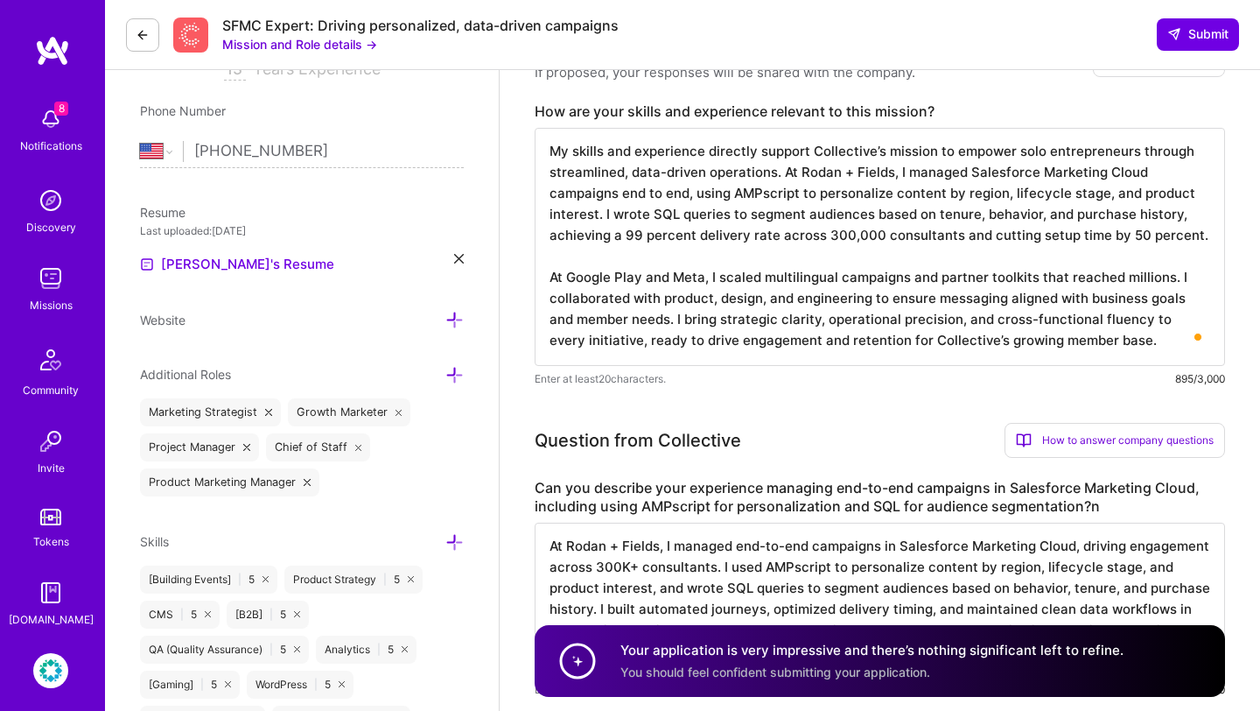
scroll to position [356, 0]
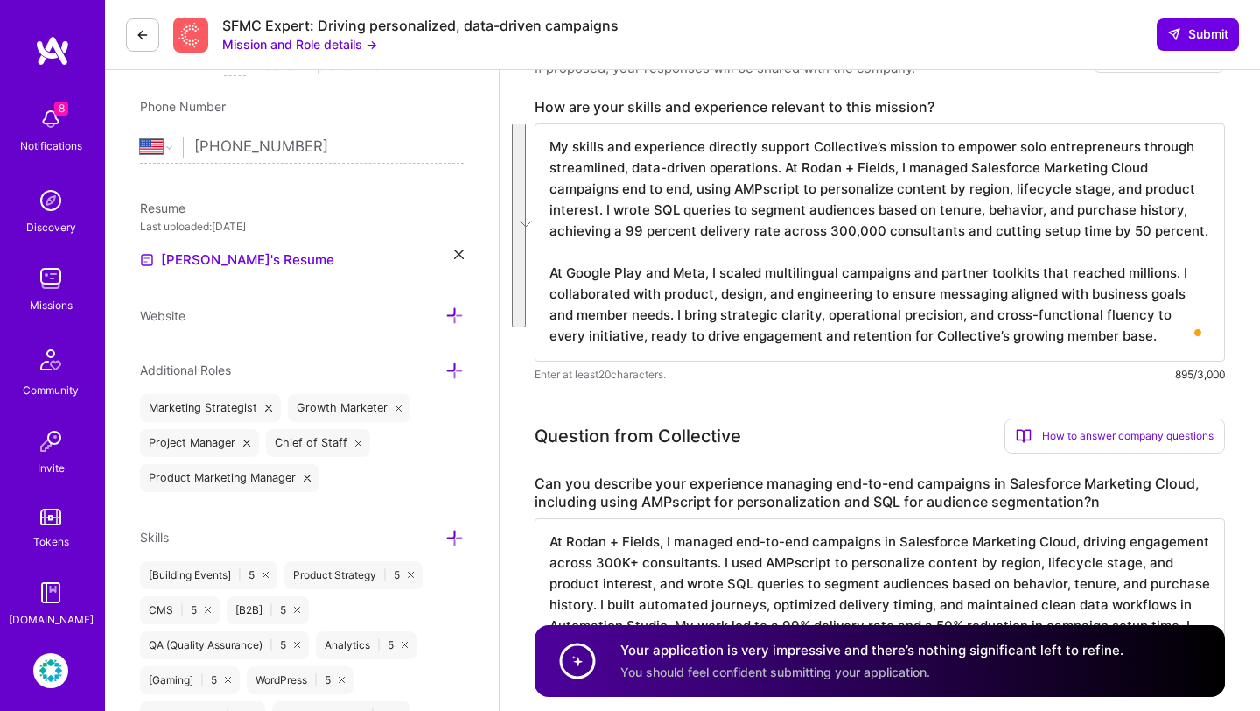
drag, startPoint x: 1133, startPoint y: 343, endPoint x: 529, endPoint y: 142, distance: 636.6
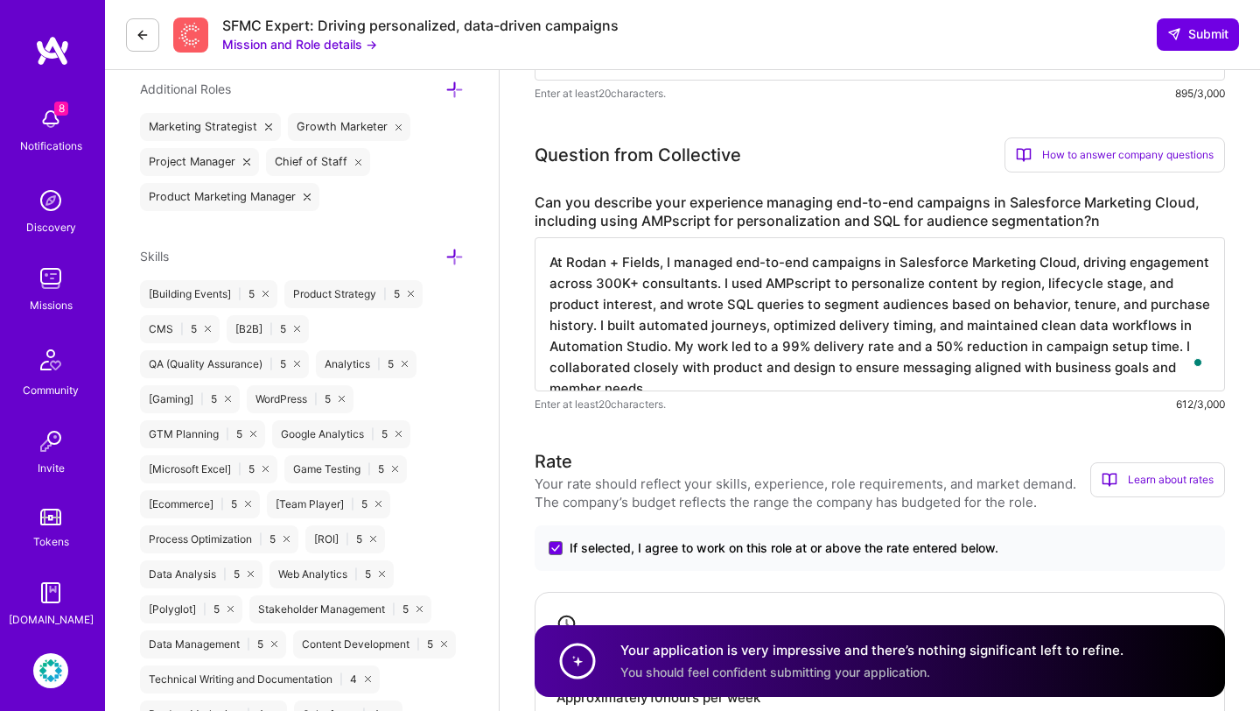
scroll to position [2, 0]
click at [843, 313] on textarea "At Rodan + Fields, I managed end-to-end campaigns in Salesforce Marketing Cloud…" at bounding box center [880, 314] width 691 height 154
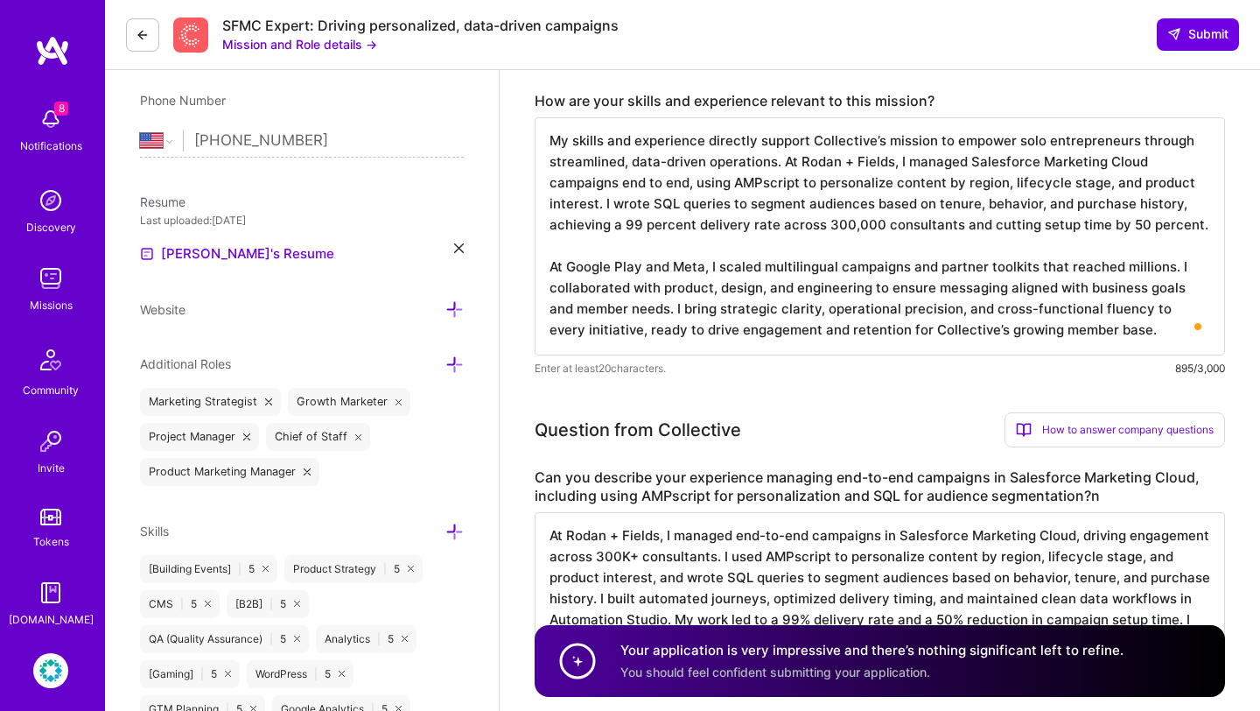
scroll to position [347, 0]
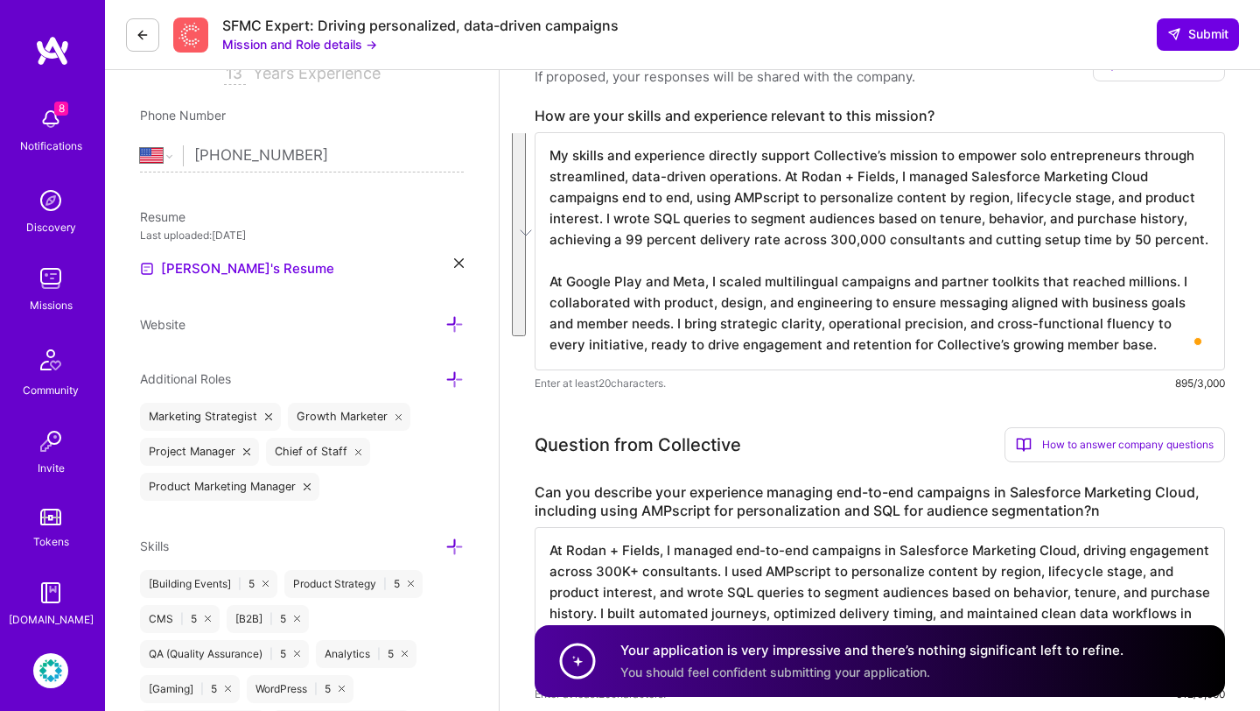
drag, startPoint x: 1120, startPoint y: 347, endPoint x: 559, endPoint y: 146, distance: 595.7
click at [559, 146] on textarea "My skills and experience directly support Collective’s mission to empower solo …" at bounding box center [880, 251] width 691 height 238
type textarea "M"
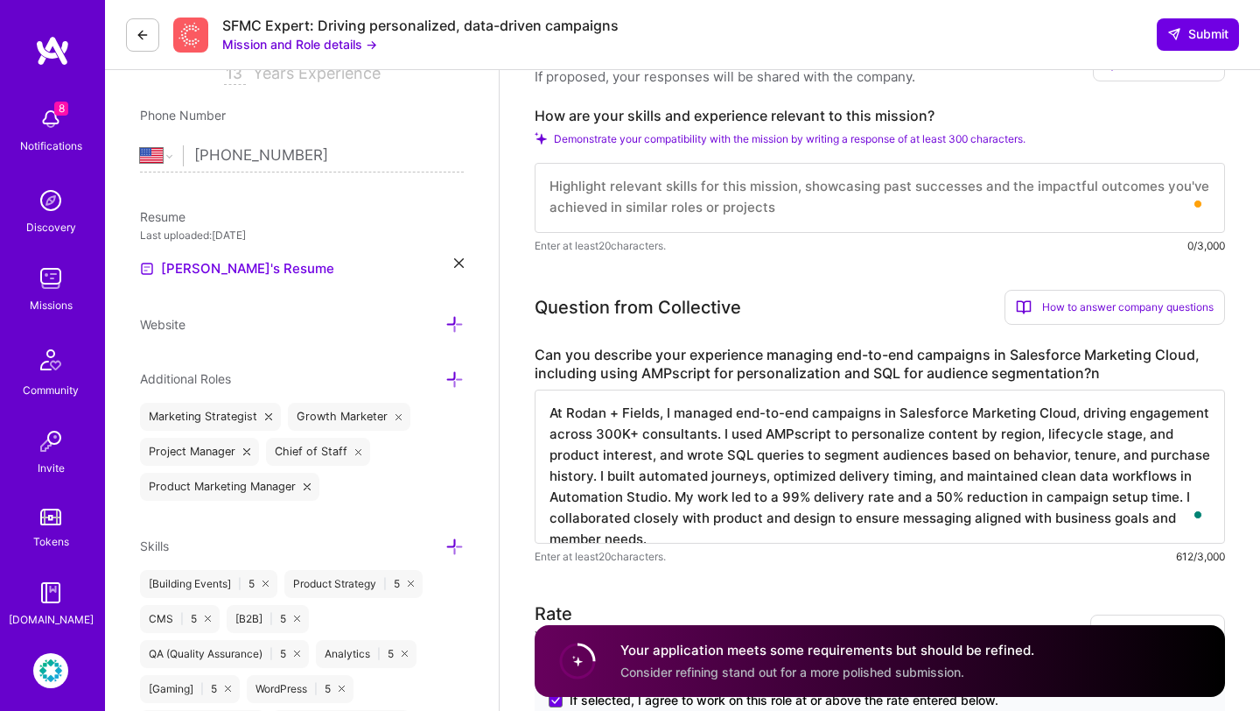
scroll to position [0, 0]
paste textarea "As a freelancer and consultant, I specialize in building scalable marketing ope…"
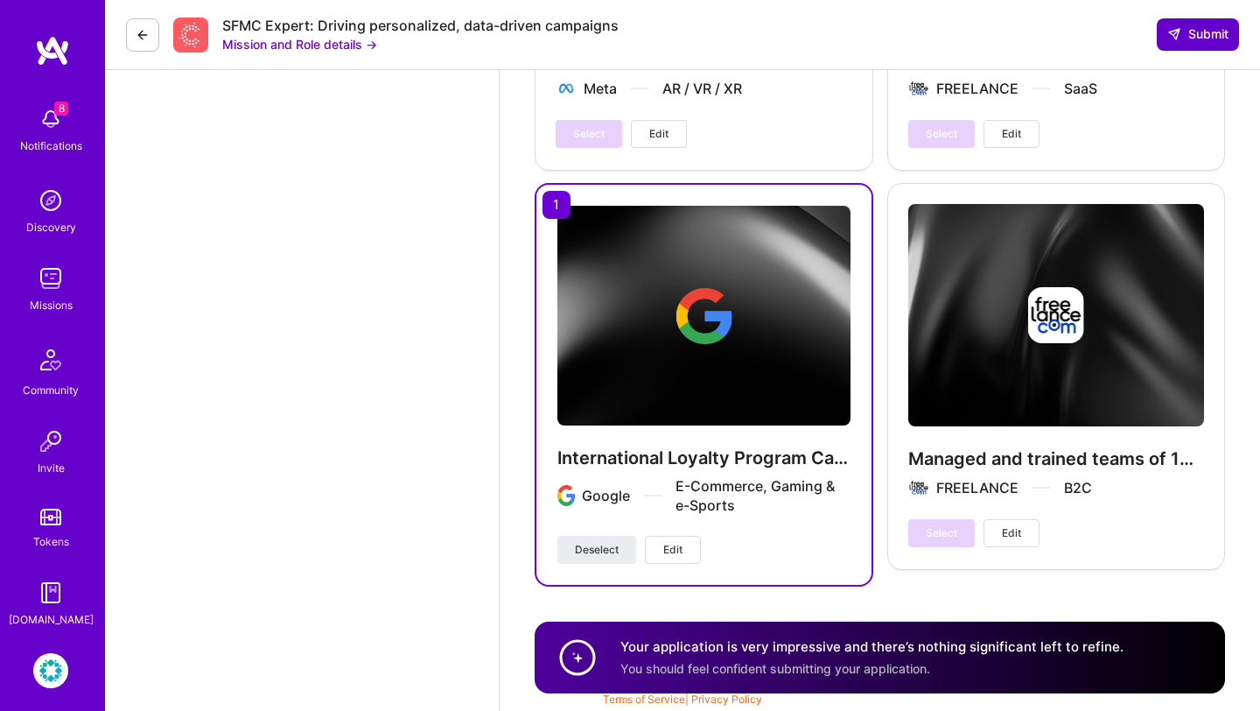
type textarea "As a freelancer and consultant, I specialize in building scalable marketing ope…"
click at [1176, 26] on span "Submit" at bounding box center [1198, 34] width 61 height 18
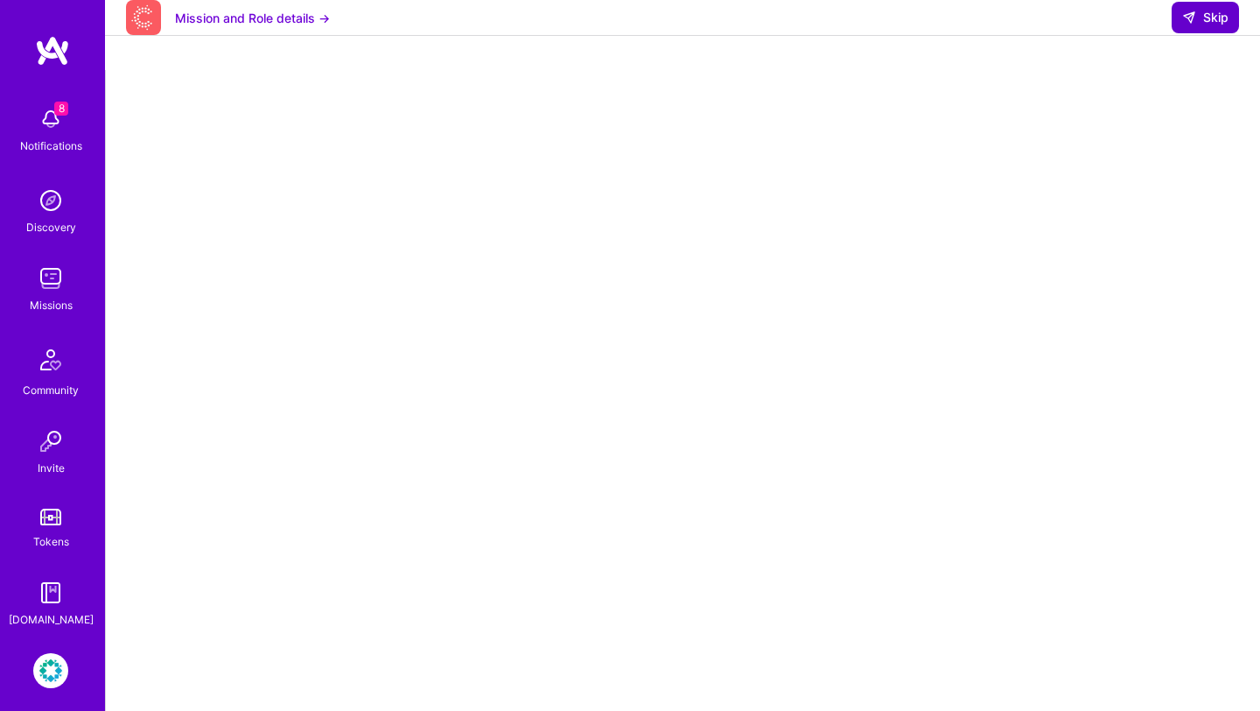
click at [1219, 26] on span "Skip" at bounding box center [1205, 18] width 46 height 18
select select "US"
